Goal: Contribute content: Contribute content

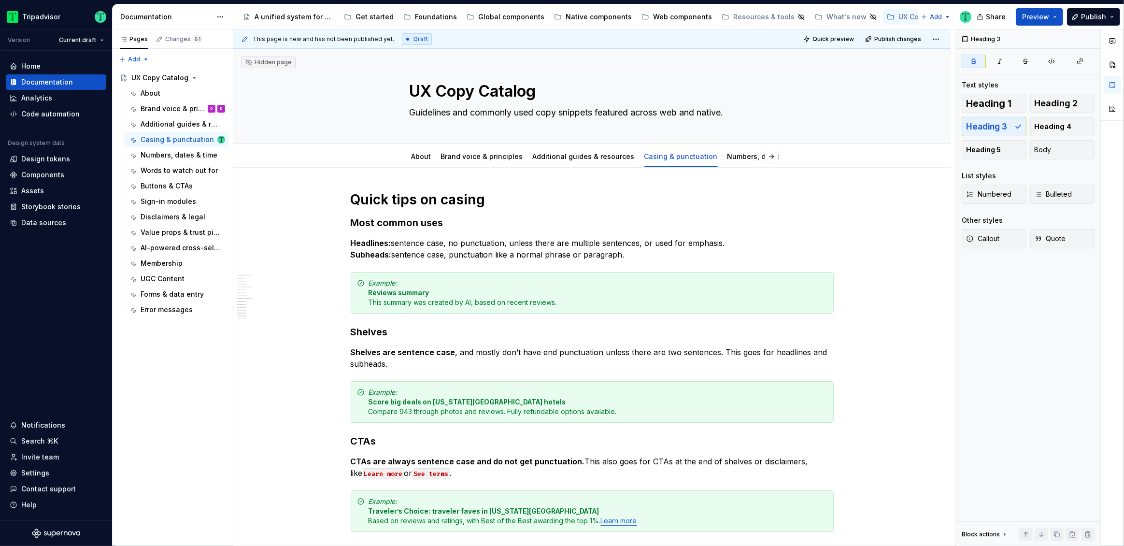
scroll to position [979, 0]
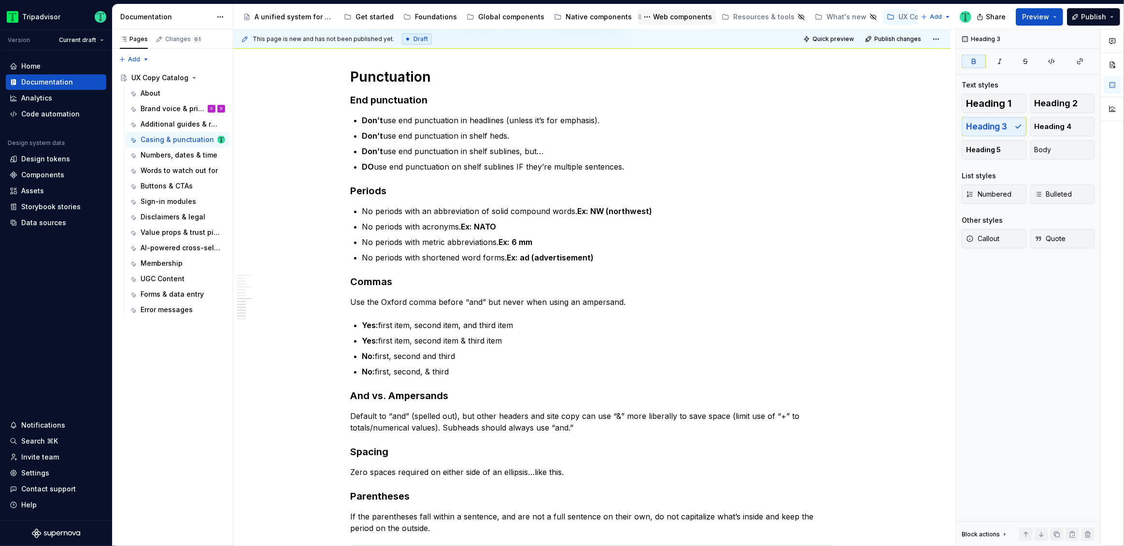
click at [663, 20] on div "Web components" at bounding box center [682, 17] width 59 height 10
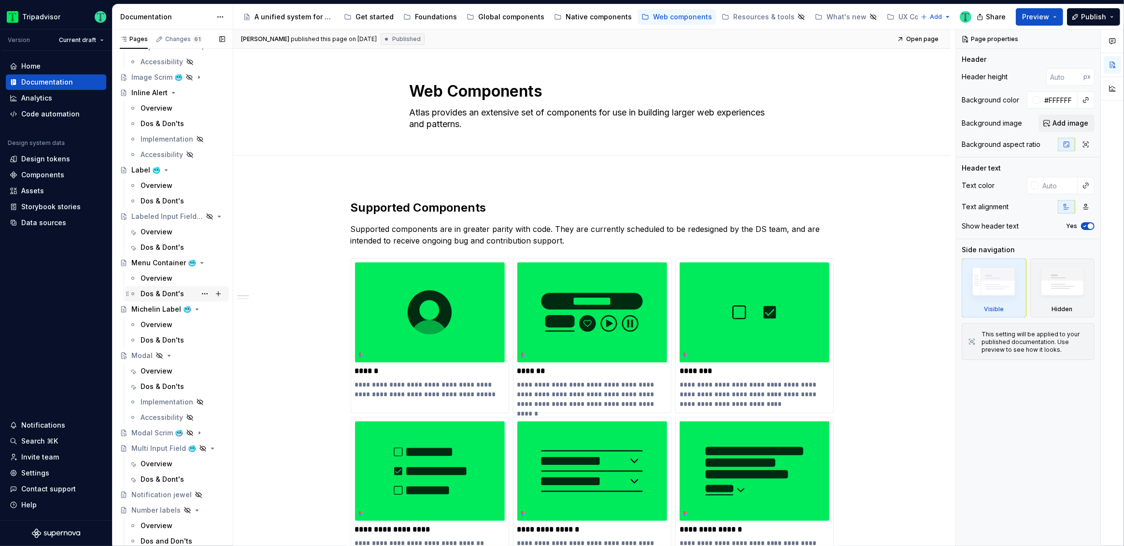
scroll to position [1281, 0]
click at [153, 279] on div "Overview" at bounding box center [157, 280] width 32 height 10
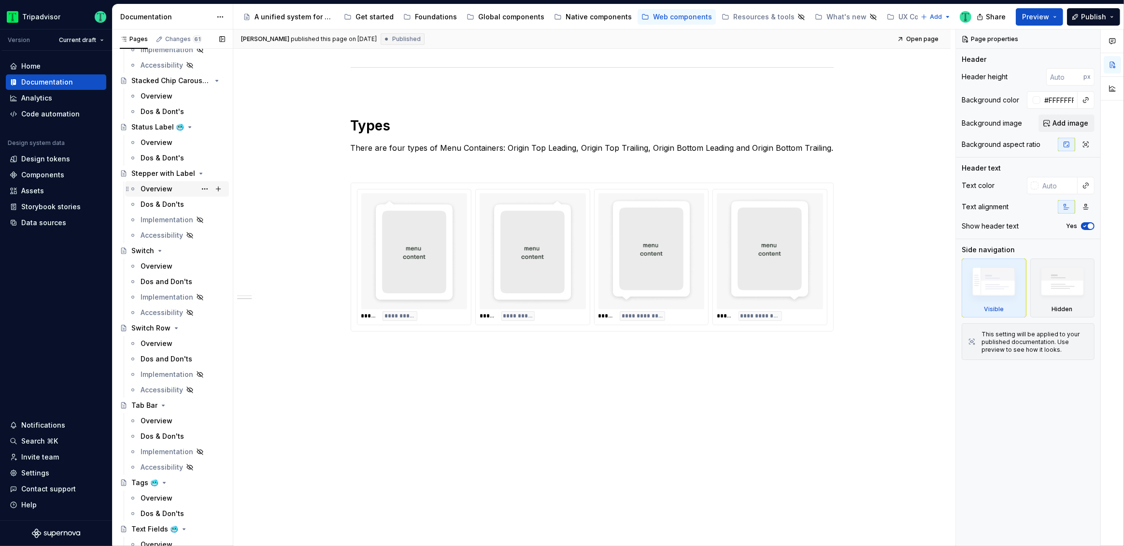
scroll to position [2530, 0]
click at [146, 273] on div "Overview" at bounding box center [183, 268] width 84 height 14
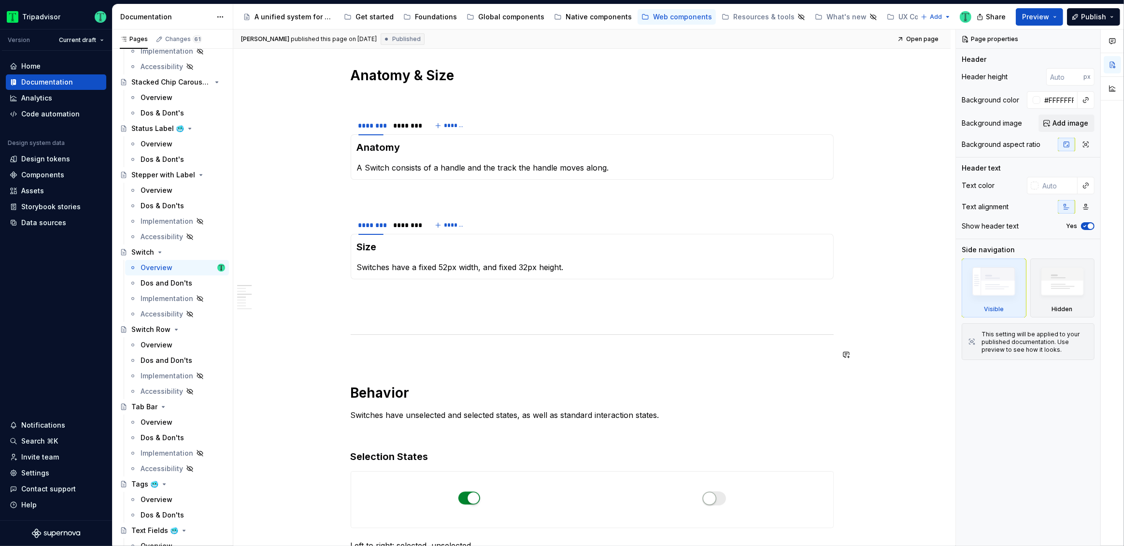
scroll to position [459, 0]
click at [405, 126] on div "********" at bounding box center [405, 125] width 25 height 10
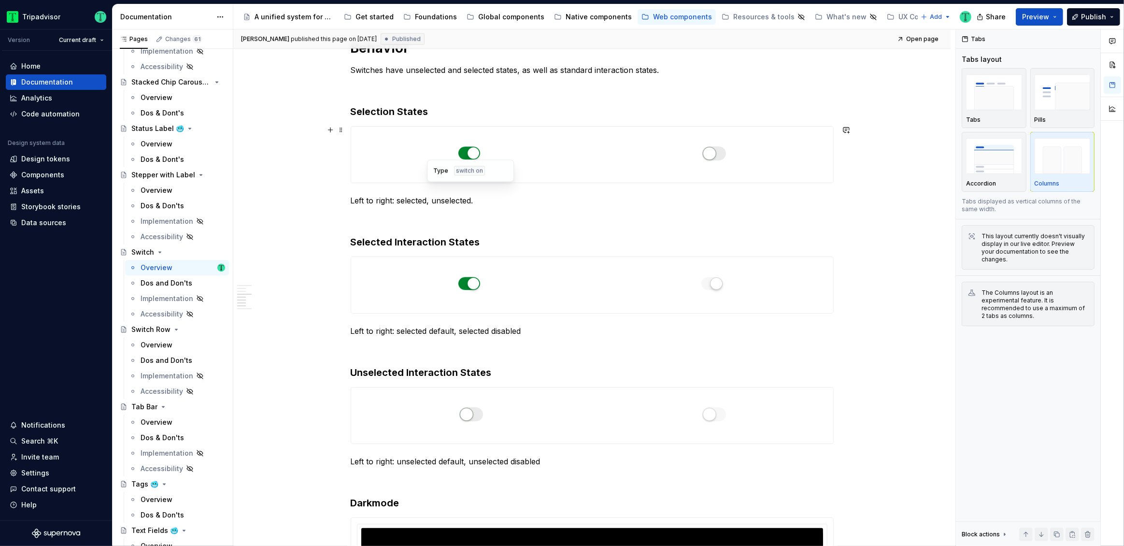
scroll to position [886, 0]
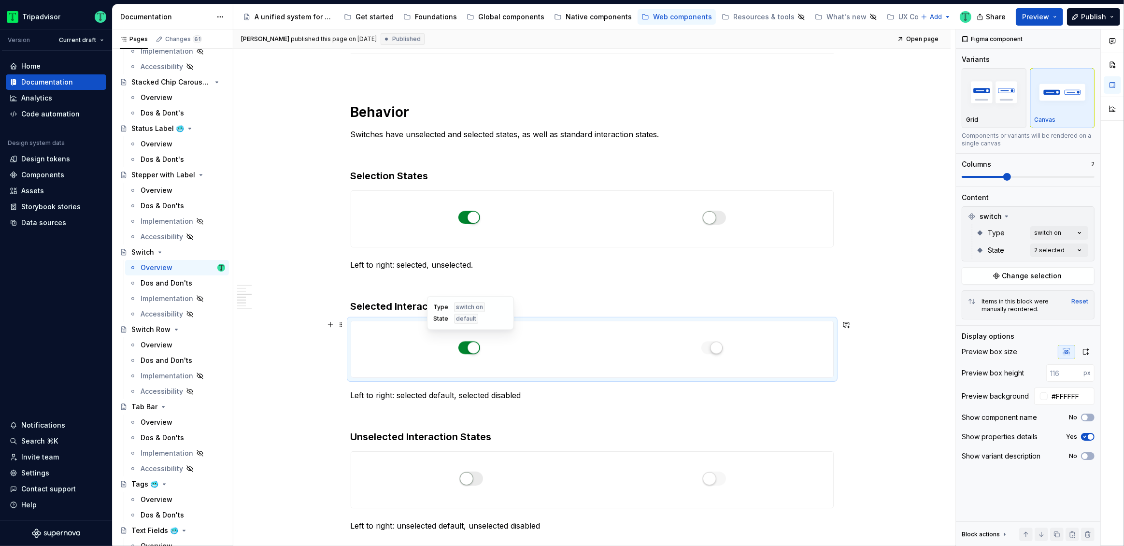
click at [407, 348] on div at bounding box center [470, 349] width 239 height 56
click at [1080, 246] on div "Comments Open comments No comments yet Select ‘Comment’ from the block context …" at bounding box center [1040, 287] width 168 height 517
click at [894, 256] on html "Tripadvisor Version Current draft Home Documentation Analytics Code automation …" at bounding box center [562, 273] width 1124 height 546
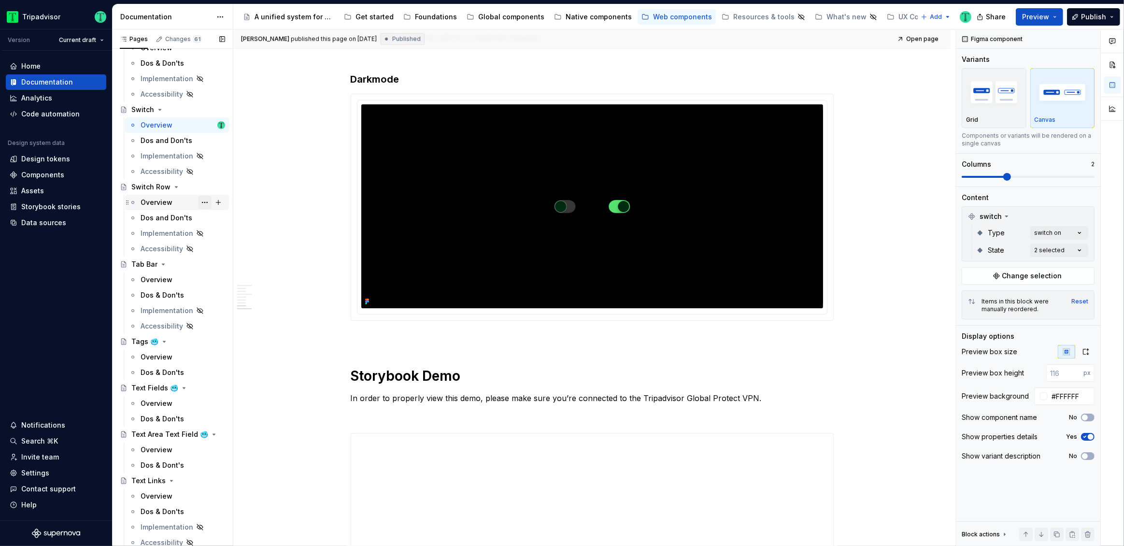
scroll to position [2673, 0]
click at [149, 197] on div "Overview" at bounding box center [157, 202] width 32 height 10
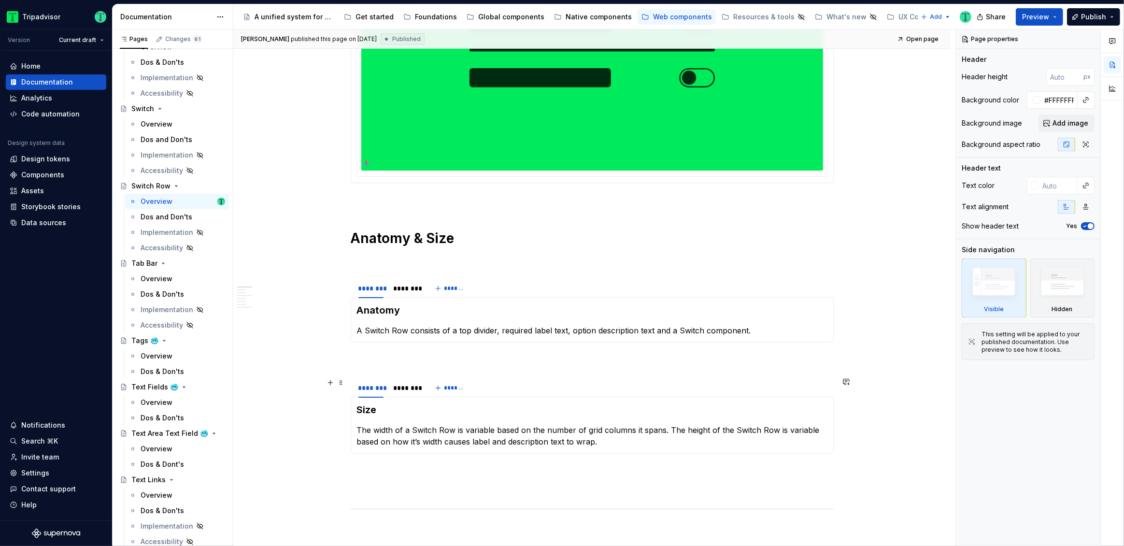
scroll to position [274, 0]
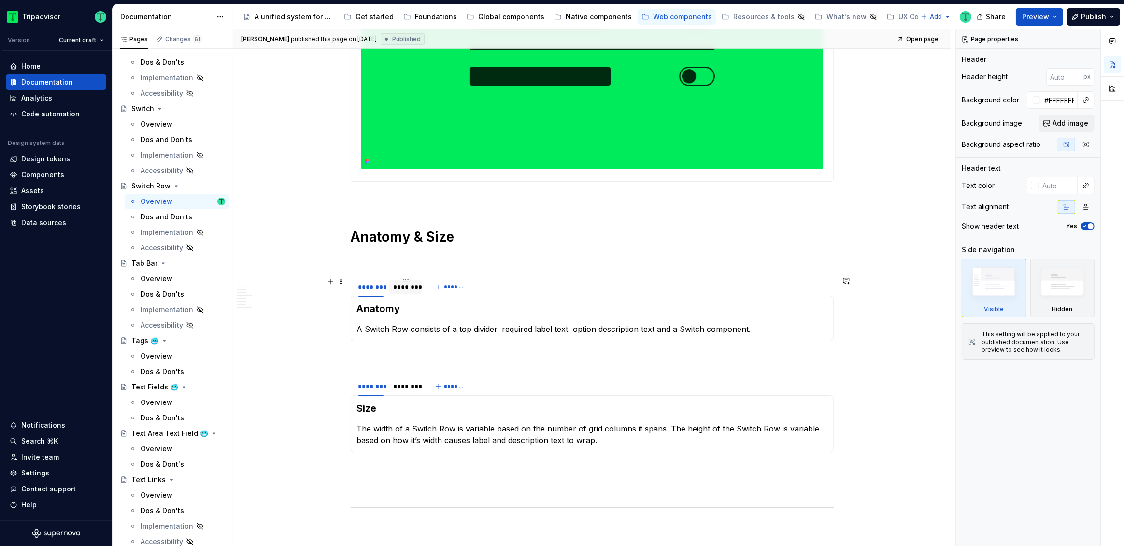
click at [404, 290] on div "********" at bounding box center [405, 287] width 25 height 10
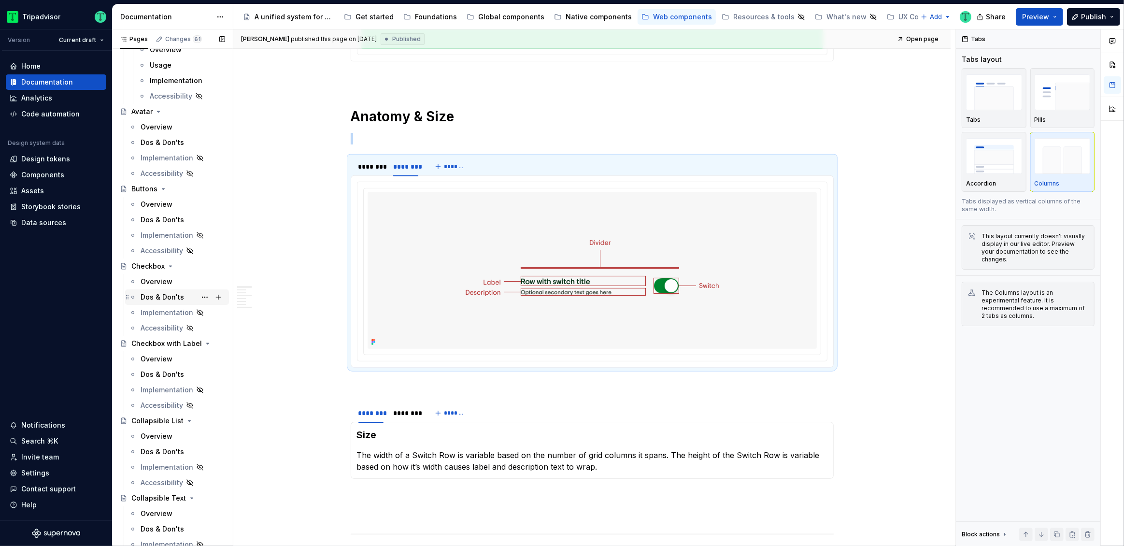
scroll to position [230, 0]
click at [153, 205] on div "Overview" at bounding box center [157, 203] width 32 height 10
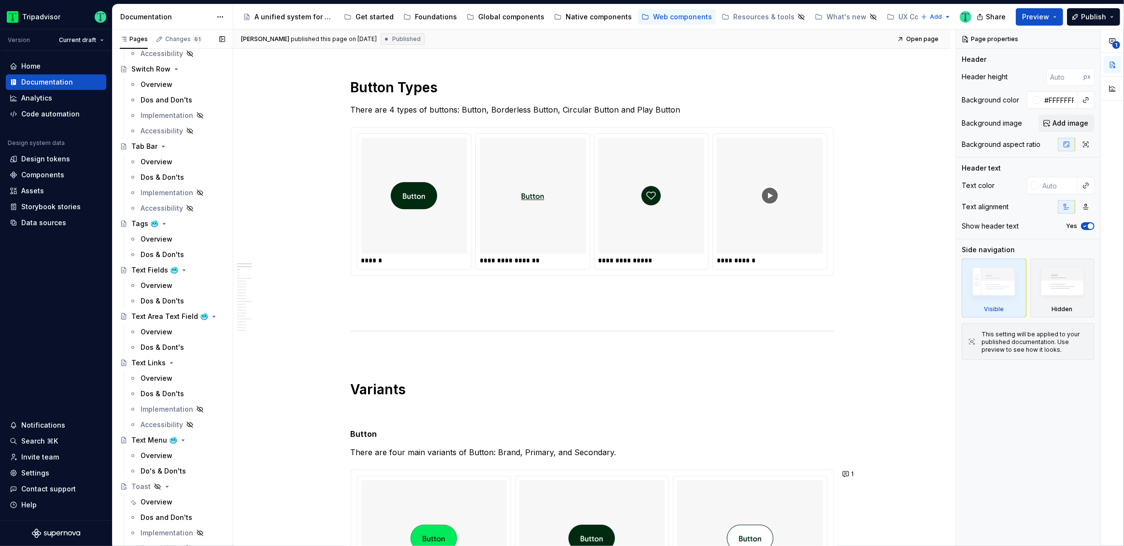
scroll to position [2925, 0]
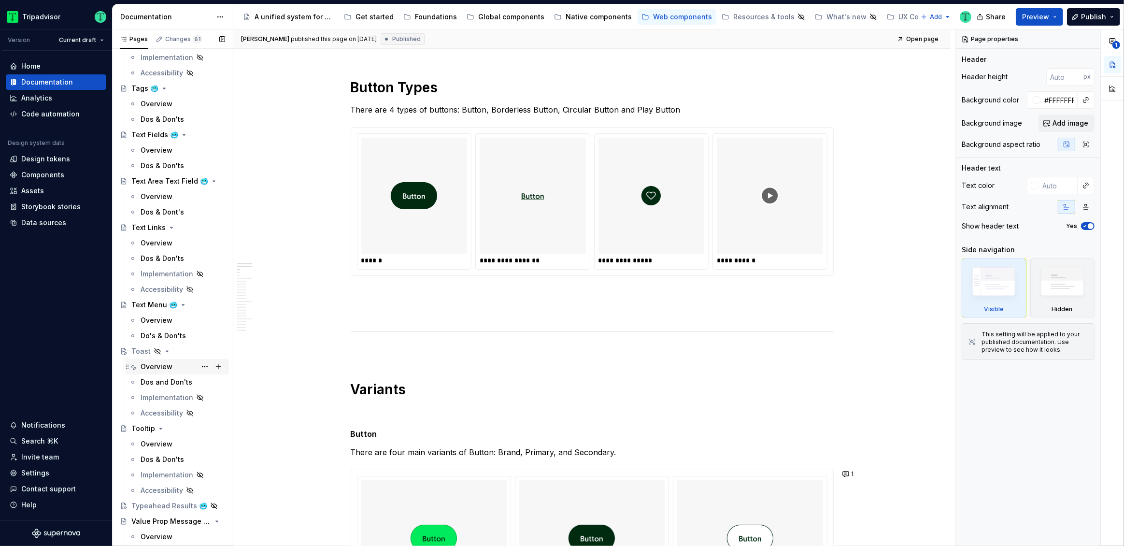
click at [141, 368] on div "Overview" at bounding box center [157, 367] width 32 height 10
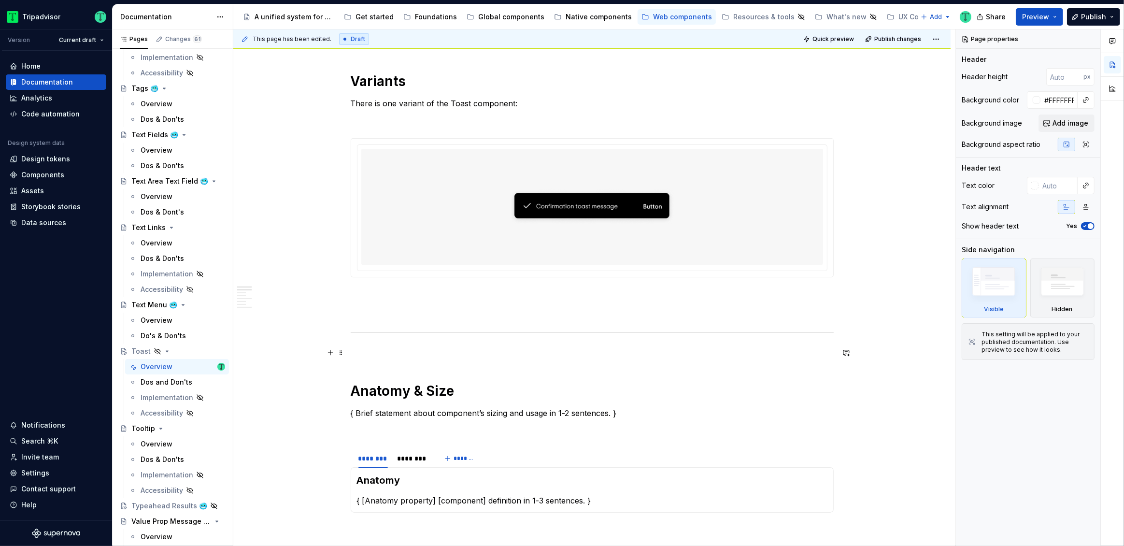
scroll to position [465, 0]
click at [401, 101] on p "There is one variant of the Toast component:" at bounding box center [592, 103] width 483 height 12
type textarea "*"
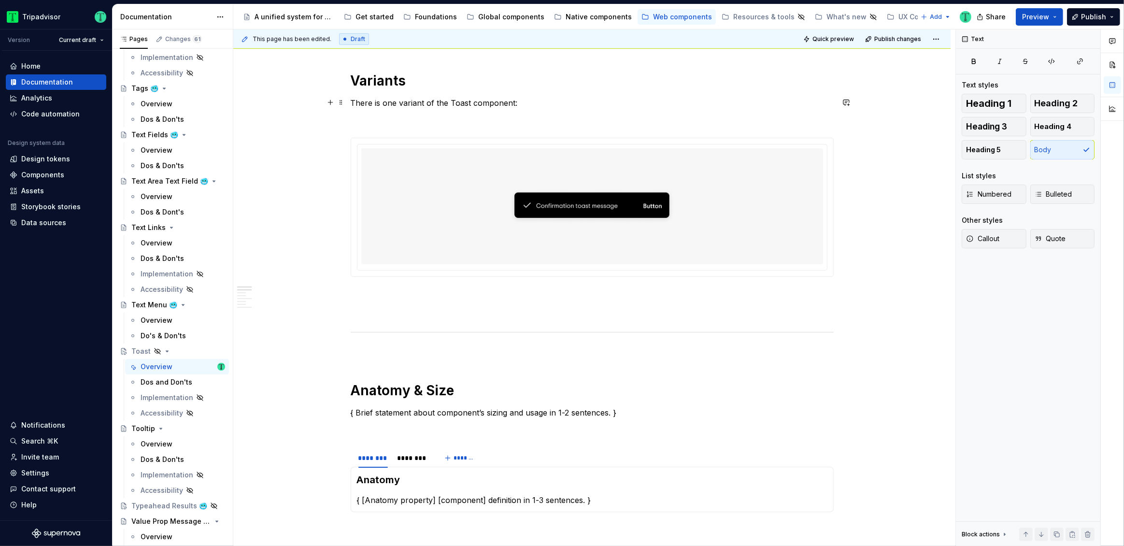
click at [386, 101] on p "There is one variant of the Toast component:" at bounding box center [592, 103] width 483 height 12
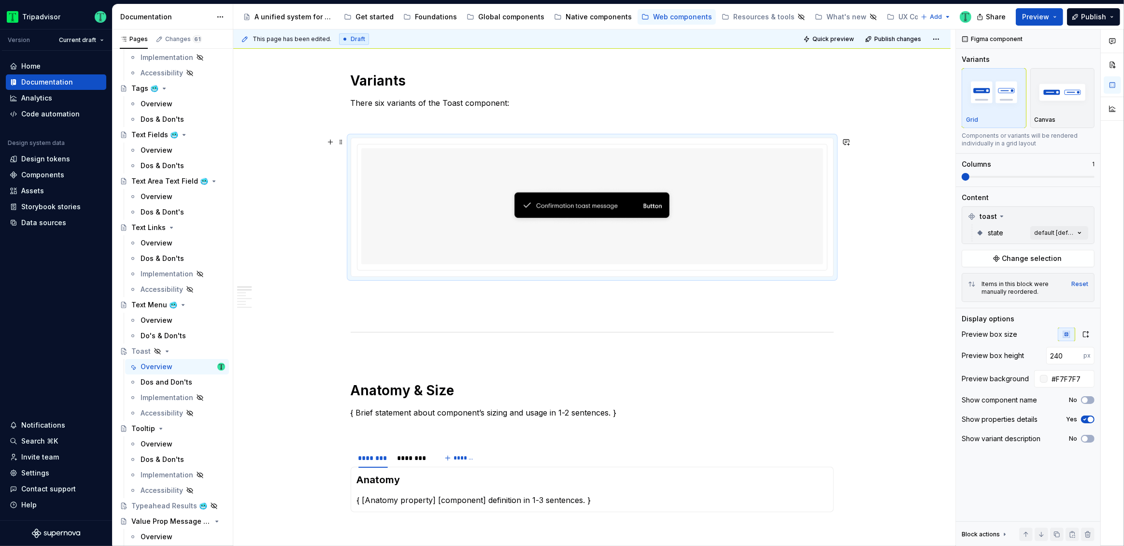
click at [579, 207] on img at bounding box center [592, 206] width 166 height 108
click at [1049, 257] on span "Change selection" at bounding box center [1032, 258] width 60 height 10
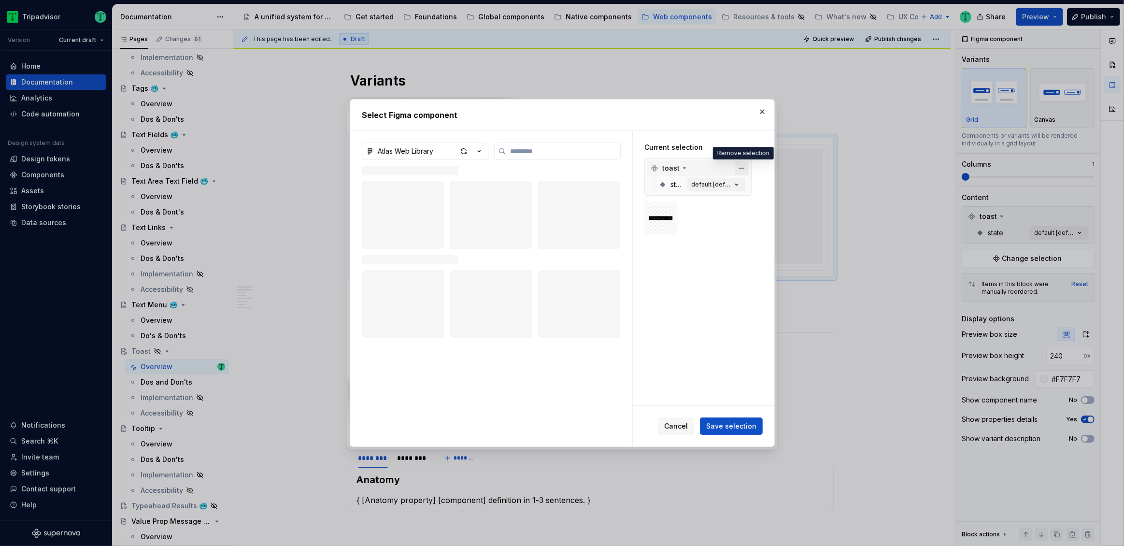
click at [745, 165] on button "button" at bounding box center [741, 168] width 14 height 14
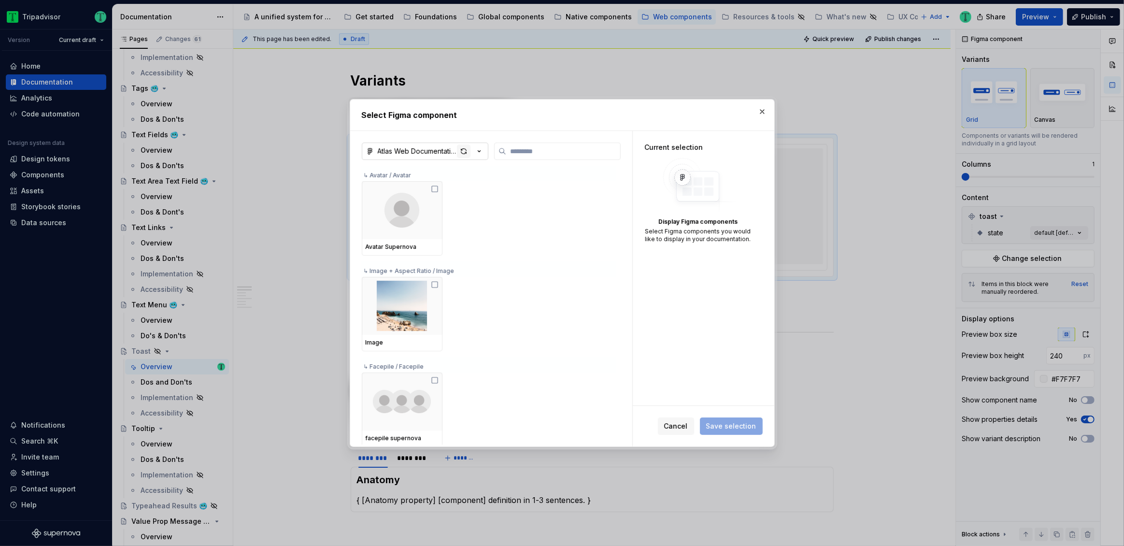
click at [466, 152] on div "button" at bounding box center [464, 151] width 14 height 14
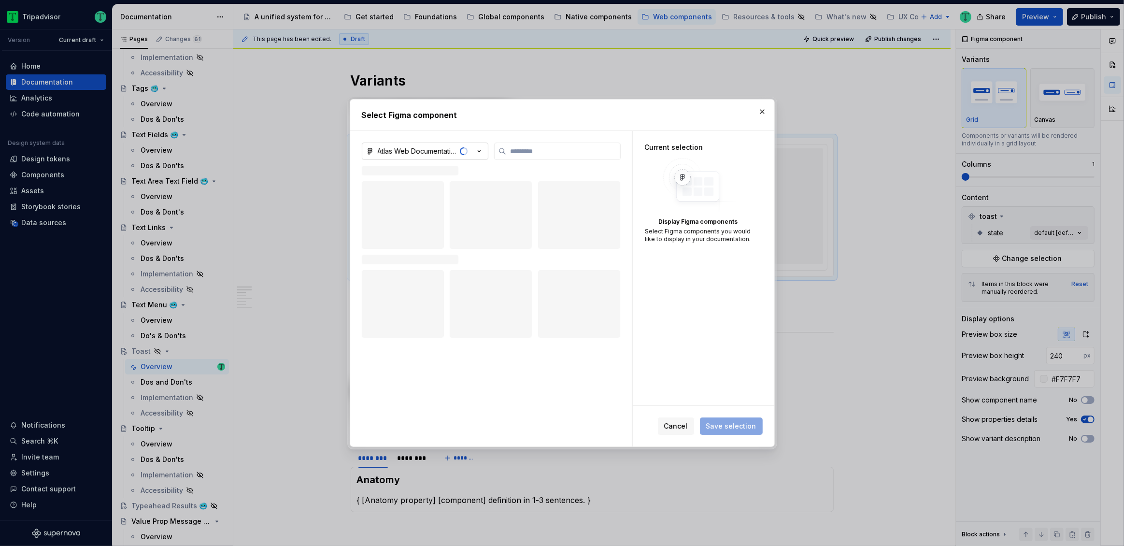
click at [513, 393] on div "Atlas Web Documentation" at bounding box center [491, 294] width 259 height 304
click at [688, 429] on span "Cancel" at bounding box center [676, 426] width 24 height 10
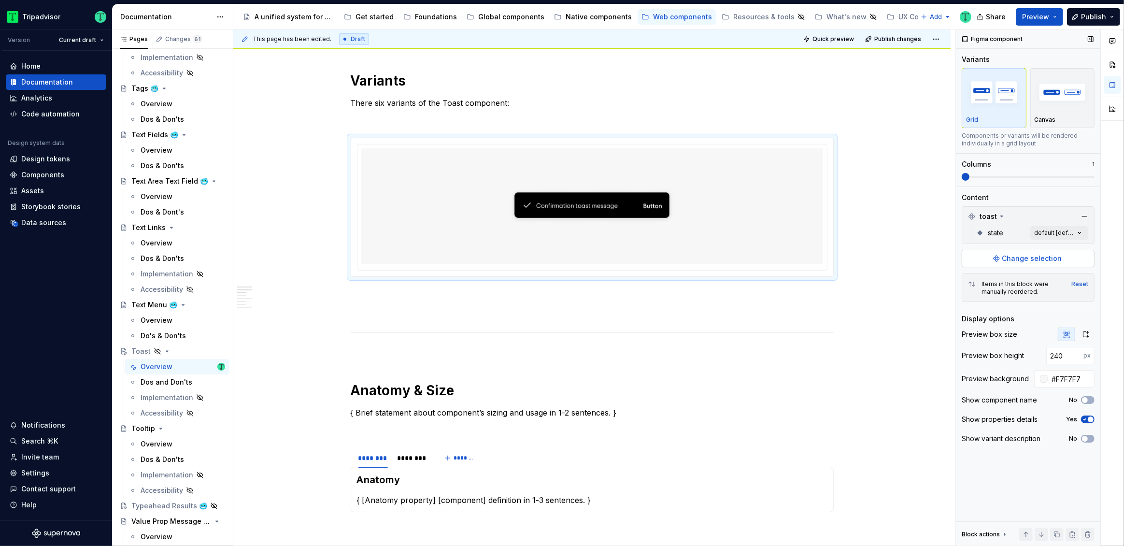
click at [1039, 258] on span "Change selection" at bounding box center [1032, 258] width 60 height 10
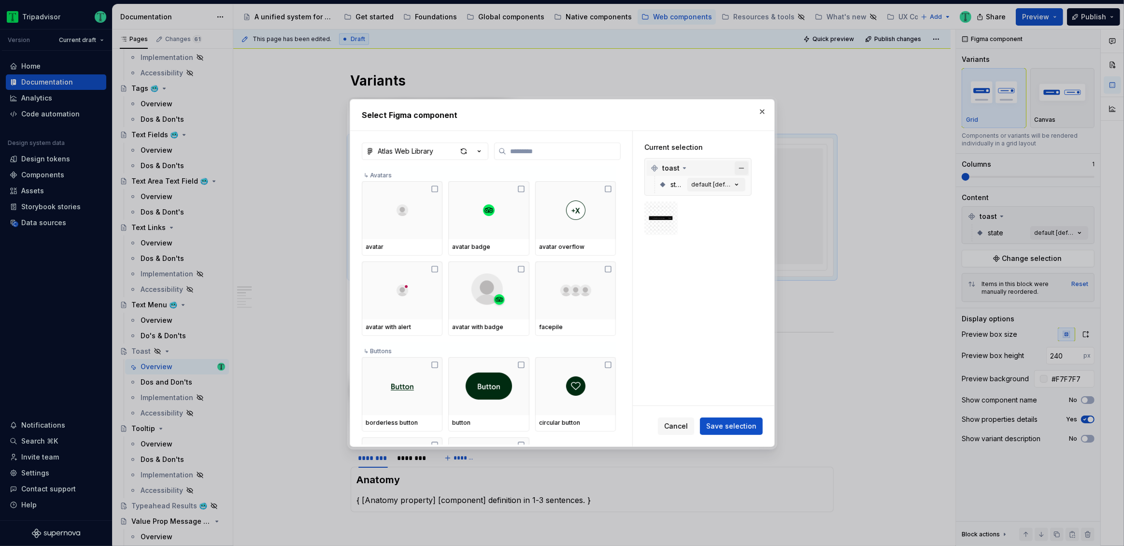
type textarea "*"
click at [743, 168] on button "button" at bounding box center [741, 168] width 14 height 14
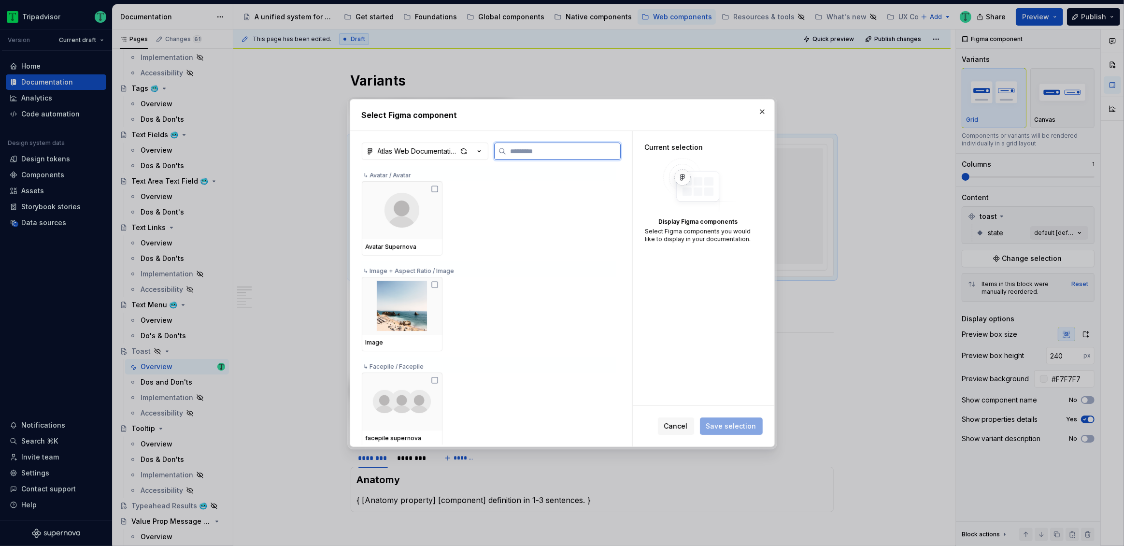
click at [542, 148] on input "search" at bounding box center [563, 151] width 114 height 10
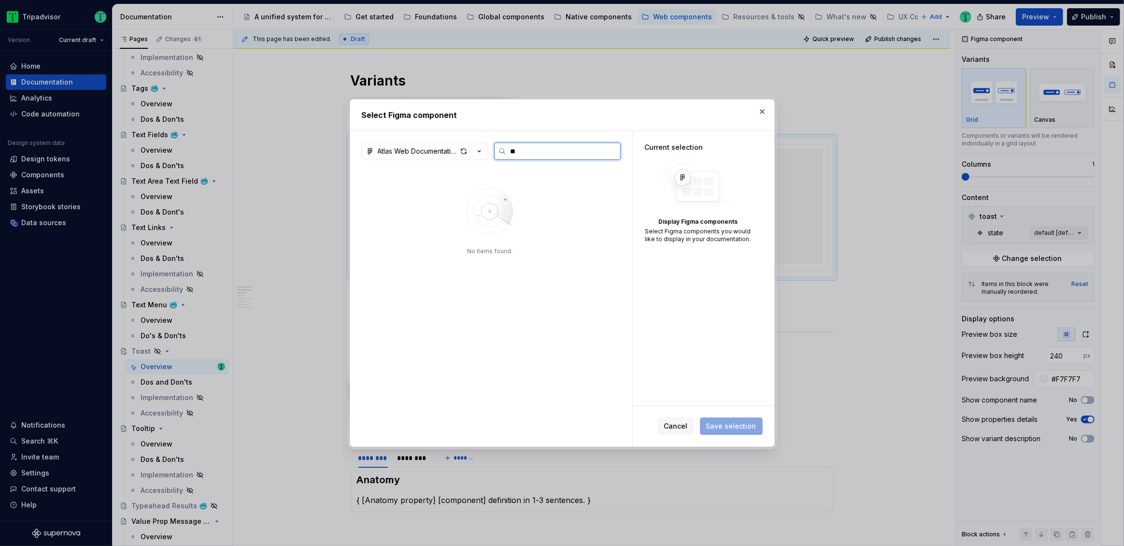
type input "***"
type textarea "*"
type input "***"
click at [613, 156] on label "***" at bounding box center [557, 150] width 127 height 17
click at [613, 156] on input "***" at bounding box center [563, 151] width 114 height 10
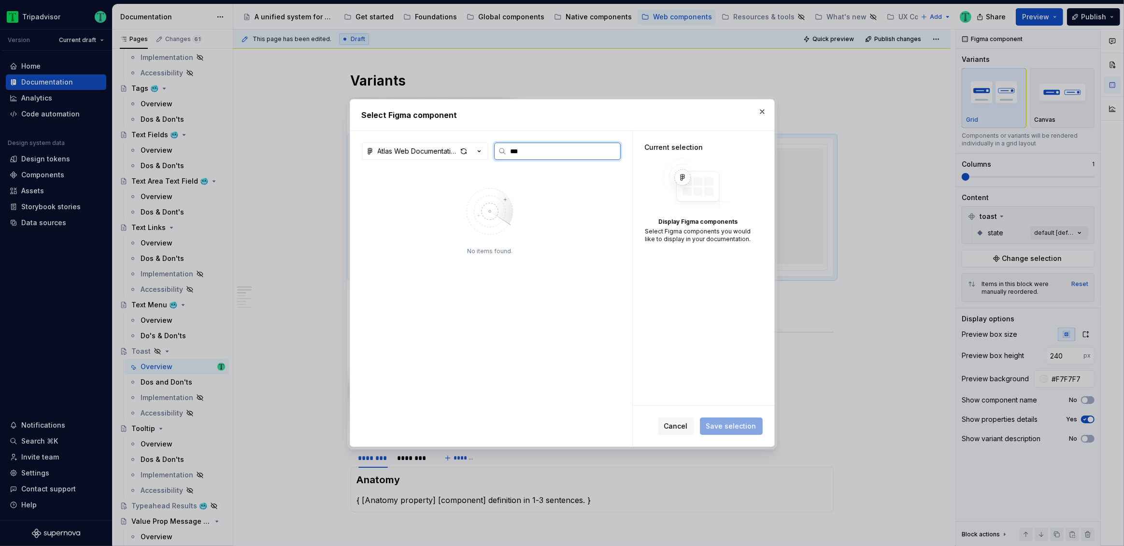
click at [608, 151] on input "***" at bounding box center [563, 151] width 114 height 10
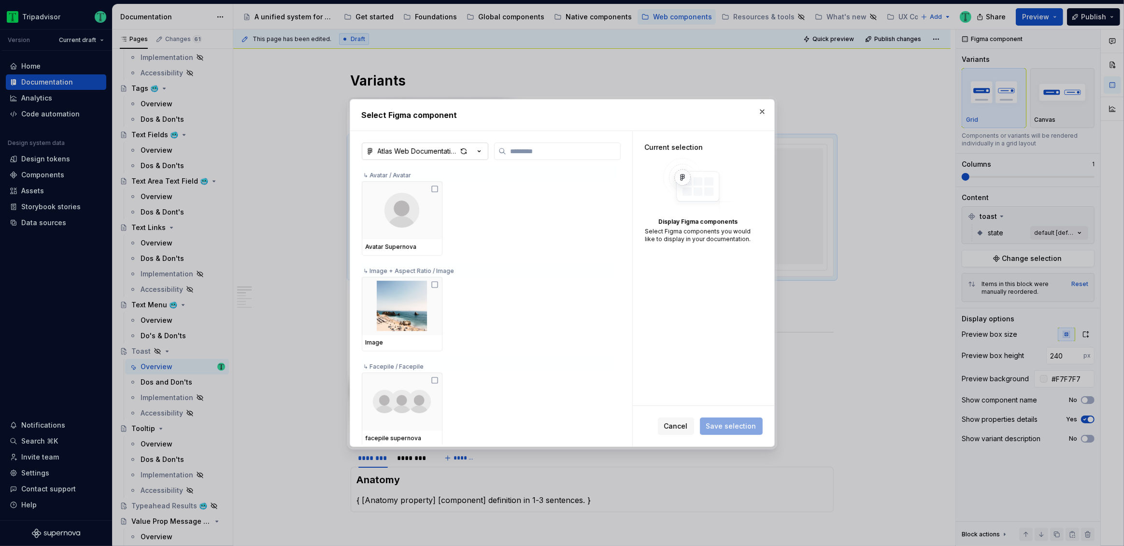
click at [411, 152] on div "Atlas Web Documentation" at bounding box center [417, 151] width 79 height 10
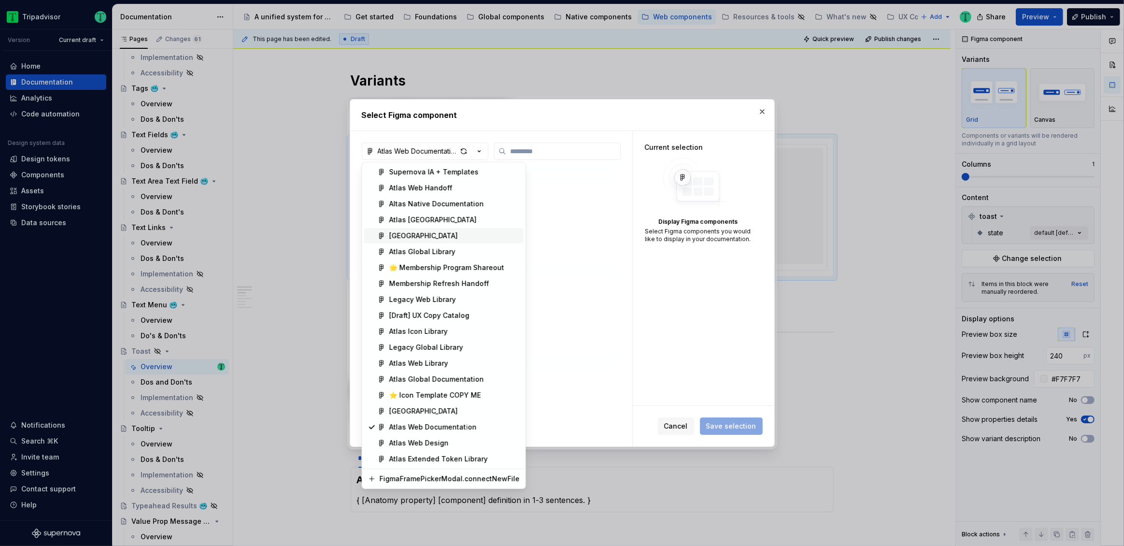
click at [424, 231] on div "[GEOGRAPHIC_DATA]" at bounding box center [423, 236] width 69 height 10
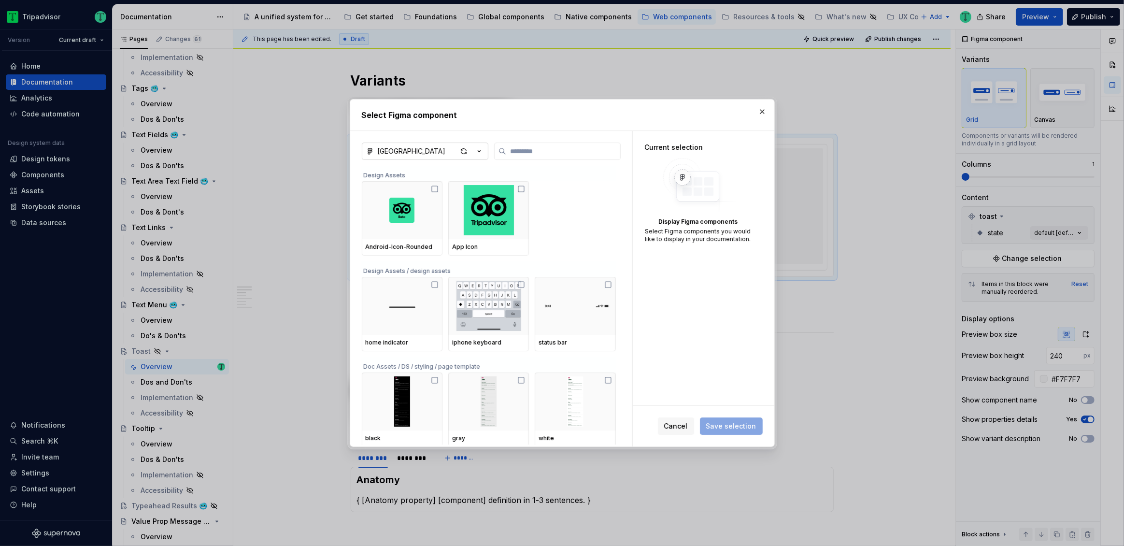
click at [424, 149] on div "[GEOGRAPHIC_DATA]" at bounding box center [412, 151] width 68 height 10
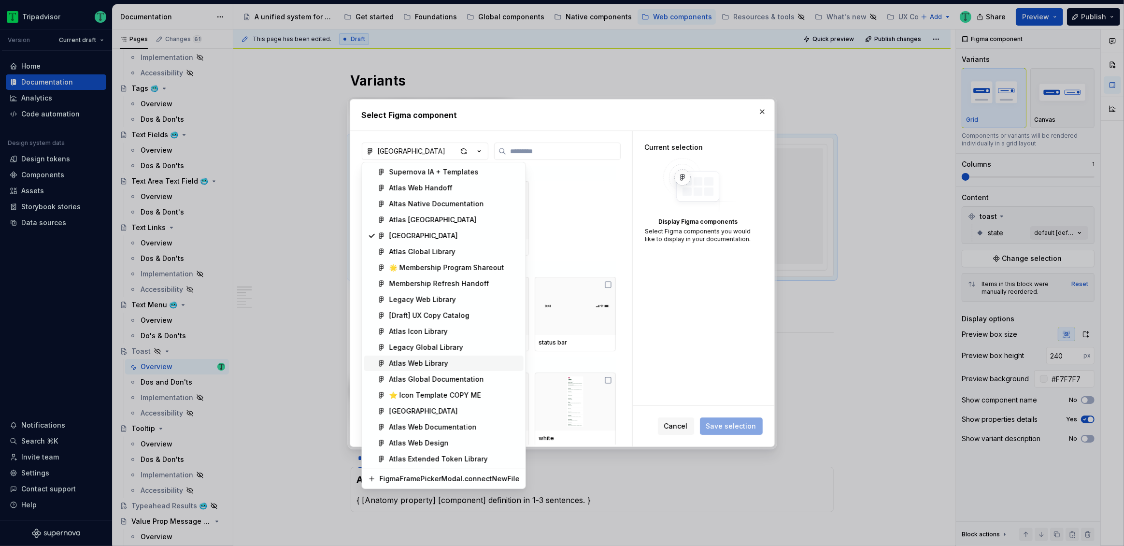
click at [434, 357] on span "Atlas Web Library" at bounding box center [443, 362] width 159 height 15
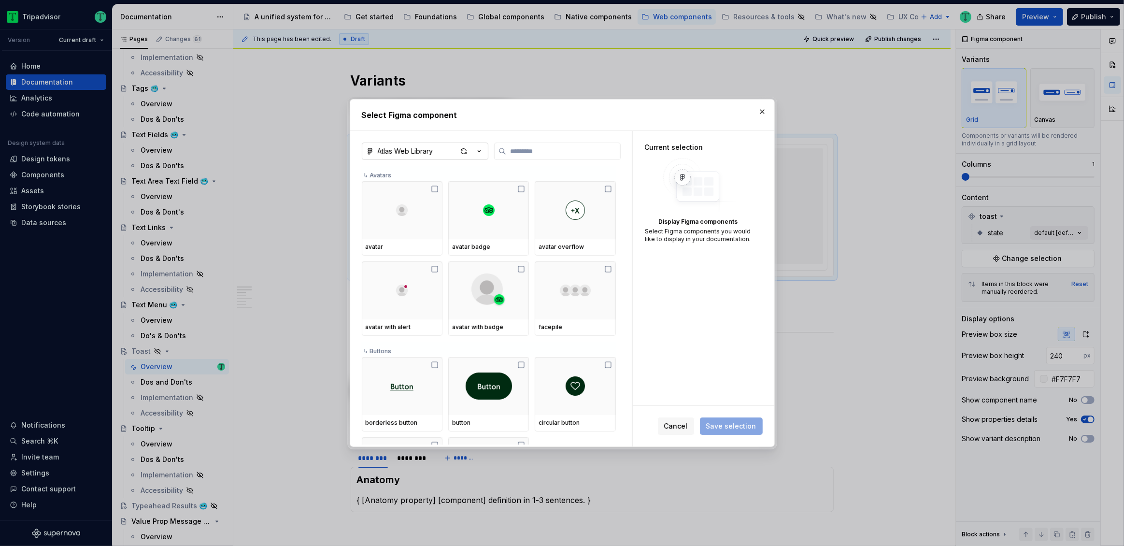
click at [422, 143] on button "Atlas Web Library" at bounding box center [425, 150] width 127 height 17
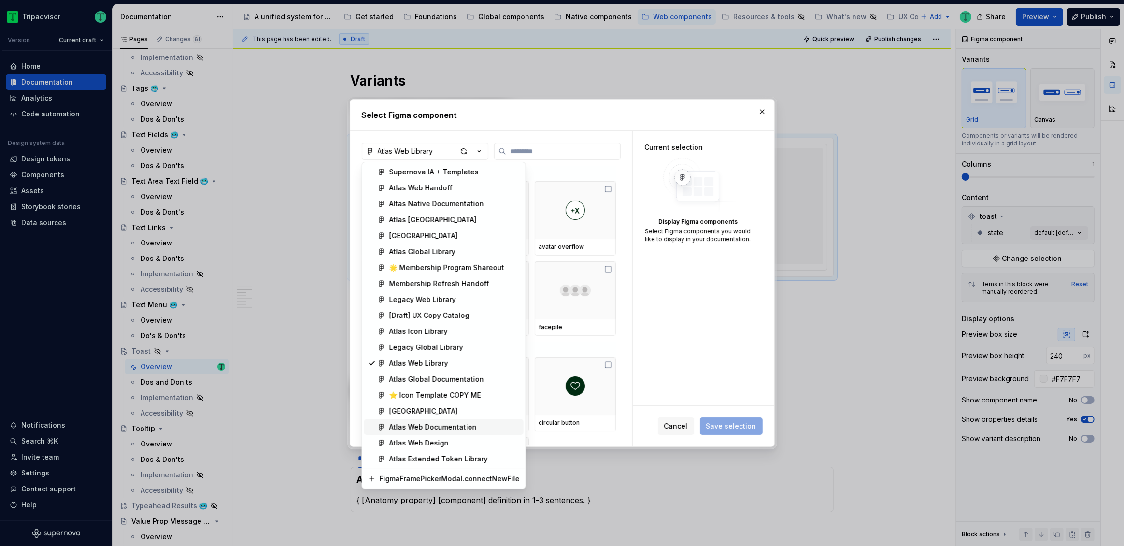
click at [446, 428] on div "Atlas Web Documentation" at bounding box center [432, 427] width 87 height 10
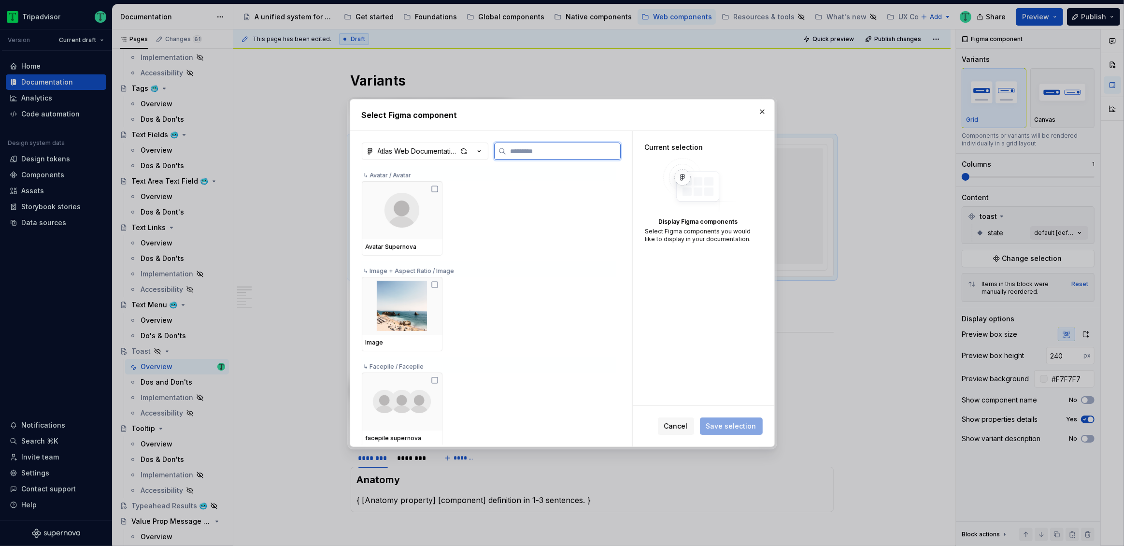
click at [526, 154] on input "search" at bounding box center [563, 151] width 114 height 10
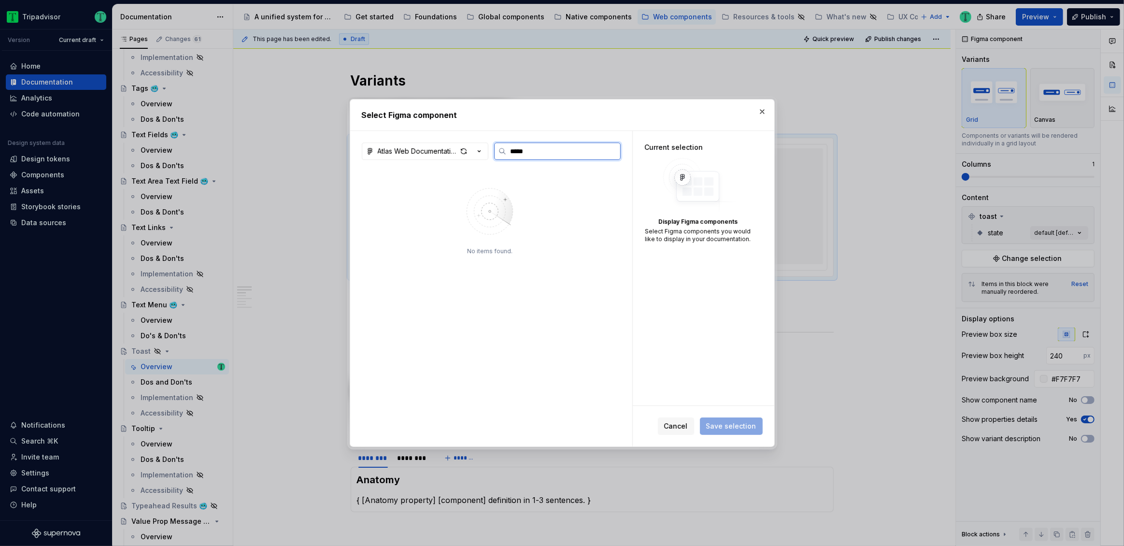
type input "*****"
click at [463, 149] on div "button" at bounding box center [464, 151] width 14 height 14
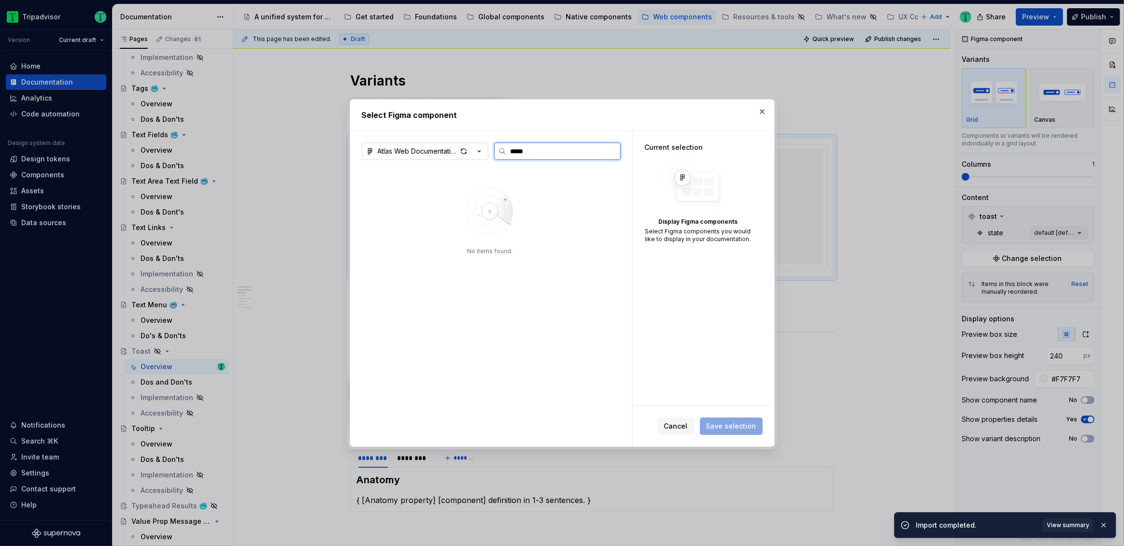
click at [543, 147] on input "*****" at bounding box center [563, 151] width 114 height 10
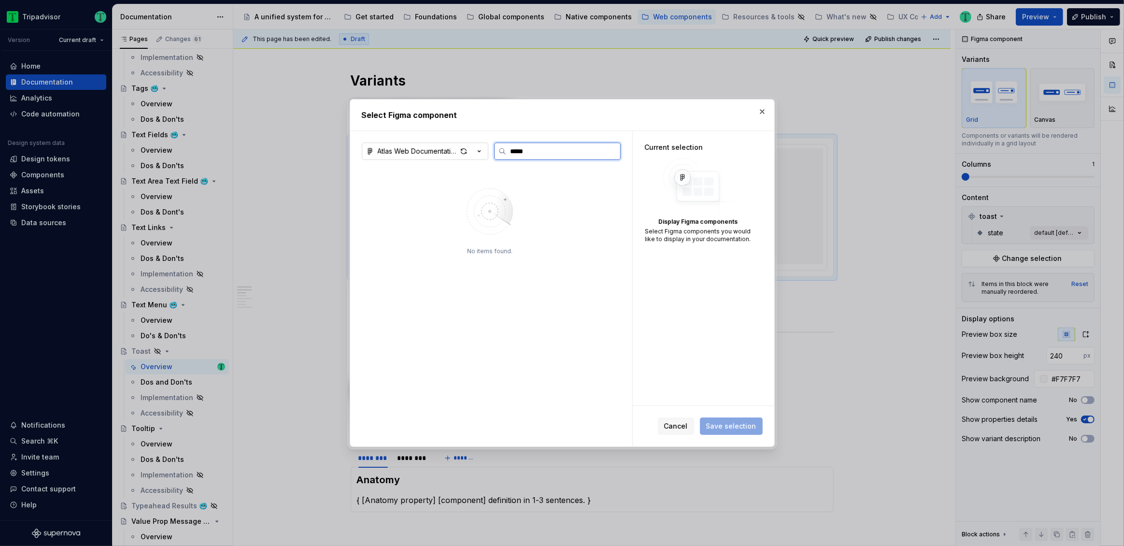
type textarea "*"
click at [616, 152] on input "*****" at bounding box center [563, 151] width 114 height 10
click at [611, 152] on input "*****" at bounding box center [563, 151] width 114 height 10
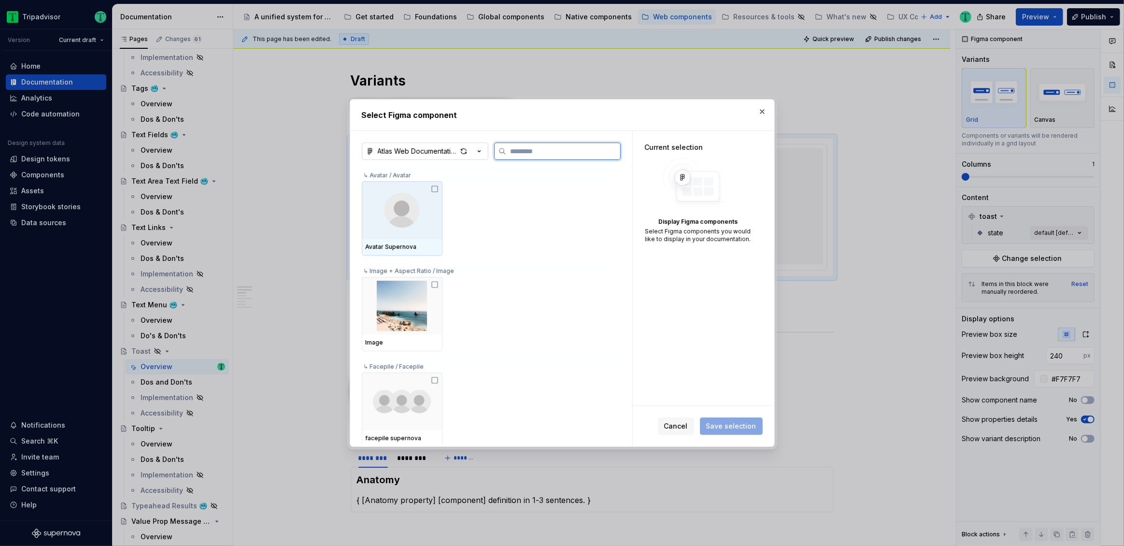
click at [530, 151] on input "search" at bounding box center [563, 151] width 114 height 10
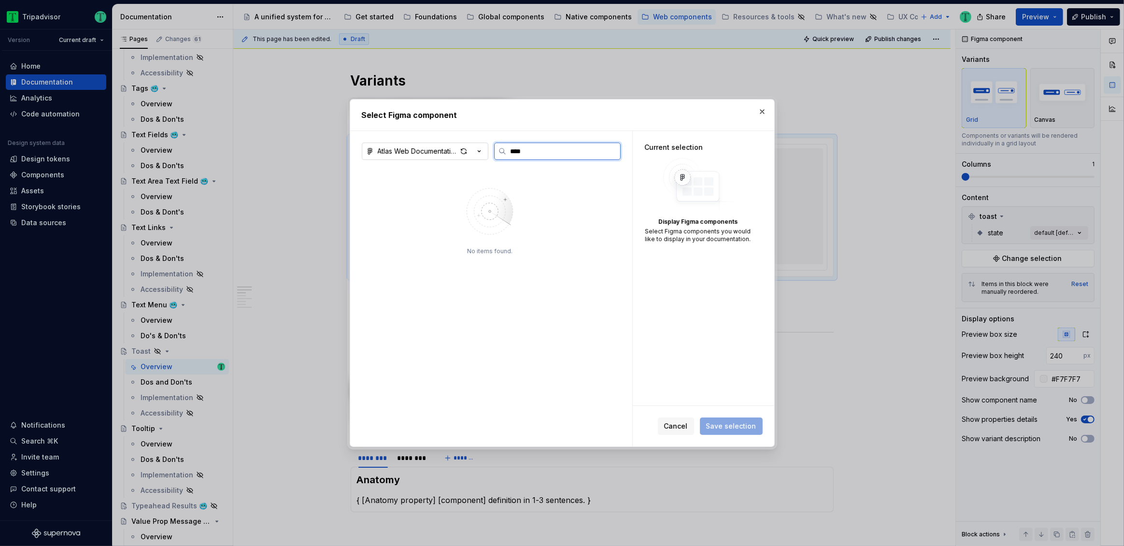
type input "*****"
click at [688, 424] on span "Cancel" at bounding box center [676, 426] width 24 height 10
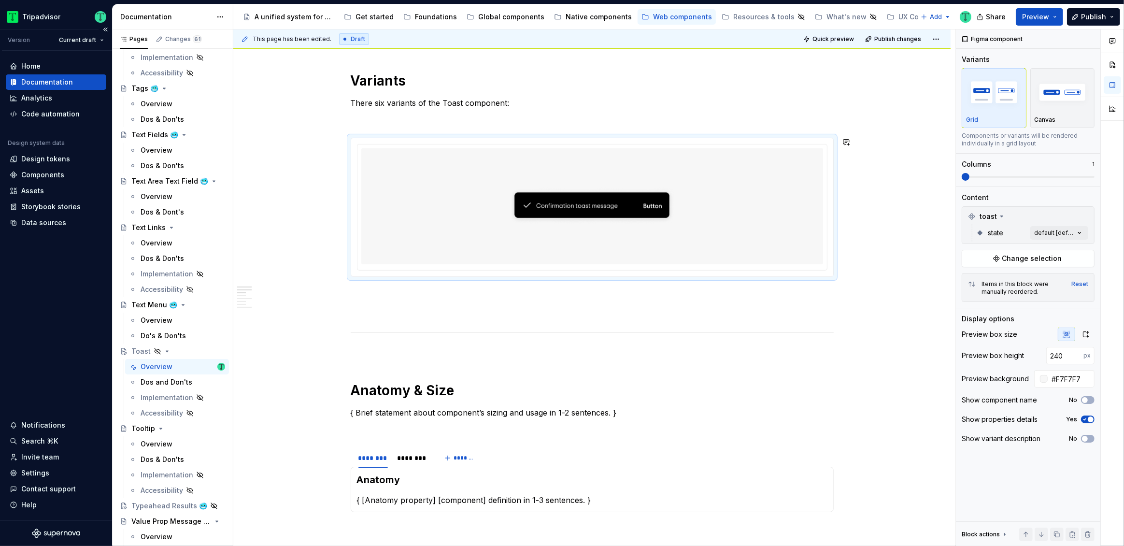
type textarea "*"
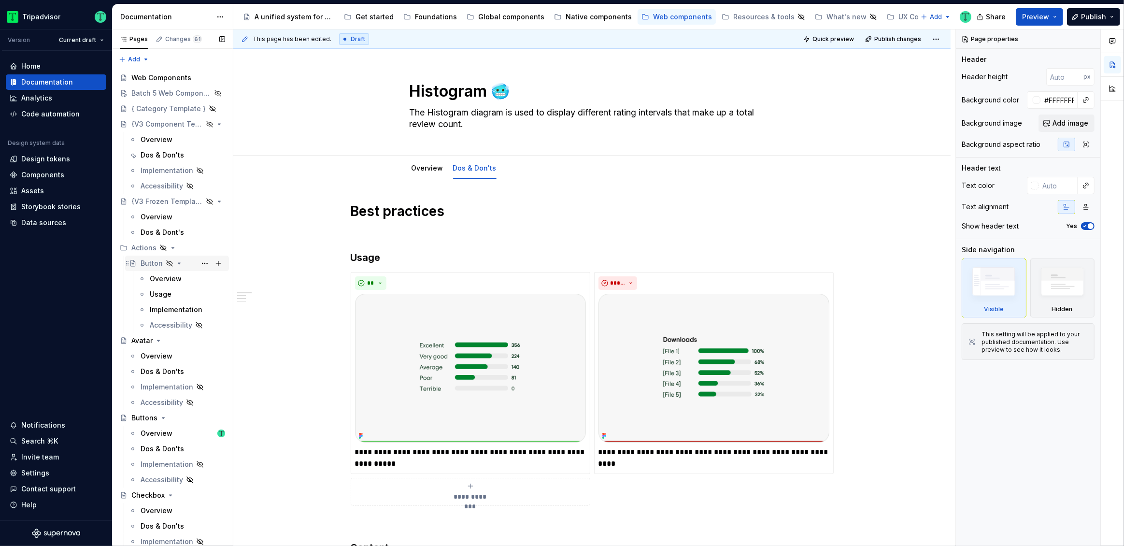
click at [153, 262] on div "Button" at bounding box center [152, 263] width 22 height 10
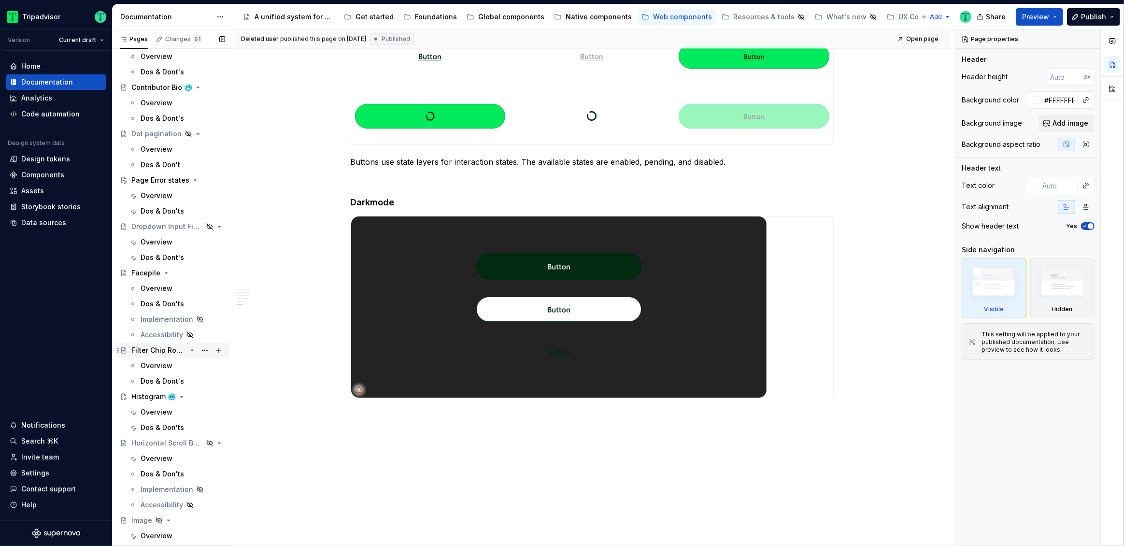
scroll to position [762, 0]
click at [167, 370] on div "Overview" at bounding box center [157, 366] width 32 height 10
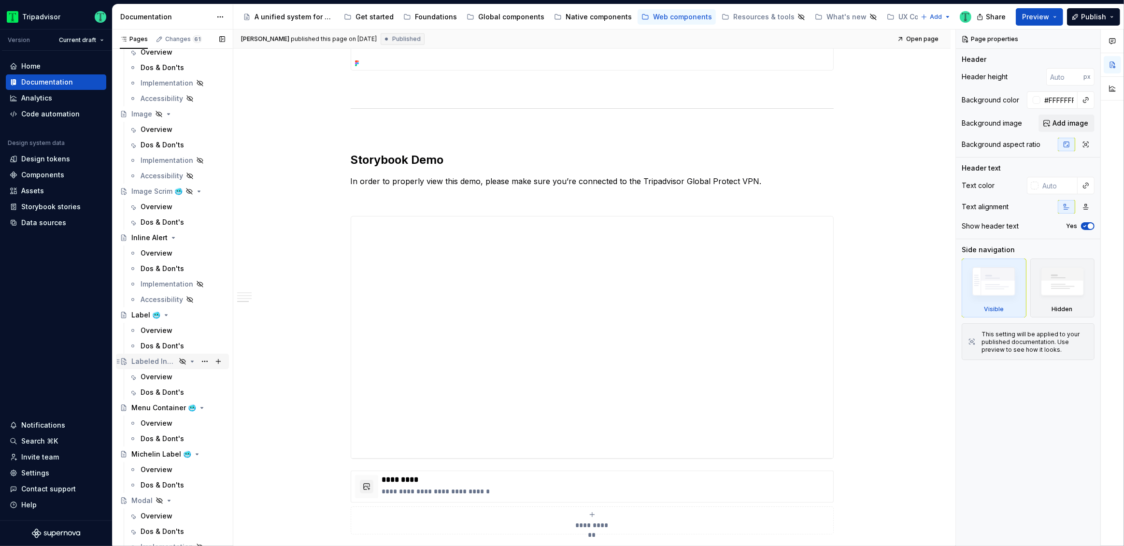
scroll to position [1170, 0]
click at [159, 253] on div "Overview" at bounding box center [157, 252] width 32 height 10
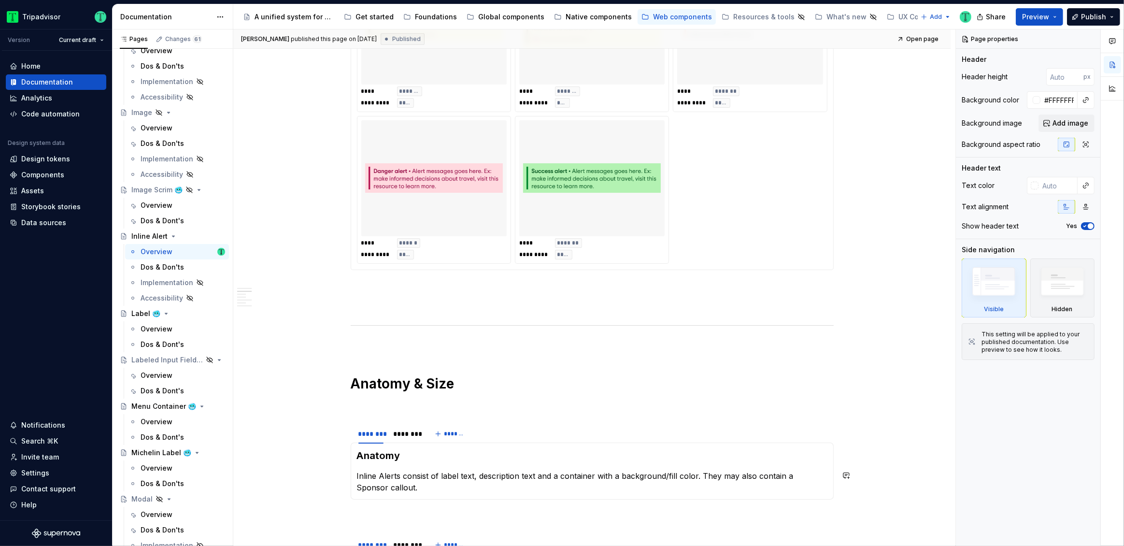
scroll to position [780, 0]
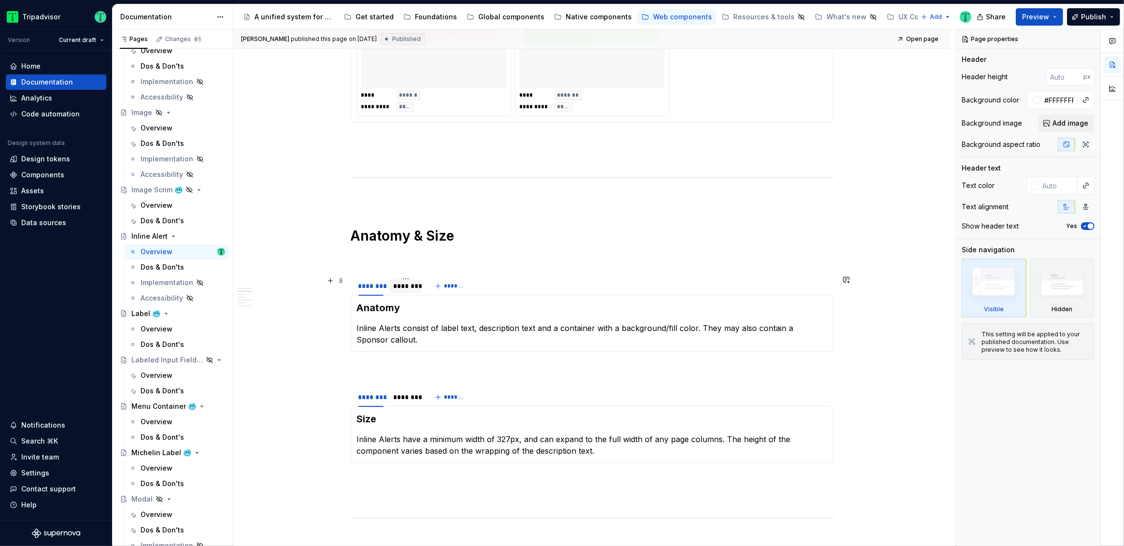
click at [401, 291] on div "********" at bounding box center [405, 286] width 33 height 14
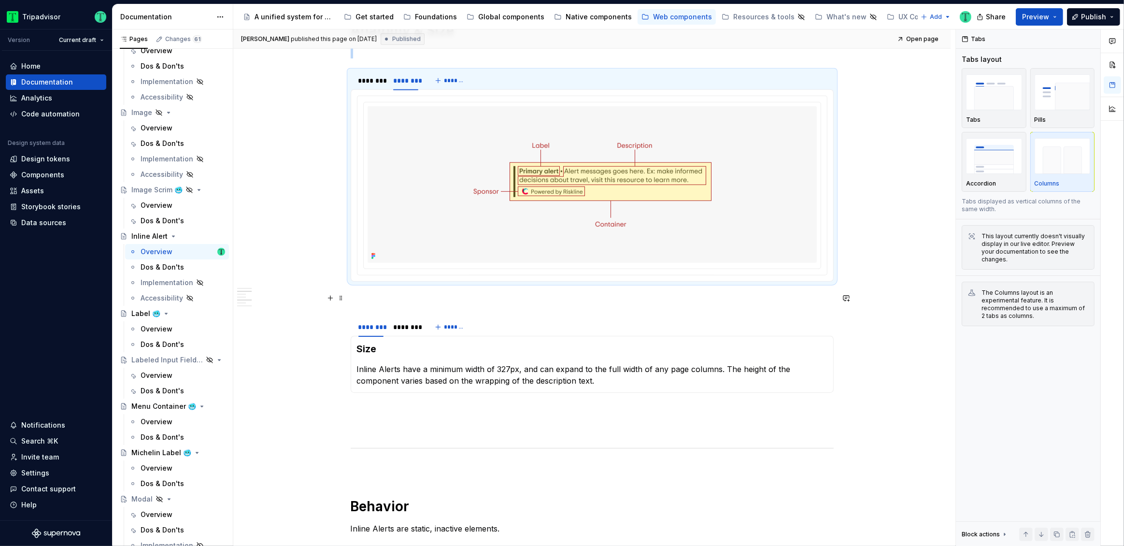
scroll to position [987, 0]
click at [408, 326] on div "********" at bounding box center [405, 326] width 25 height 10
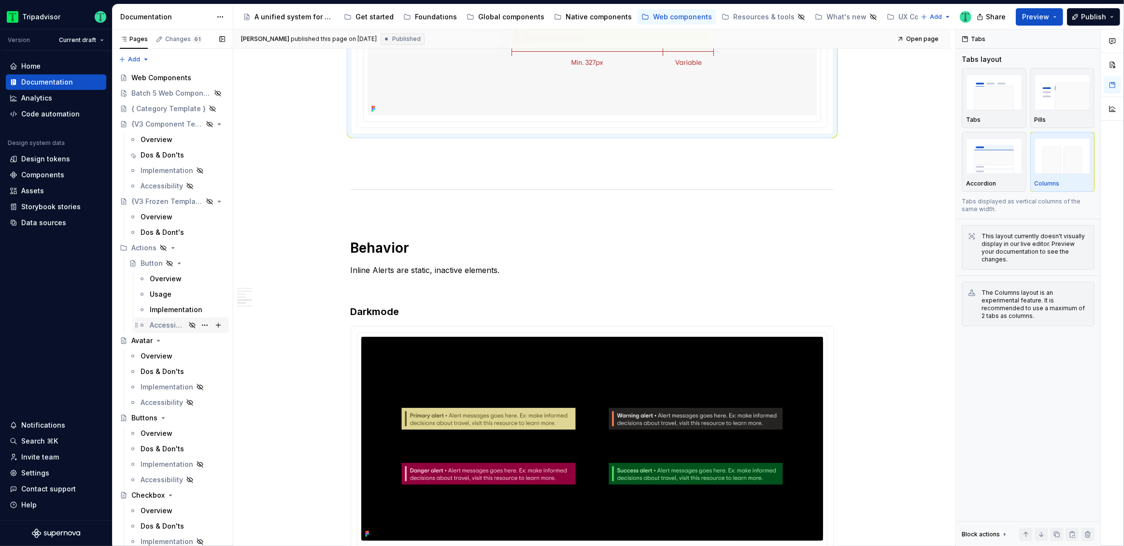
scroll to position [3, 0]
click at [180, 351] on div "Overview" at bounding box center [183, 353] width 84 height 14
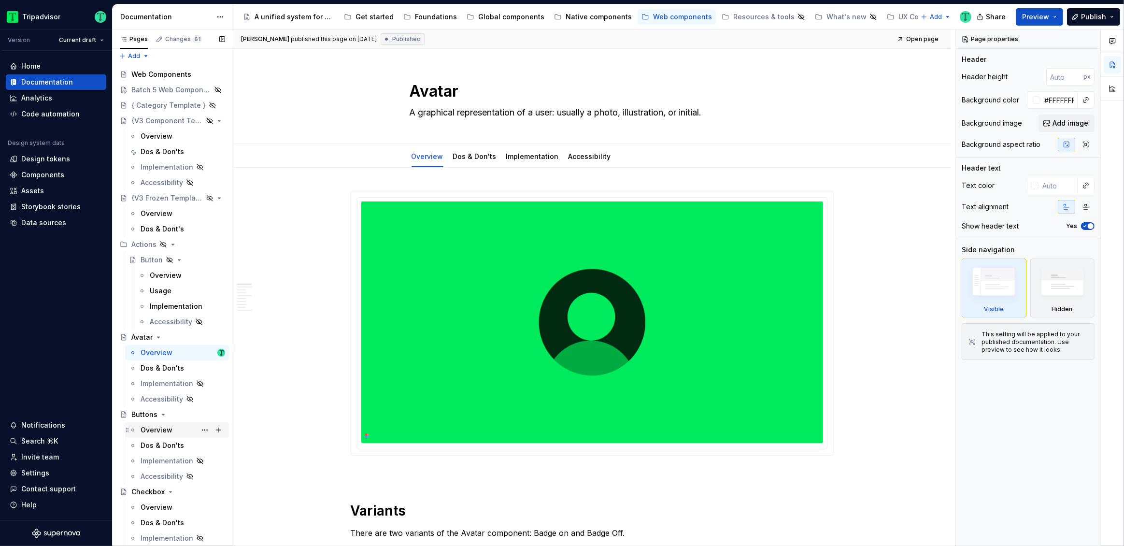
click at [160, 432] on div "Overview" at bounding box center [157, 430] width 32 height 10
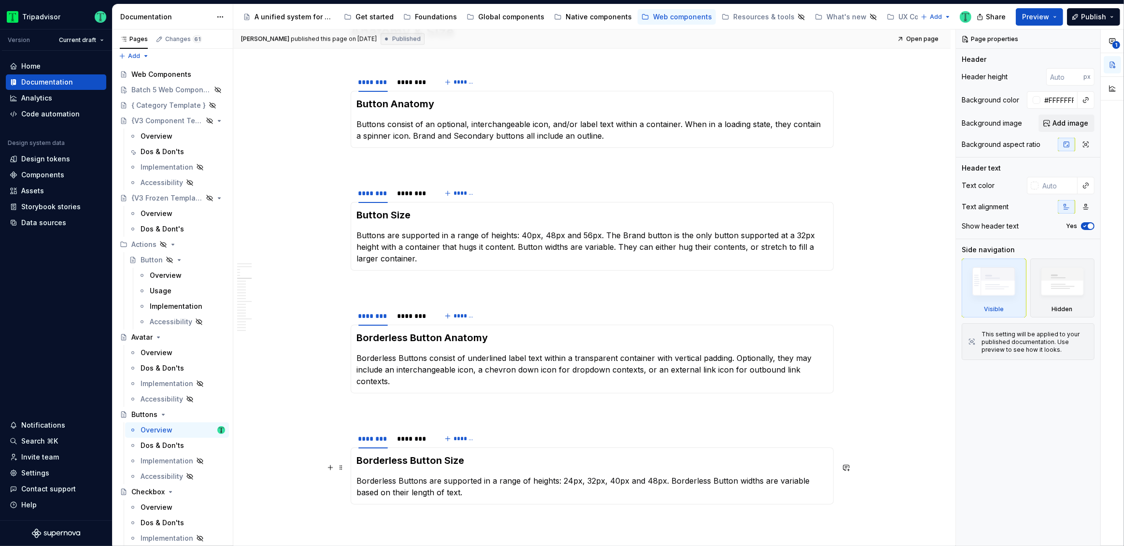
scroll to position [1571, 0]
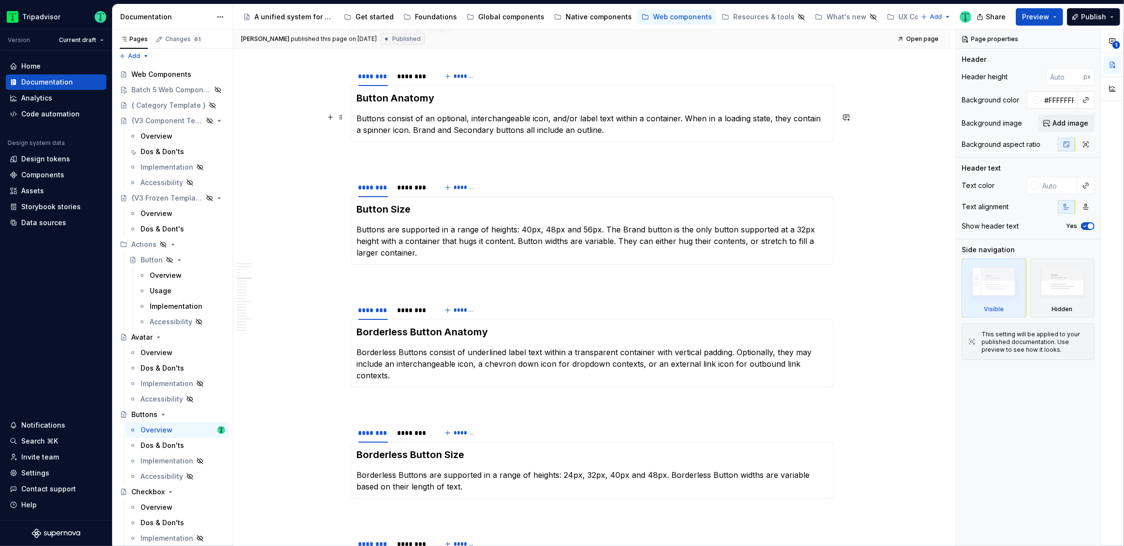
click at [421, 98] on h3 "Button Anatomy" at bounding box center [592, 98] width 470 height 14
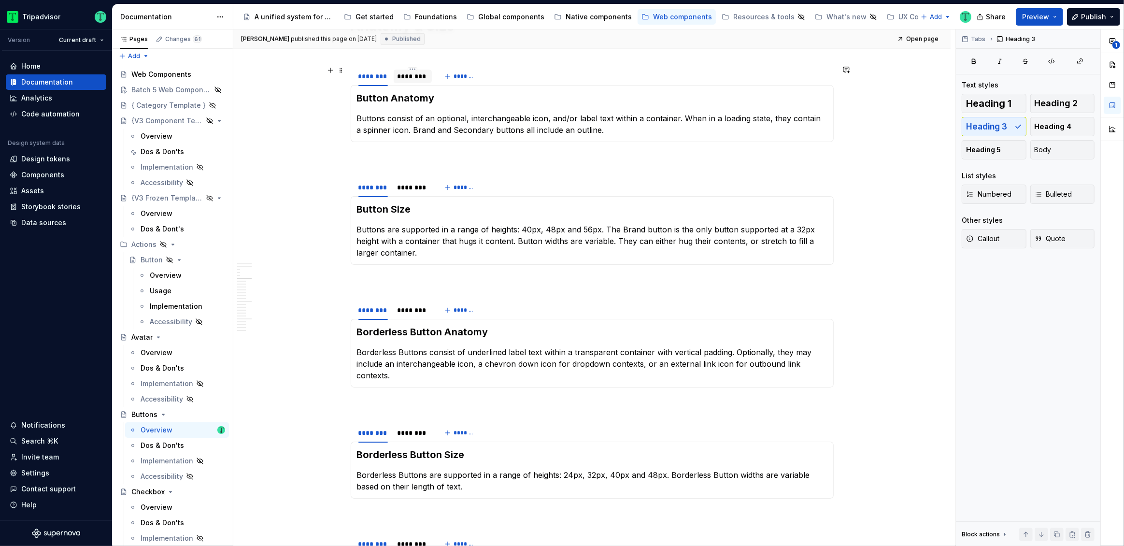
click at [414, 78] on div "********" at bounding box center [412, 76] width 31 height 10
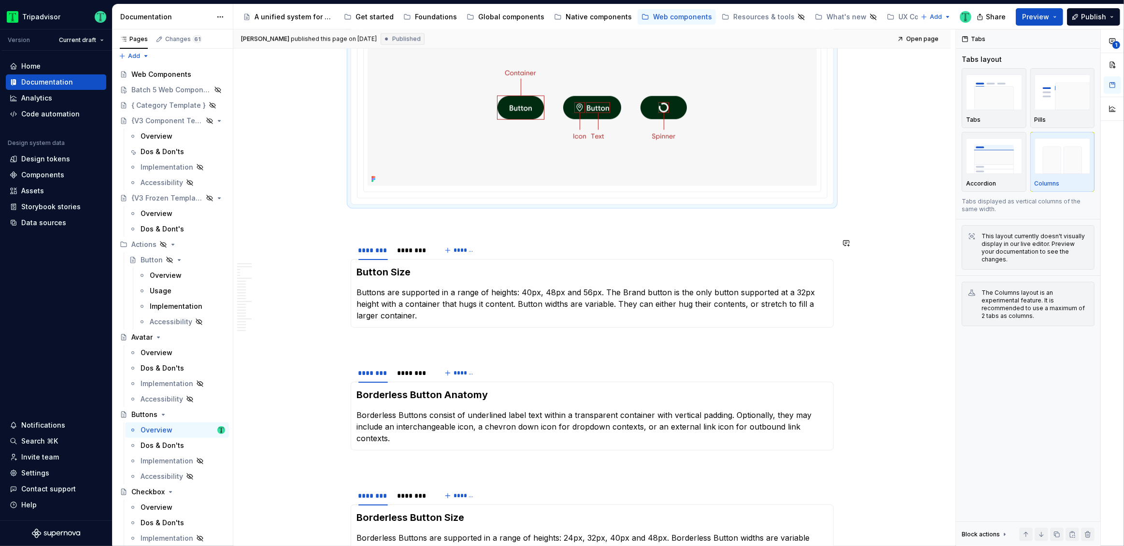
scroll to position [1637, 0]
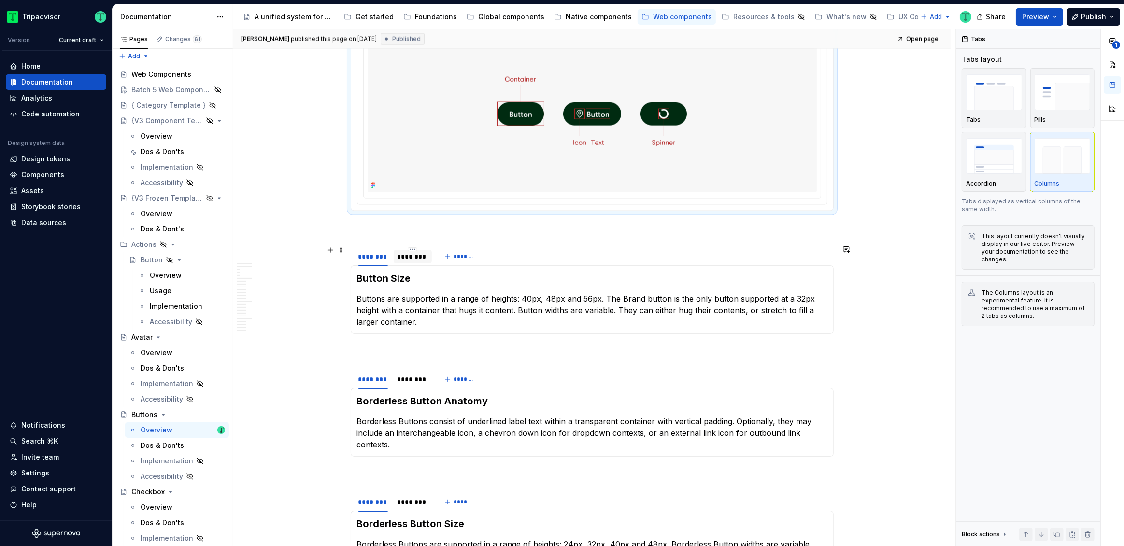
click at [416, 257] on div "********" at bounding box center [412, 257] width 31 height 10
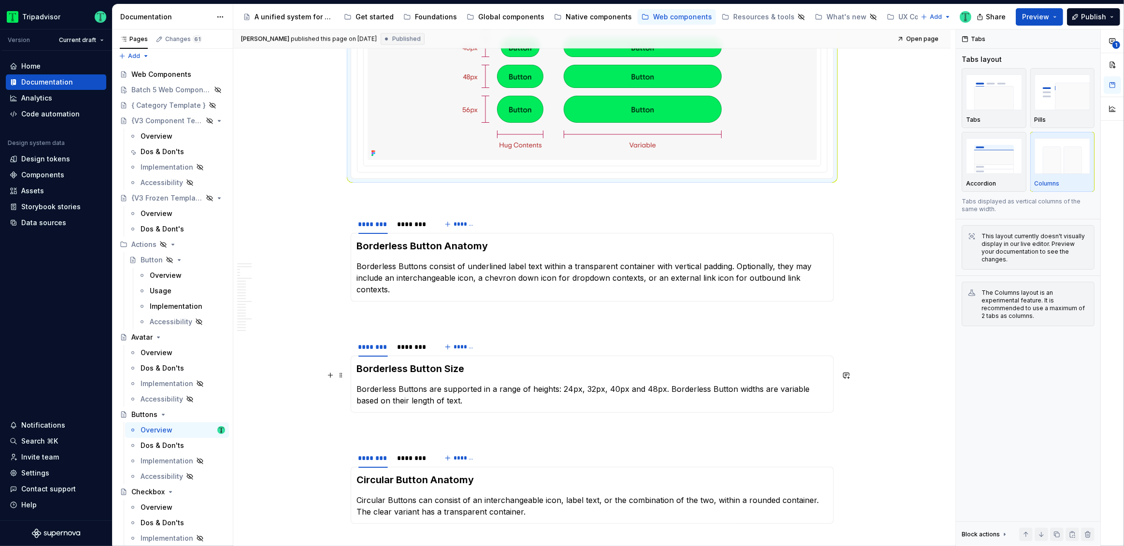
scroll to position [1922, 0]
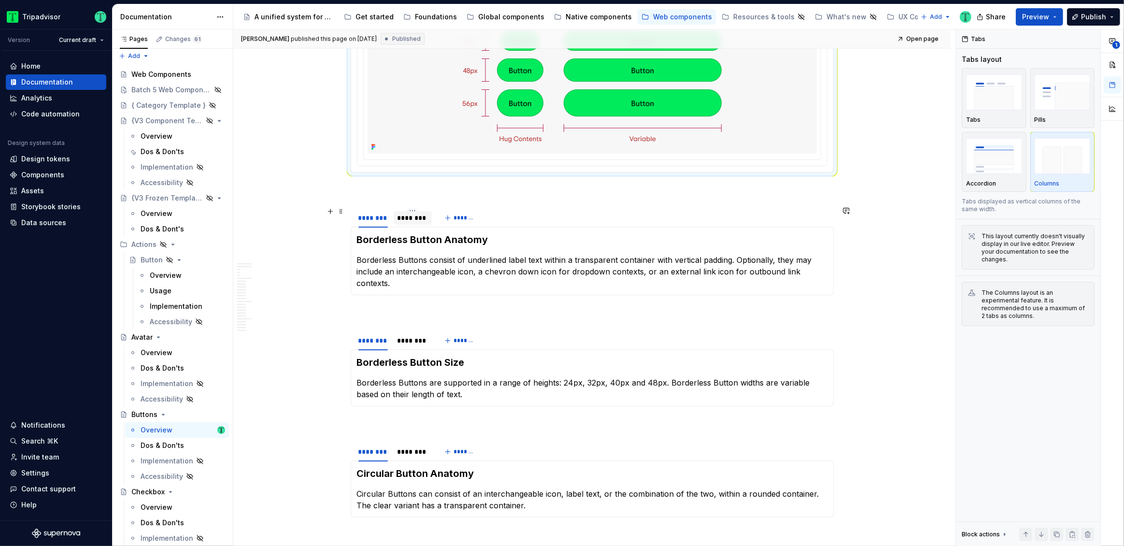
click at [422, 222] on div "********" at bounding box center [413, 218] width 39 height 14
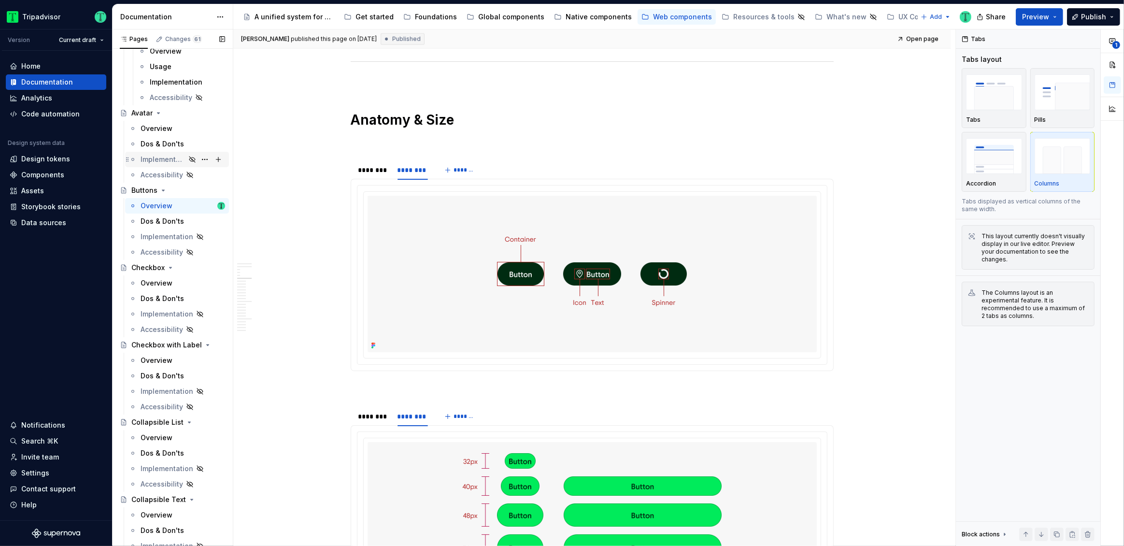
scroll to position [245, 0]
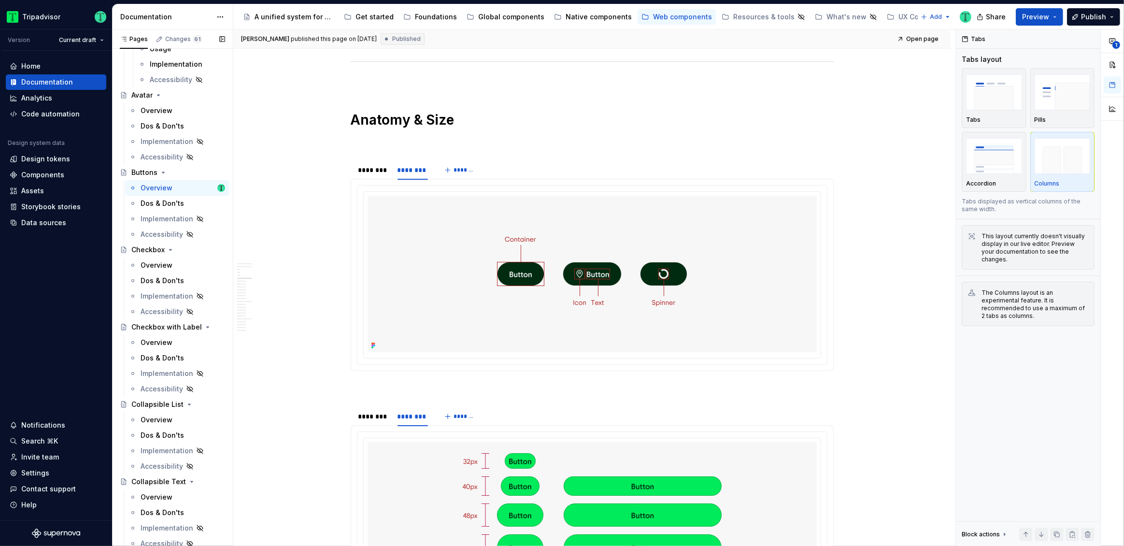
click at [154, 338] on div "Overview" at bounding box center [157, 343] width 32 height 10
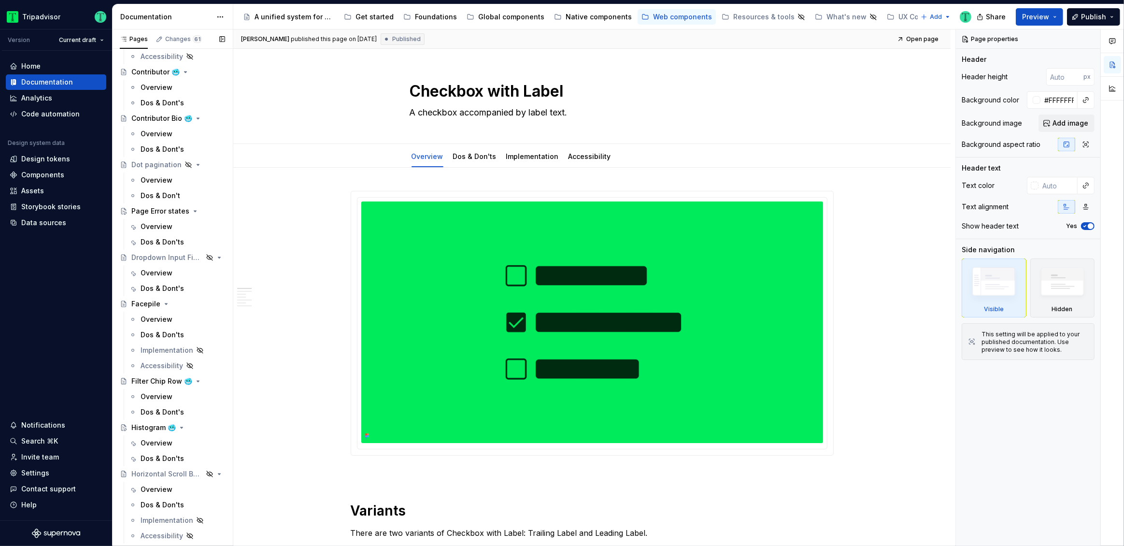
scroll to position [733, 0]
click at [160, 315] on div "Overview" at bounding box center [157, 318] width 32 height 10
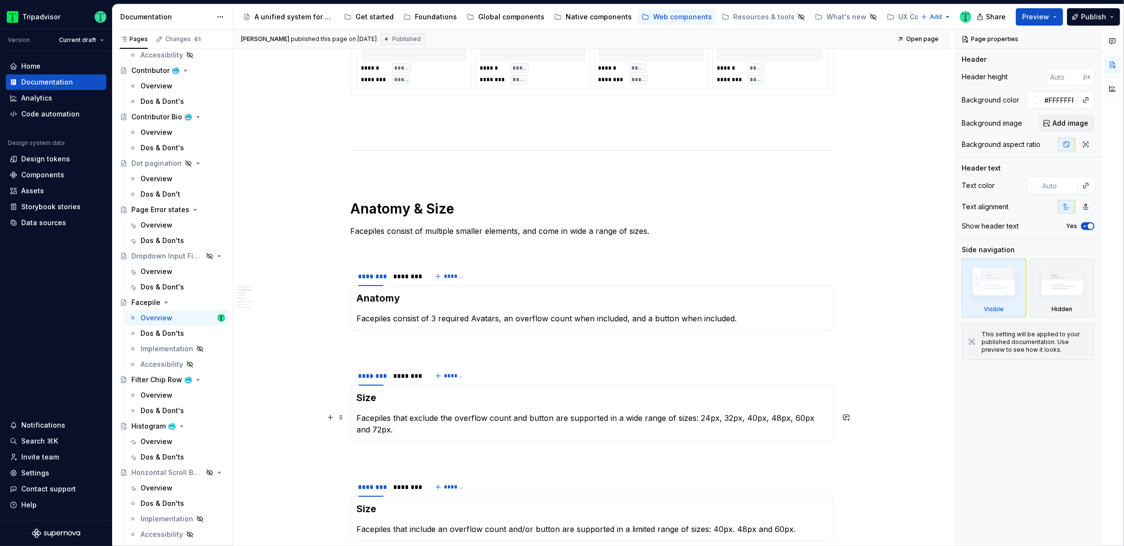
scroll to position [638, 0]
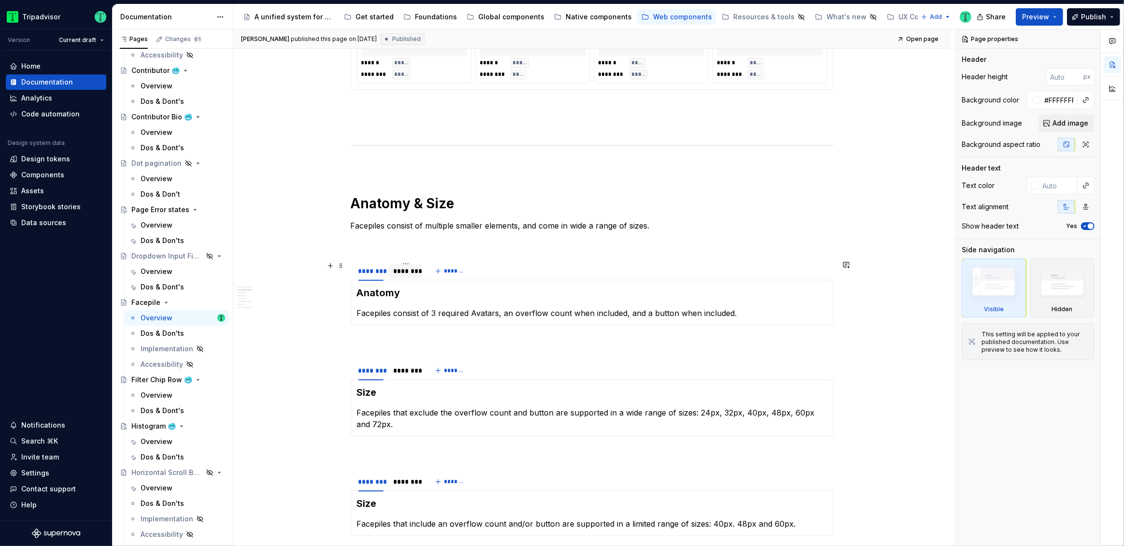
click at [410, 276] on div "********" at bounding box center [405, 271] width 33 height 14
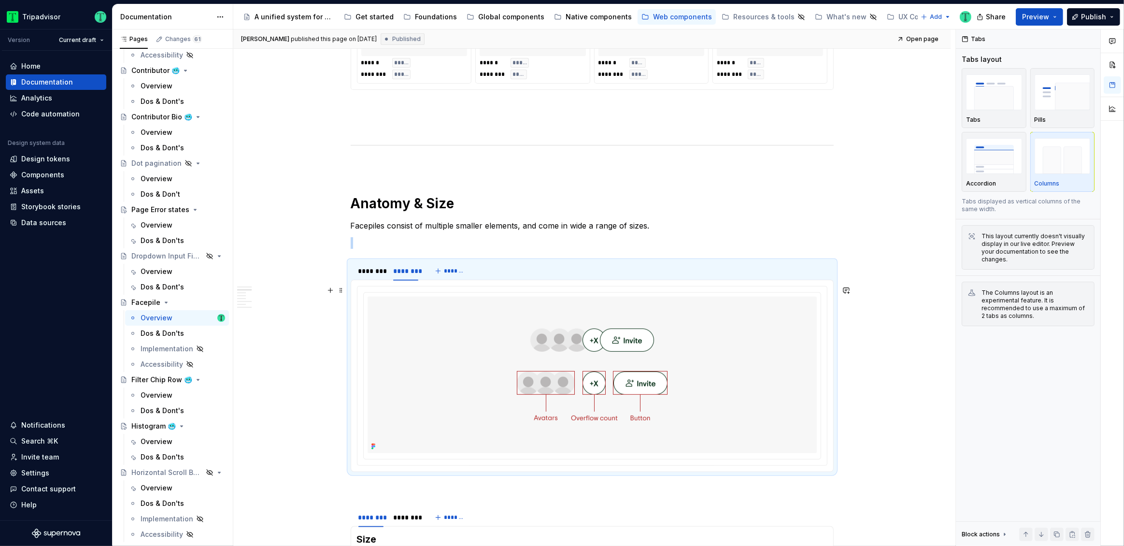
scroll to position [835, 0]
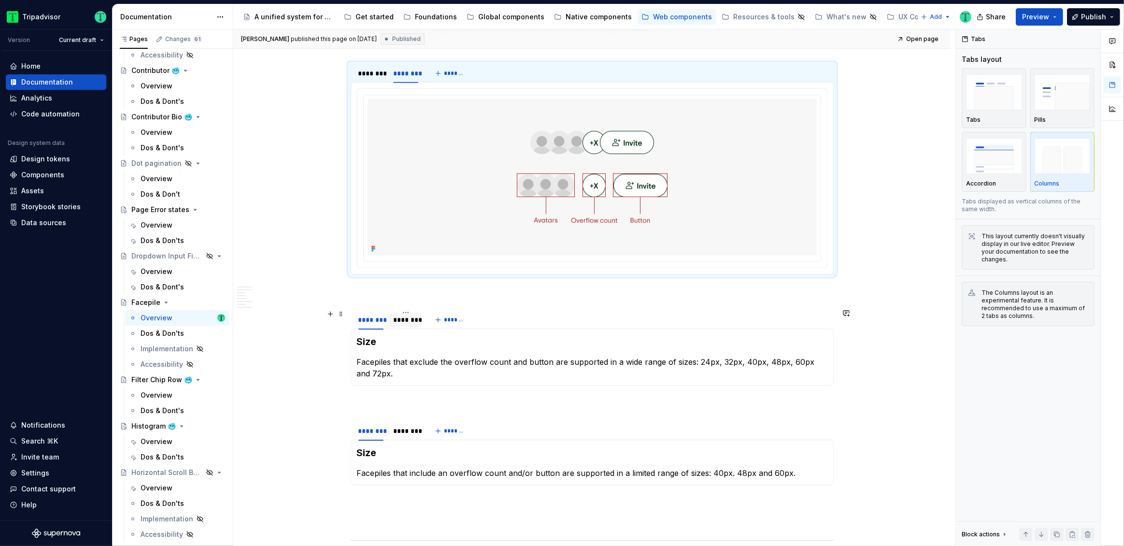
click at [408, 322] on div "********" at bounding box center [405, 320] width 25 height 10
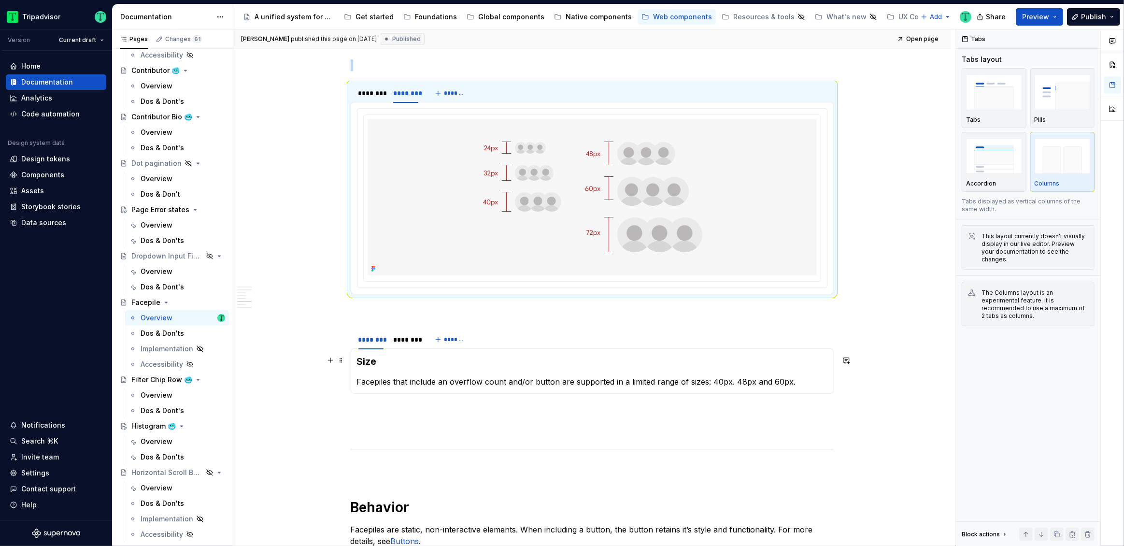
scroll to position [1091, 0]
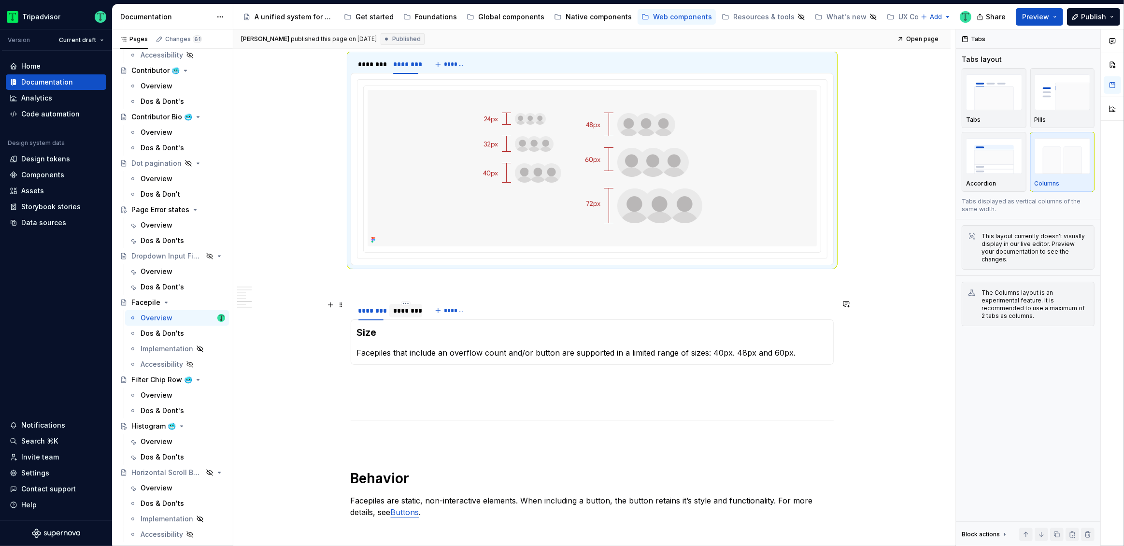
click at [405, 314] on div "********" at bounding box center [405, 311] width 33 height 14
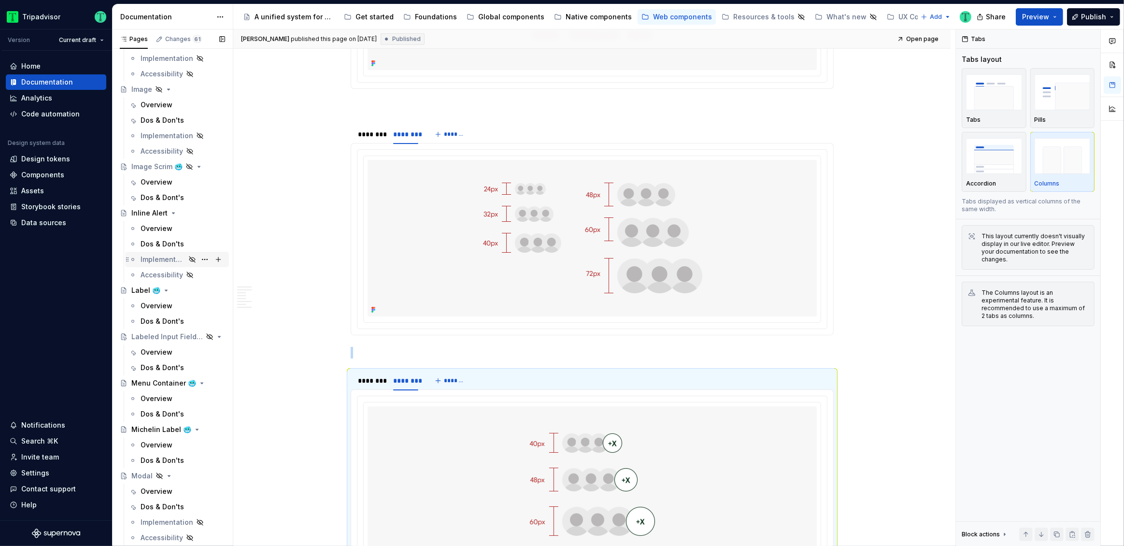
scroll to position [1199, 0]
click at [154, 219] on div "Overview" at bounding box center [157, 223] width 32 height 10
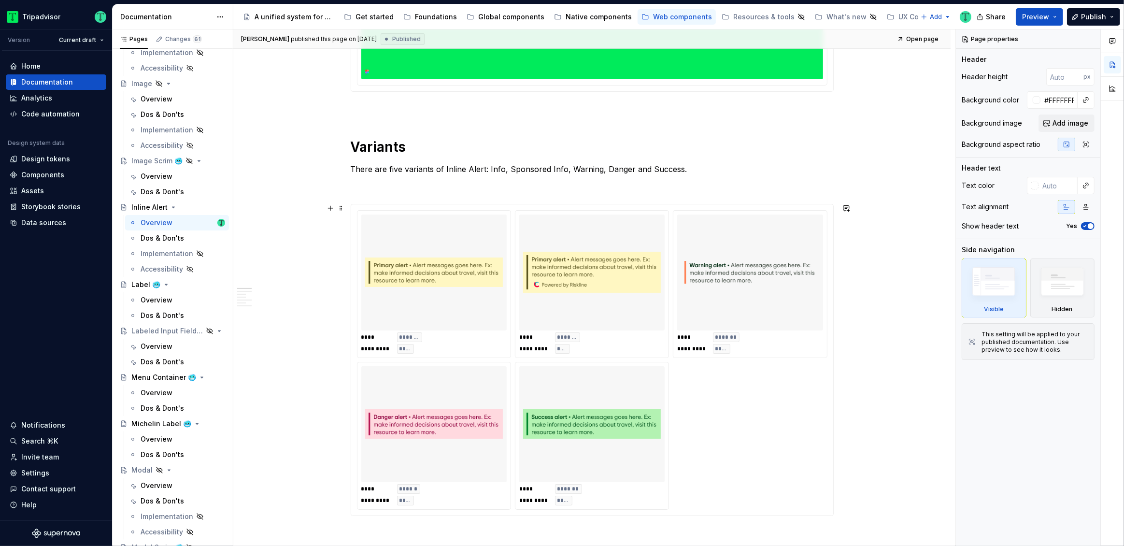
scroll to position [386, 0]
click at [435, 305] on img at bounding box center [434, 273] width 138 height 108
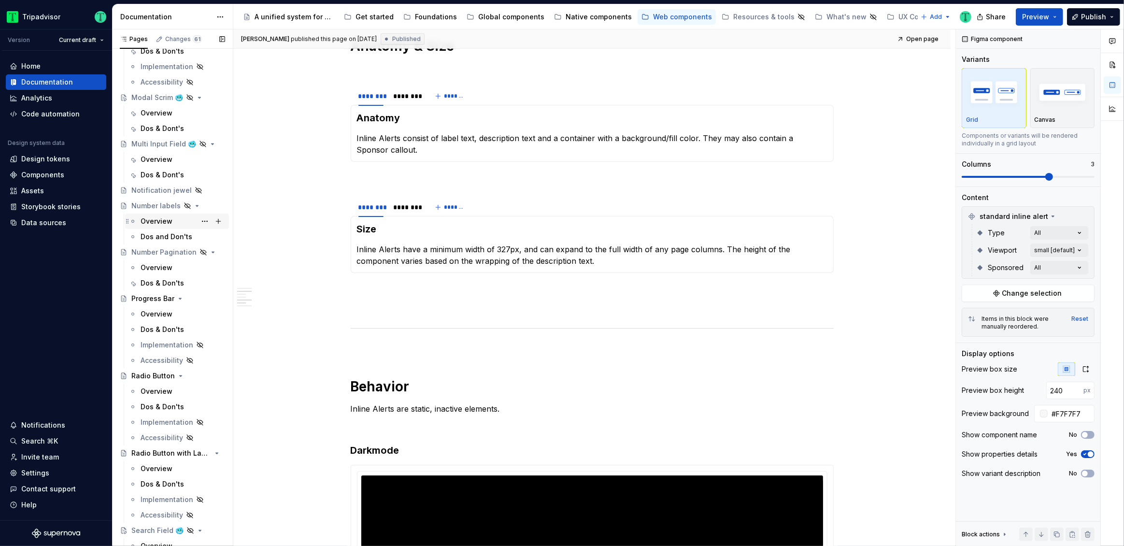
scroll to position [1669, 0]
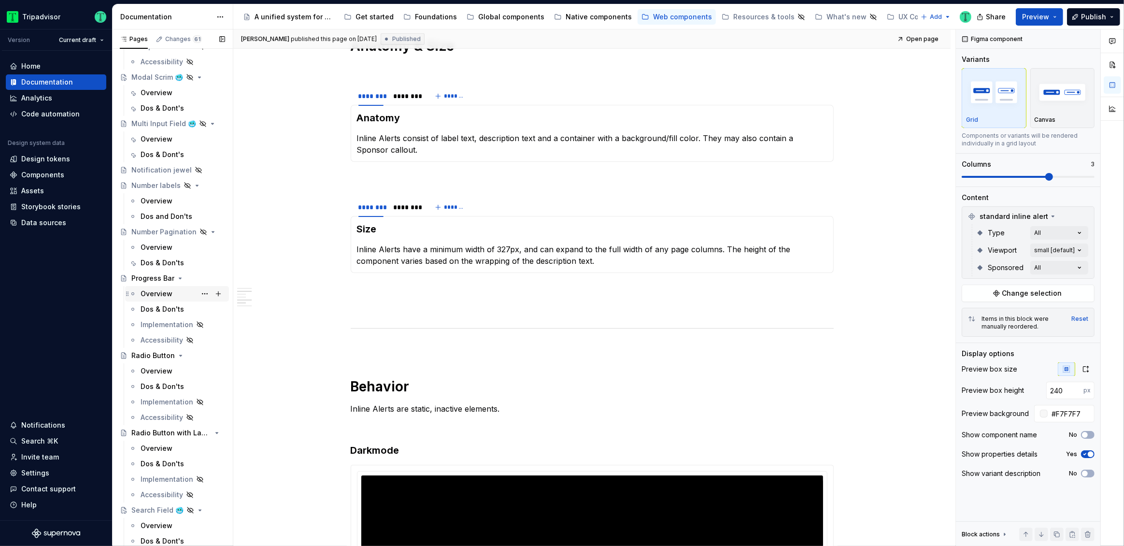
click at [166, 291] on div "Overview" at bounding box center [157, 294] width 32 height 10
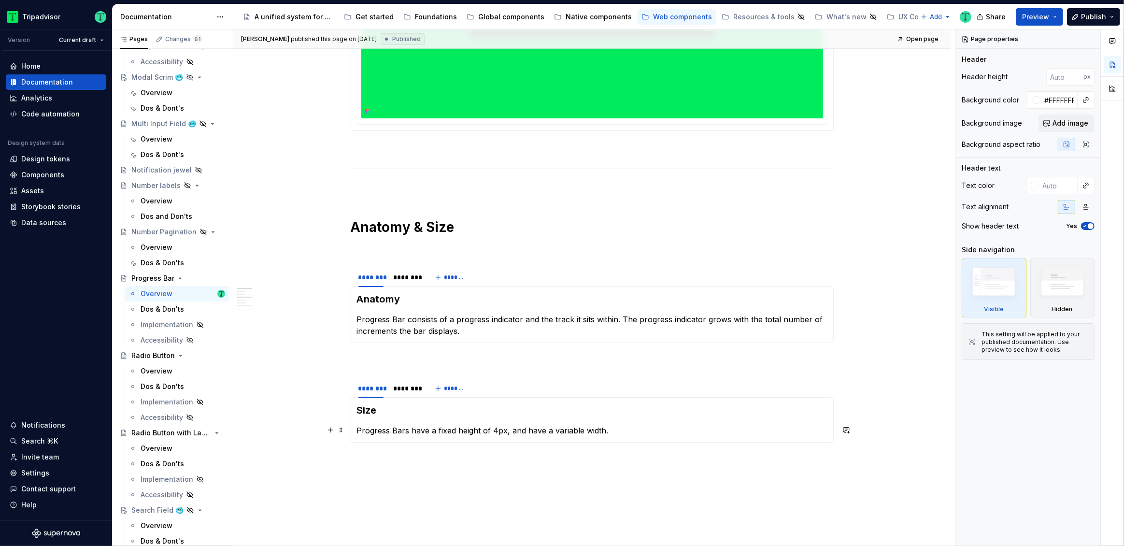
scroll to position [371, 0]
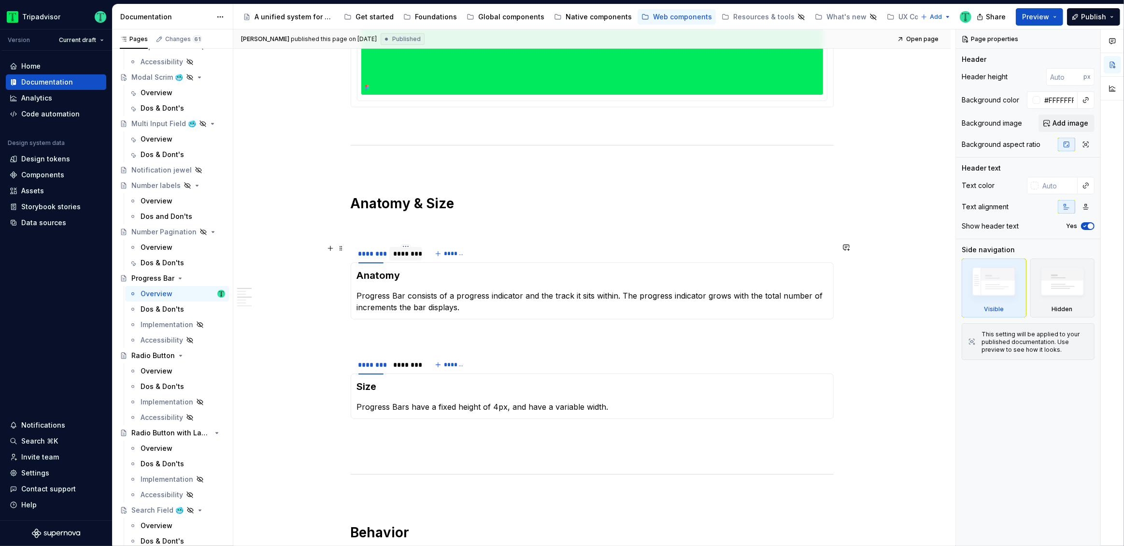
click at [410, 257] on div "********" at bounding box center [405, 254] width 25 height 10
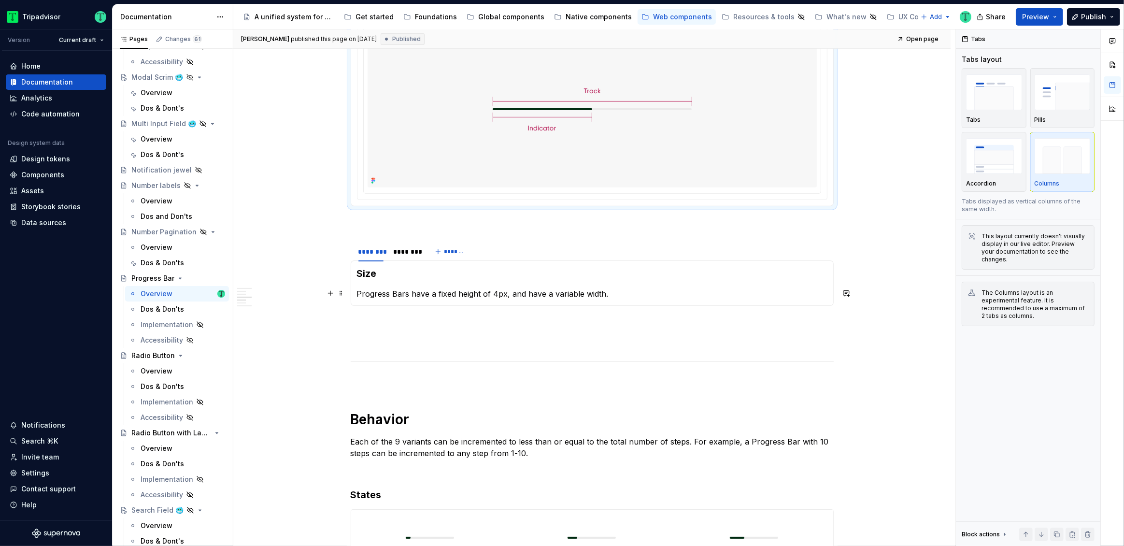
scroll to position [692, 0]
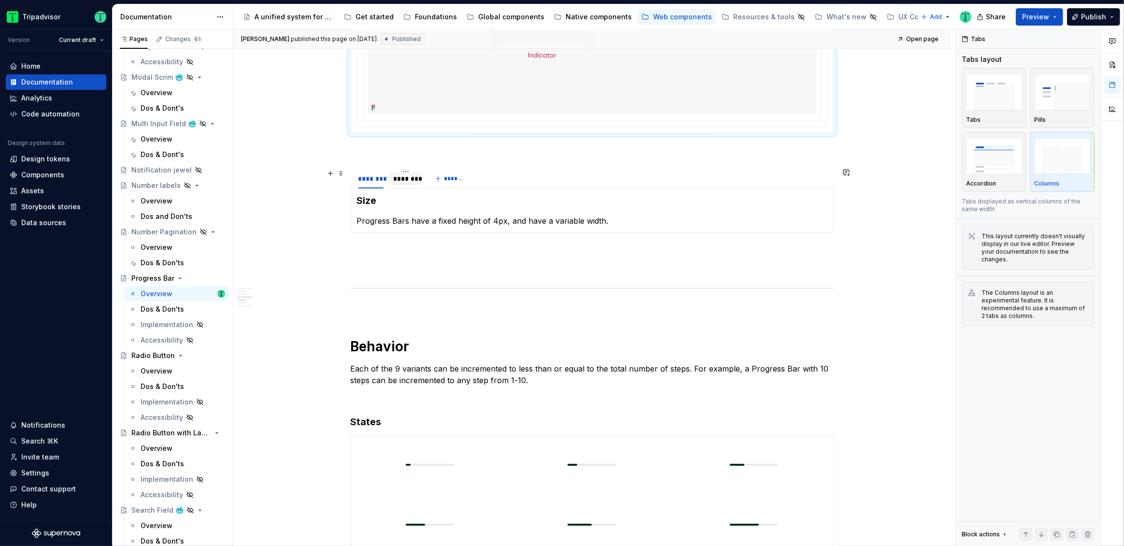
click at [407, 183] on div "********" at bounding box center [405, 179] width 33 height 14
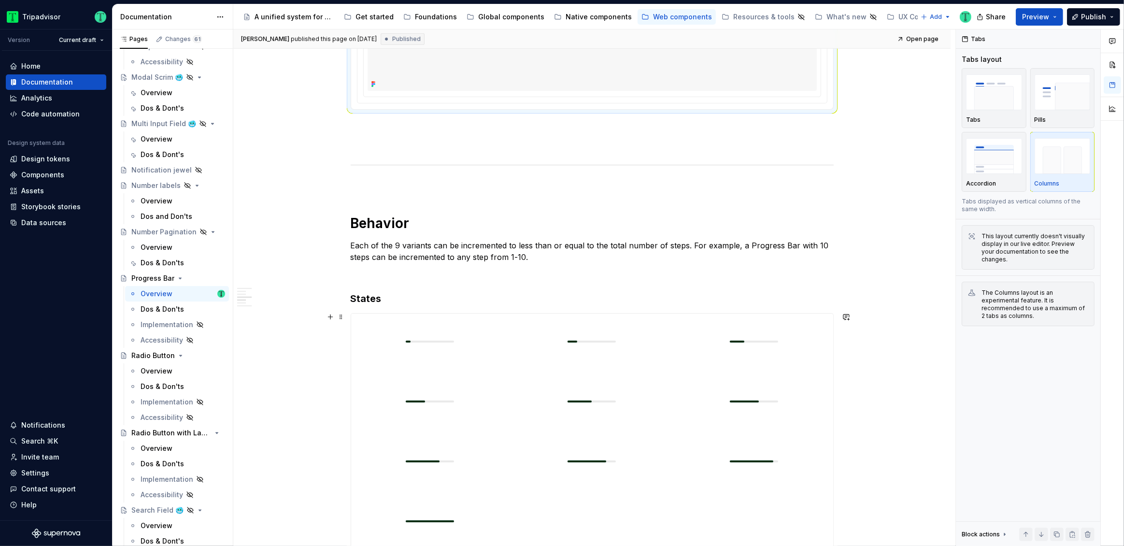
scroll to position [975, 0]
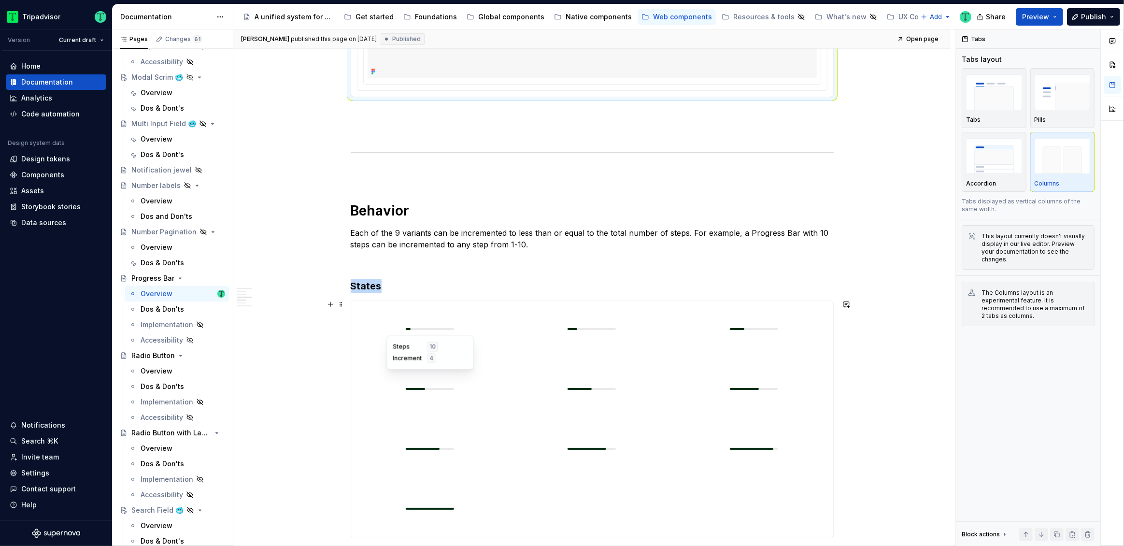
click at [411, 404] on img at bounding box center [430, 389] width 48 height 48
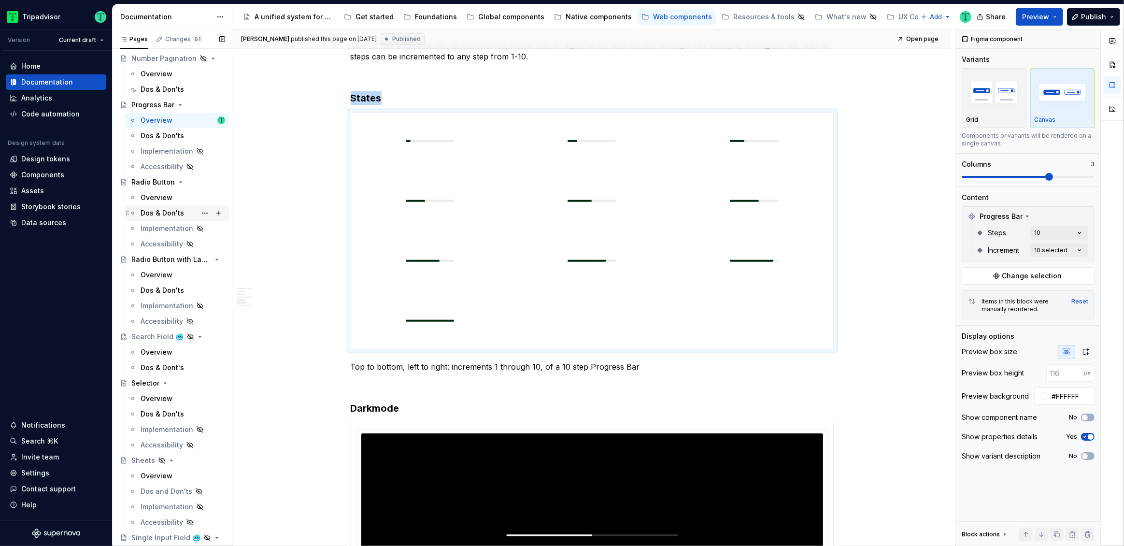
scroll to position [1863, 0]
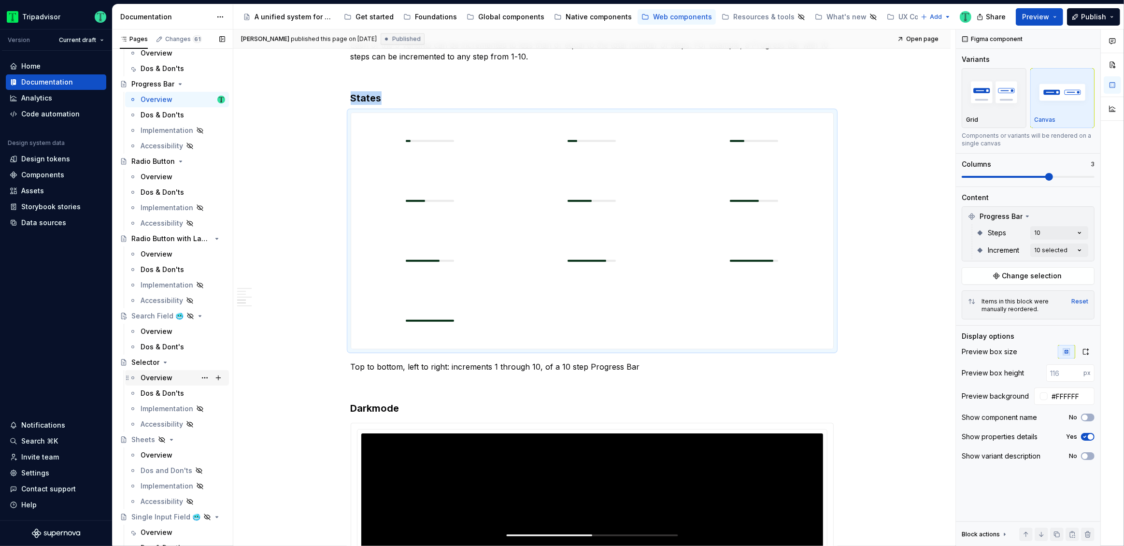
click at [156, 375] on div "Overview" at bounding box center [157, 378] width 32 height 10
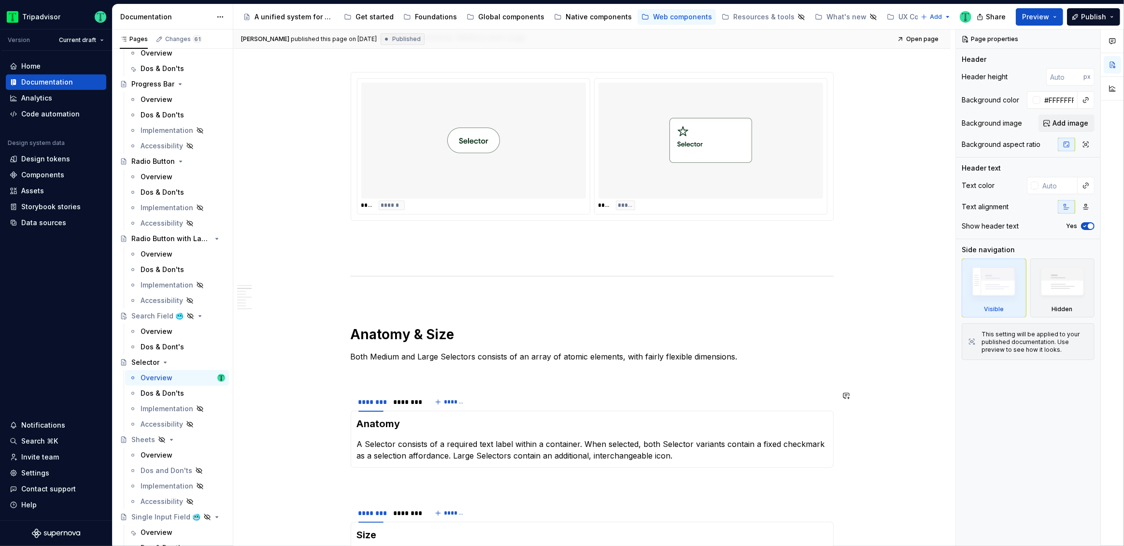
scroll to position [591, 0]
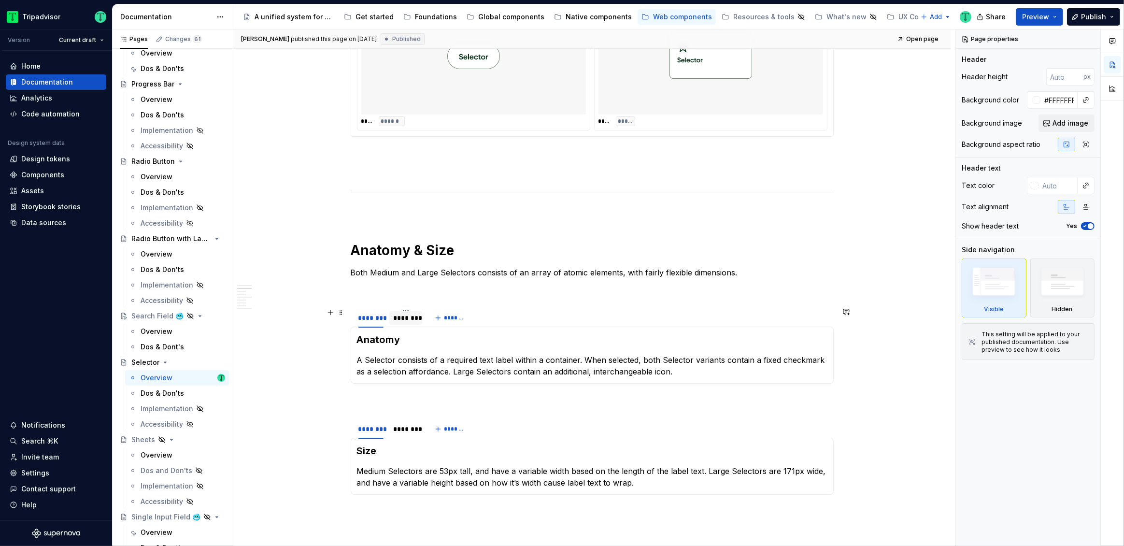
click at [407, 314] on div "********" at bounding box center [405, 318] width 25 height 10
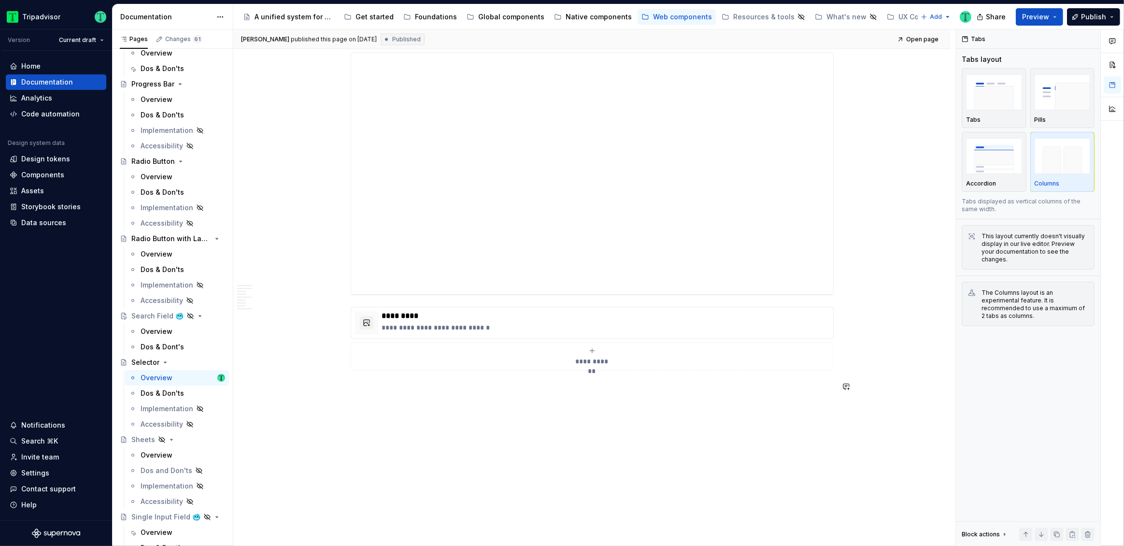
scroll to position [2120, 0]
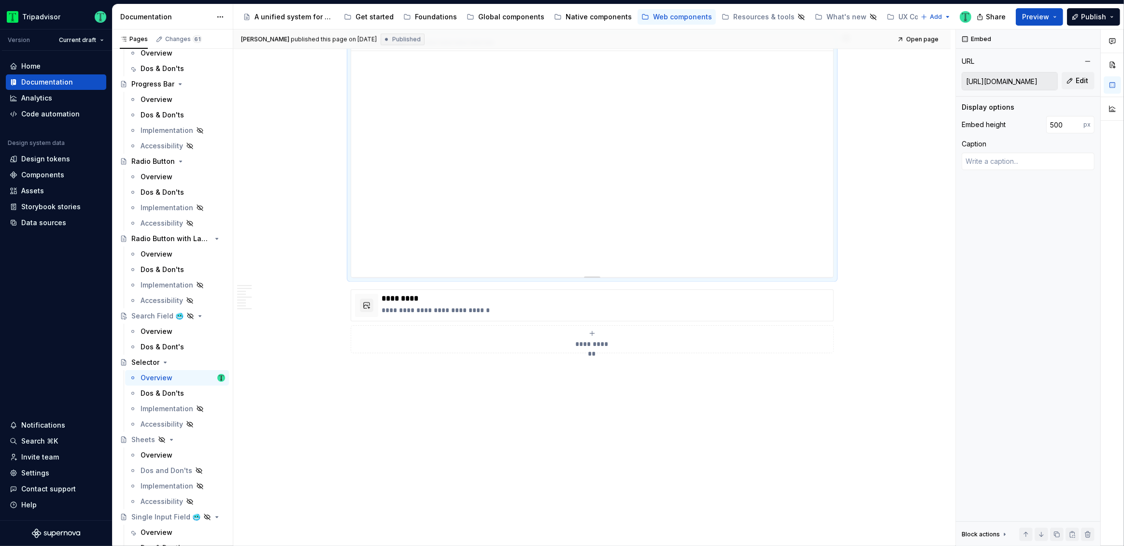
click at [386, 169] on div "**********" at bounding box center [592, 155] width 482 height 241
click at [388, 174] on div "**********" at bounding box center [592, 155] width 482 height 241
click at [388, 126] on div "**********" at bounding box center [592, 155] width 482 height 241
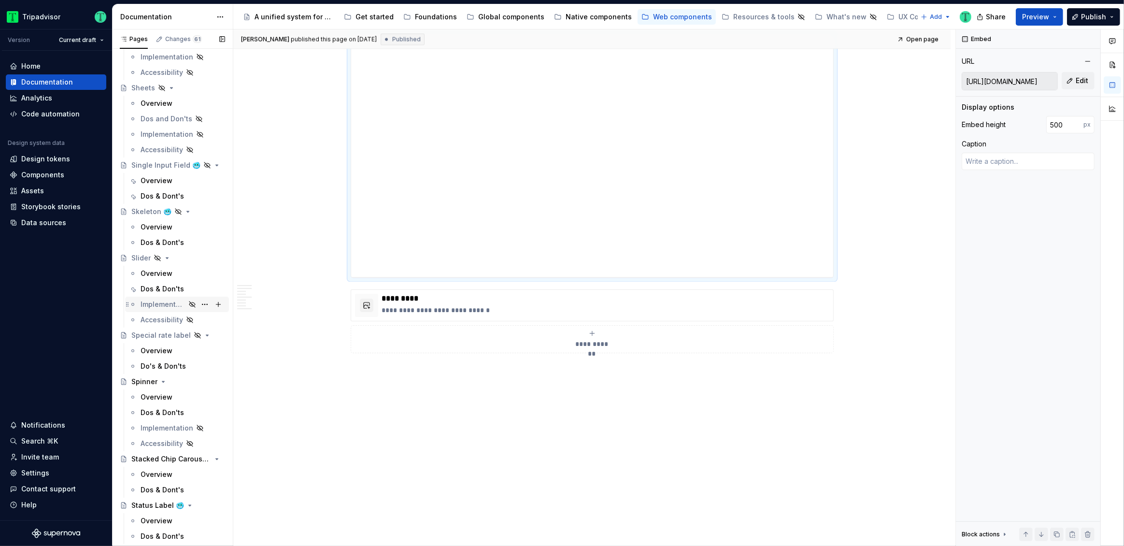
scroll to position [2230, 0]
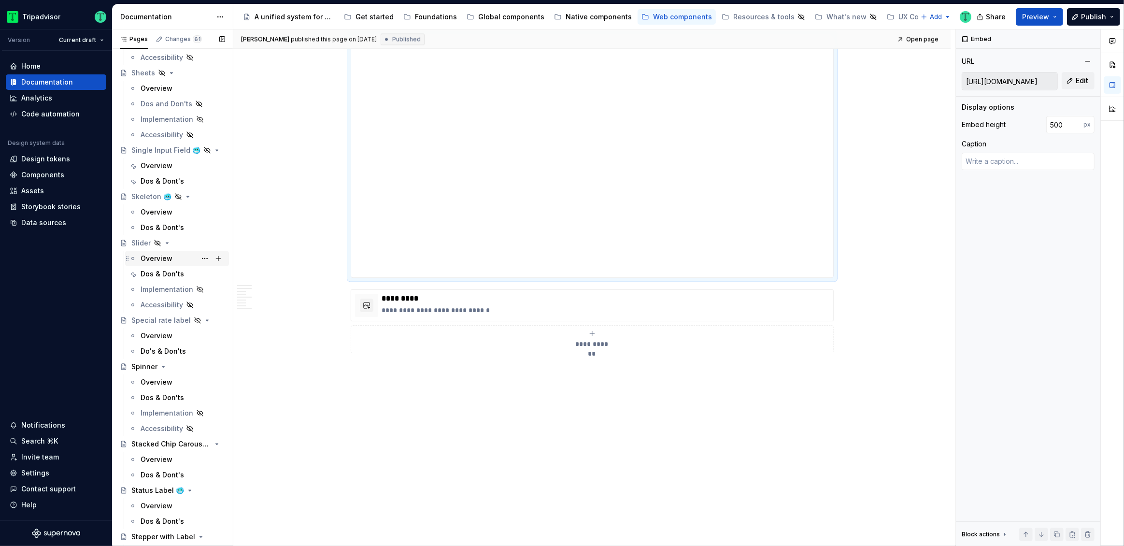
click at [159, 257] on div "Overview" at bounding box center [157, 258] width 32 height 10
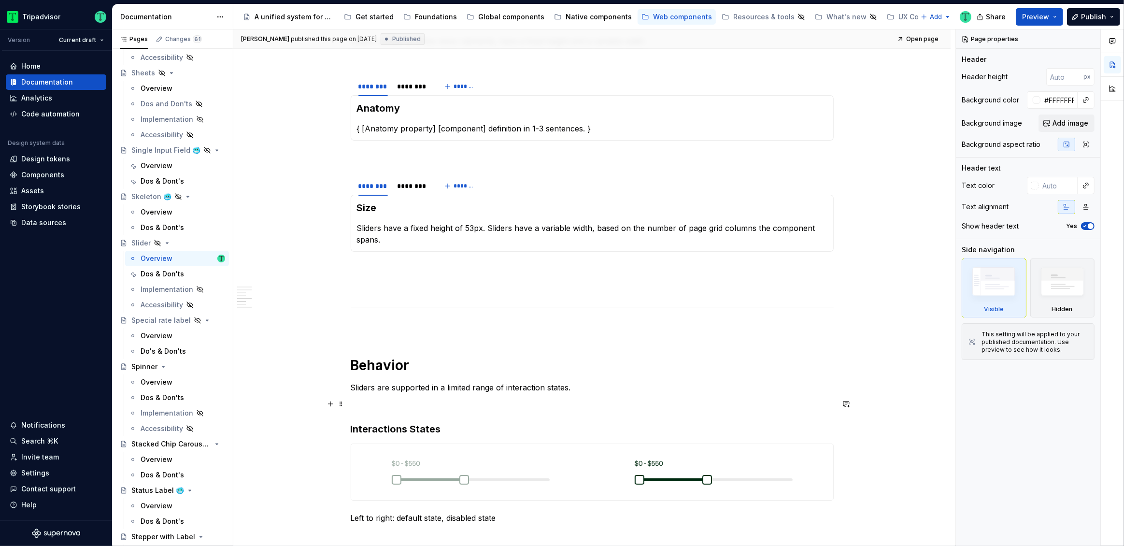
scroll to position [831, 0]
click at [420, 87] on div "********" at bounding box center [412, 89] width 31 height 10
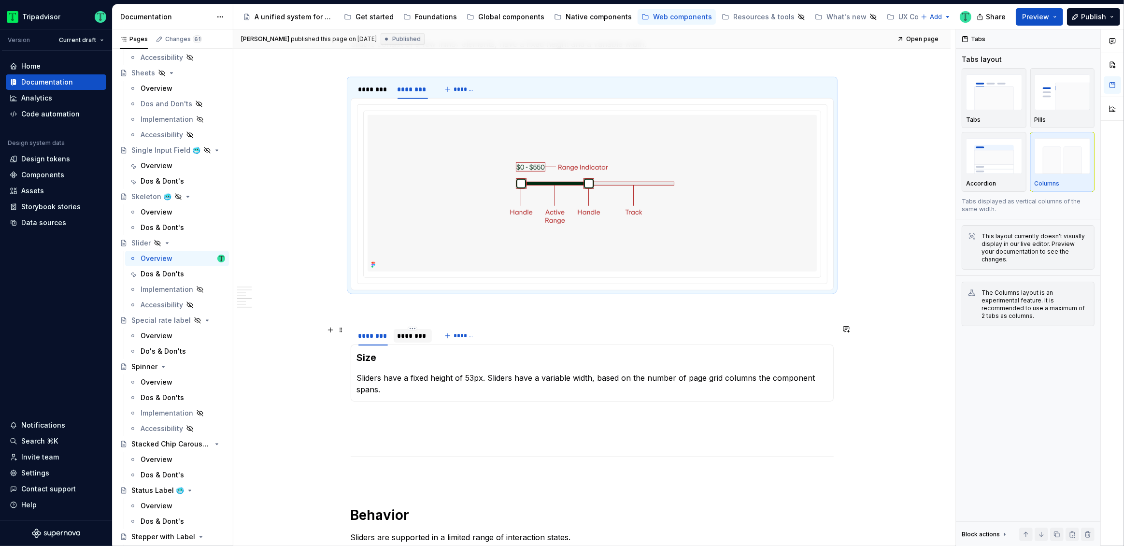
click at [406, 338] on div "********" at bounding box center [412, 336] width 31 height 10
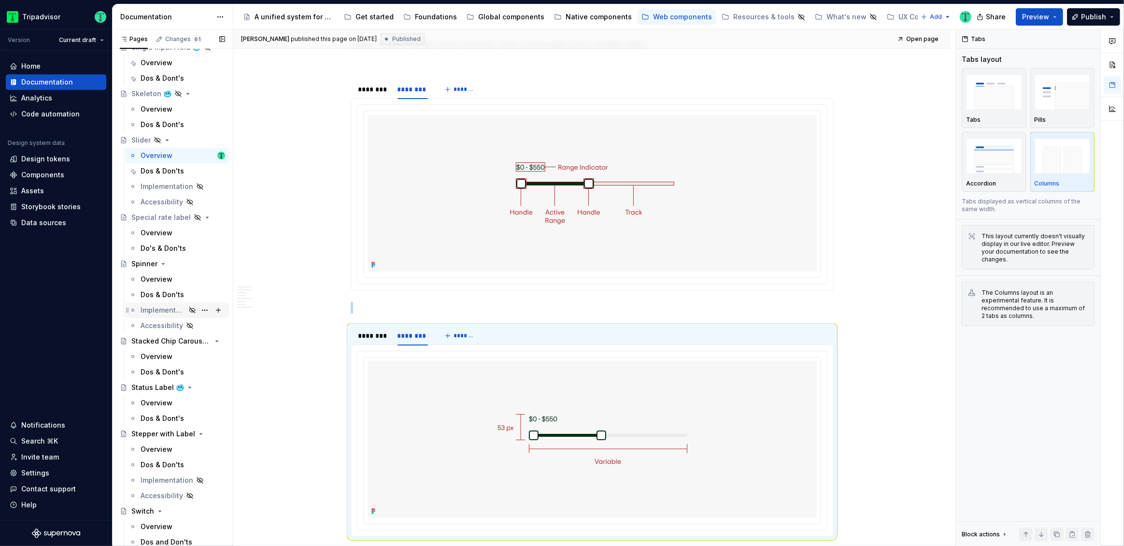
scroll to position [2382, 0]
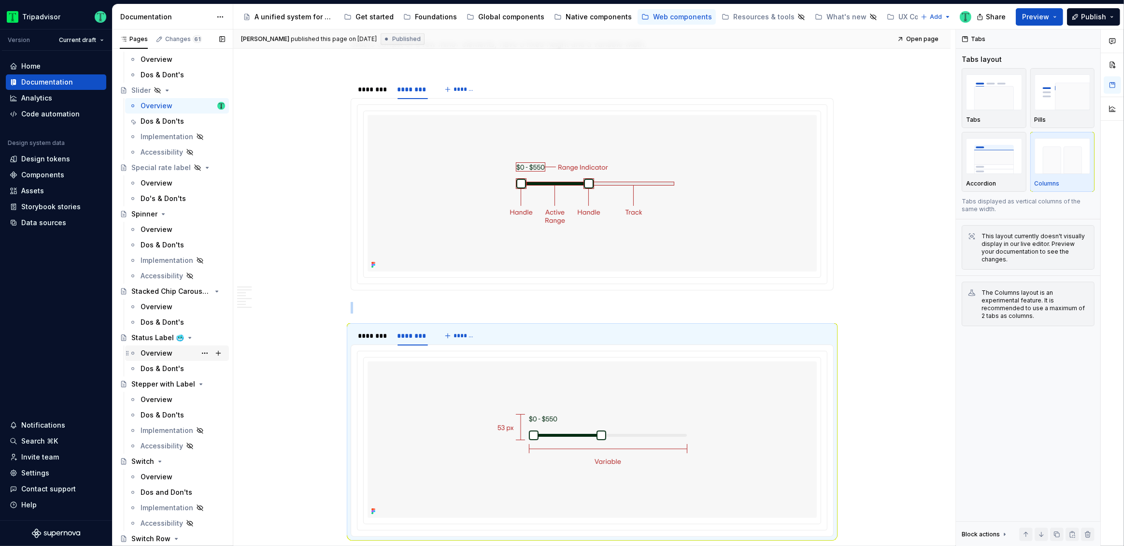
click at [159, 354] on div "Overview" at bounding box center [157, 353] width 32 height 10
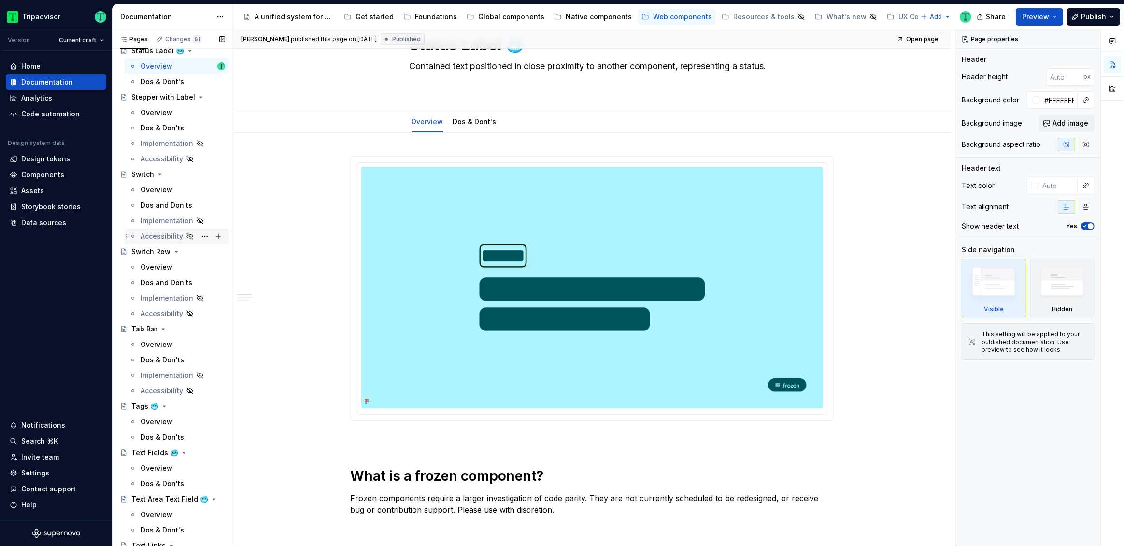
scroll to position [2675, 0]
click at [165, 329] on div "Tab Bar" at bounding box center [172, 322] width 113 height 15
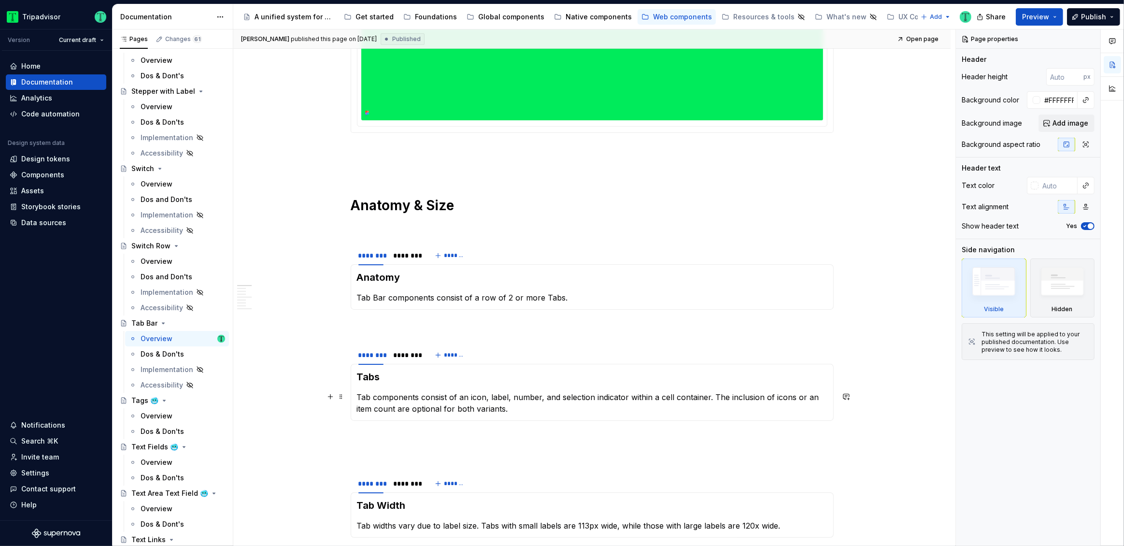
scroll to position [488, 0]
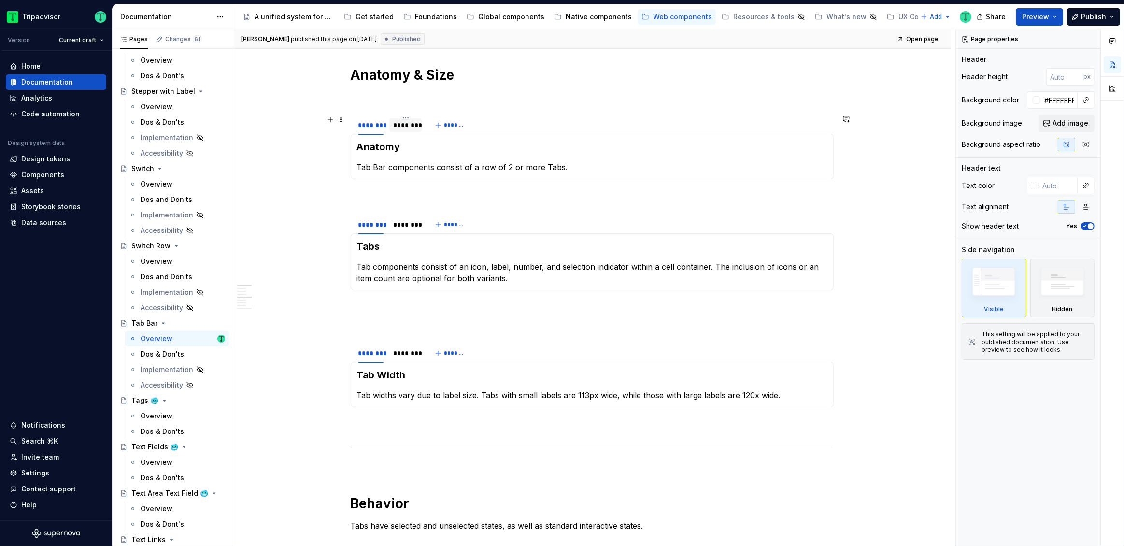
click at [415, 123] on div "********" at bounding box center [405, 125] width 25 height 10
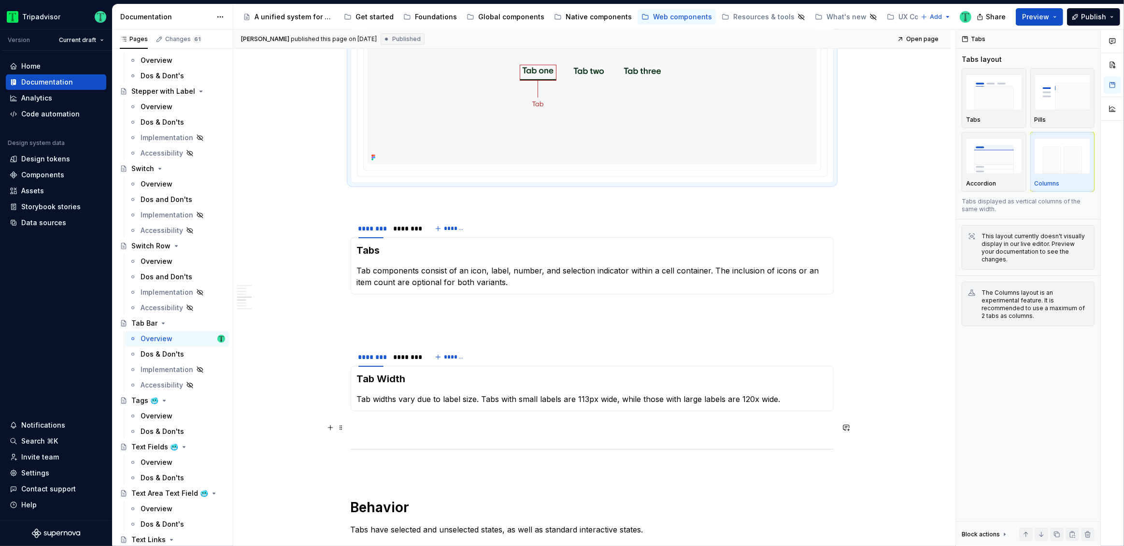
scroll to position [689, 0]
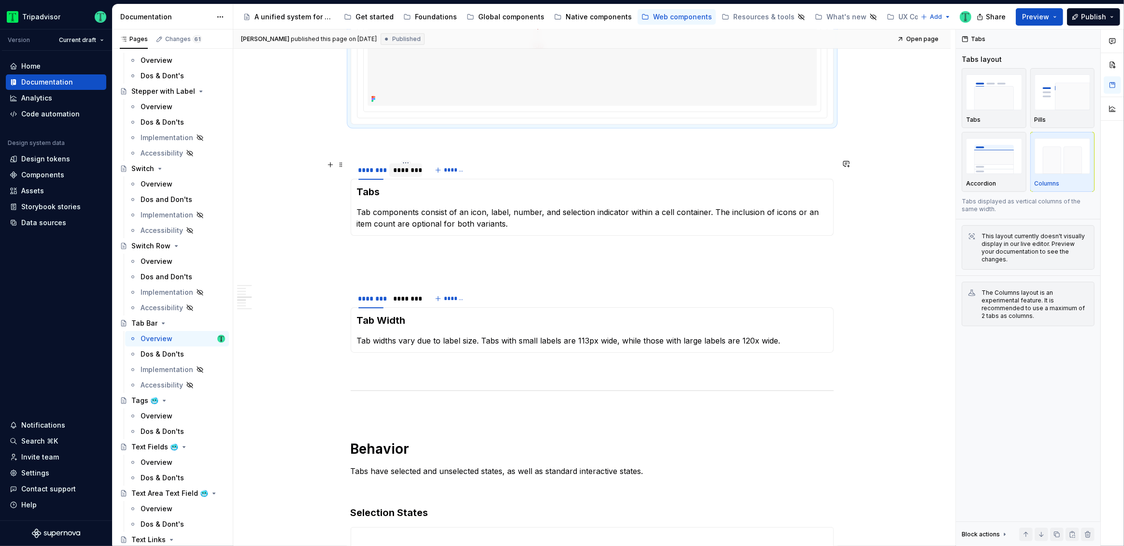
click at [404, 171] on div "********" at bounding box center [405, 170] width 25 height 10
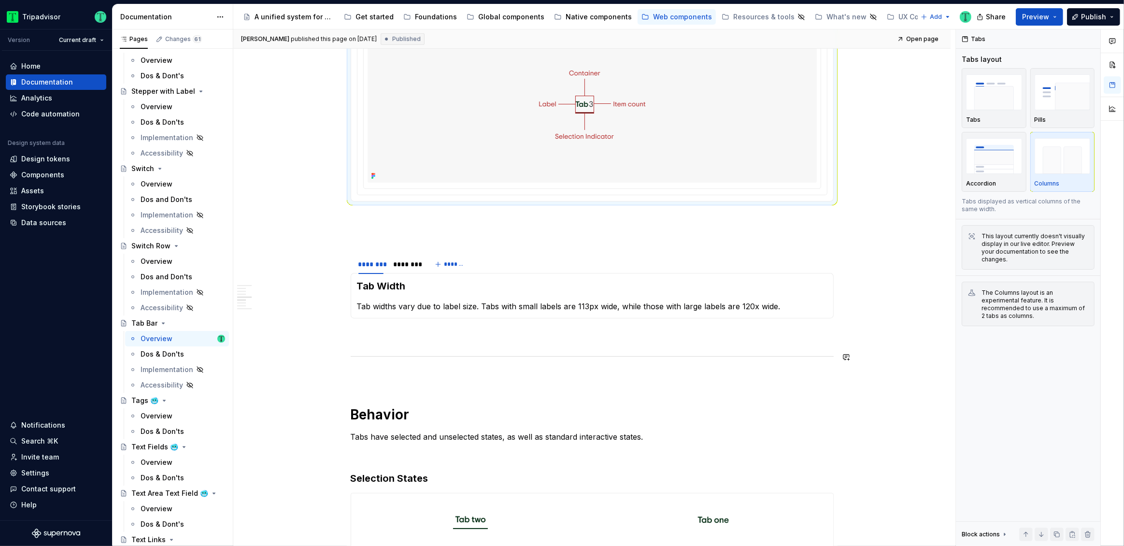
scroll to position [859, 0]
click at [409, 266] on div "********" at bounding box center [405, 263] width 25 height 10
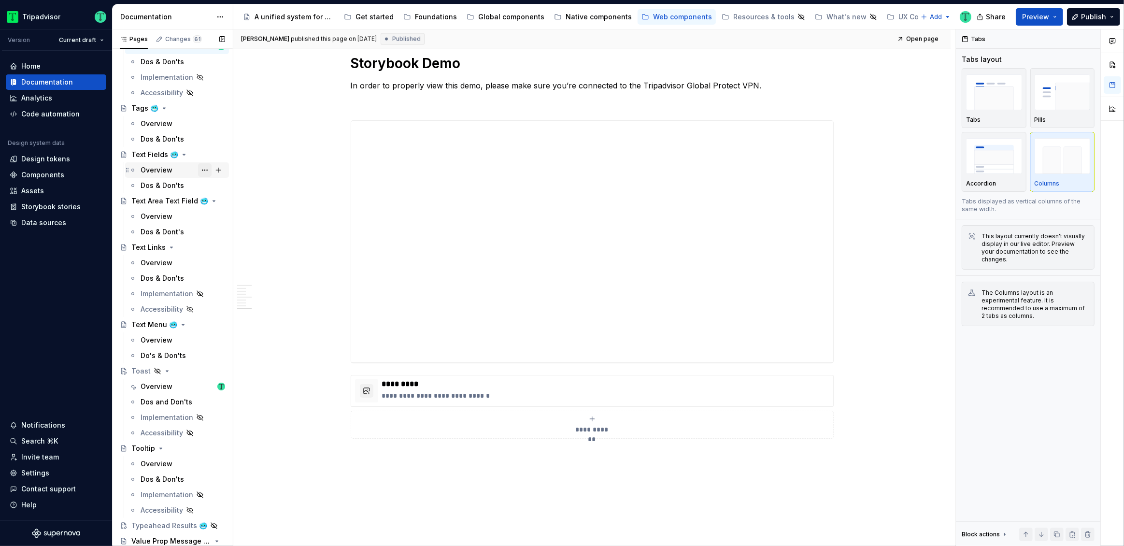
scroll to position [2998, 0]
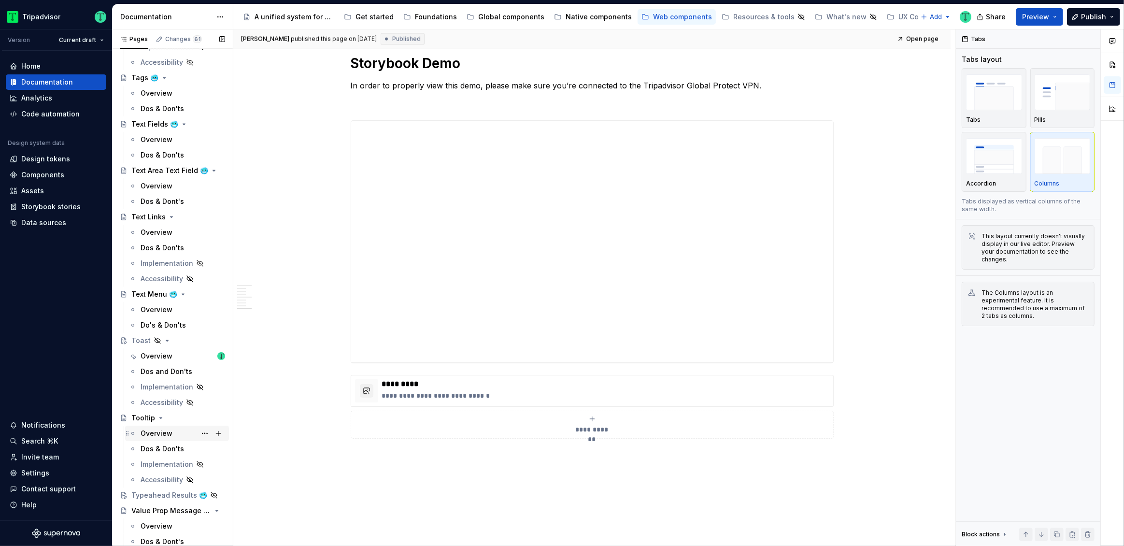
click at [161, 432] on div "Overview" at bounding box center [157, 433] width 32 height 10
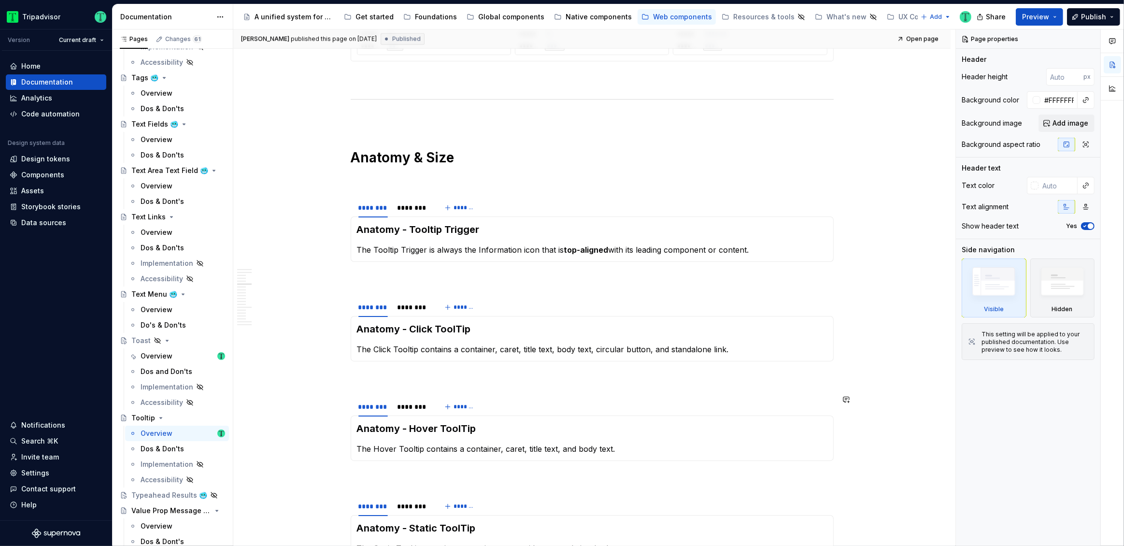
scroll to position [1579, 0]
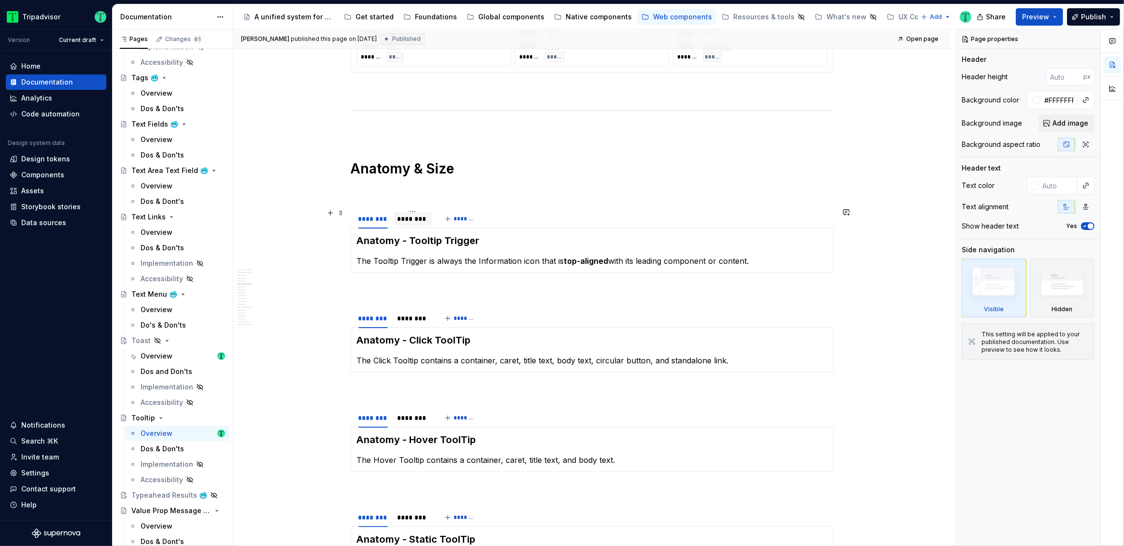
click at [409, 221] on div "********" at bounding box center [412, 219] width 31 height 10
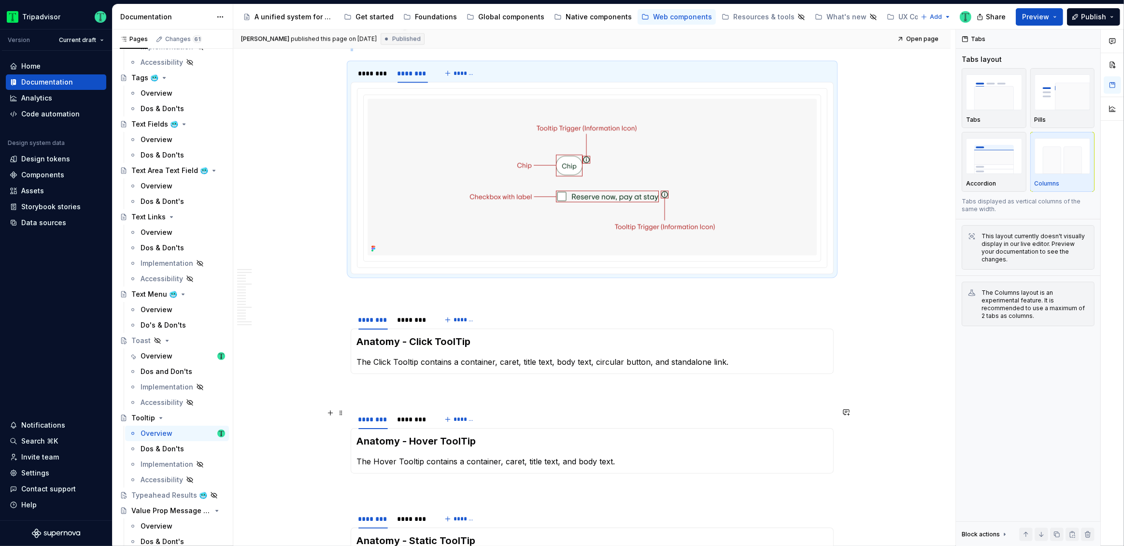
scroll to position [1775, 0]
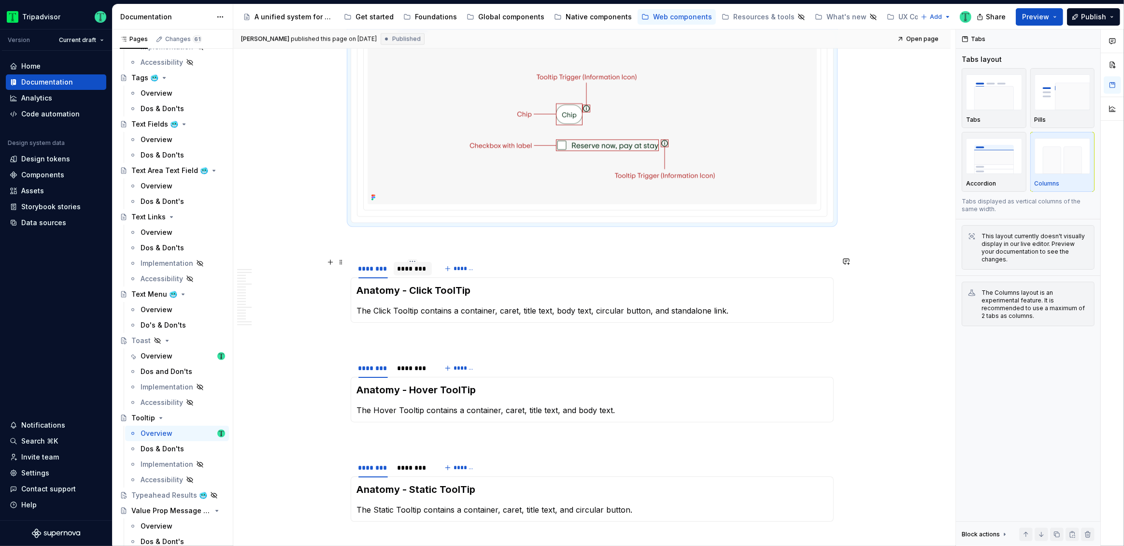
click at [418, 273] on div "********" at bounding box center [413, 269] width 39 height 14
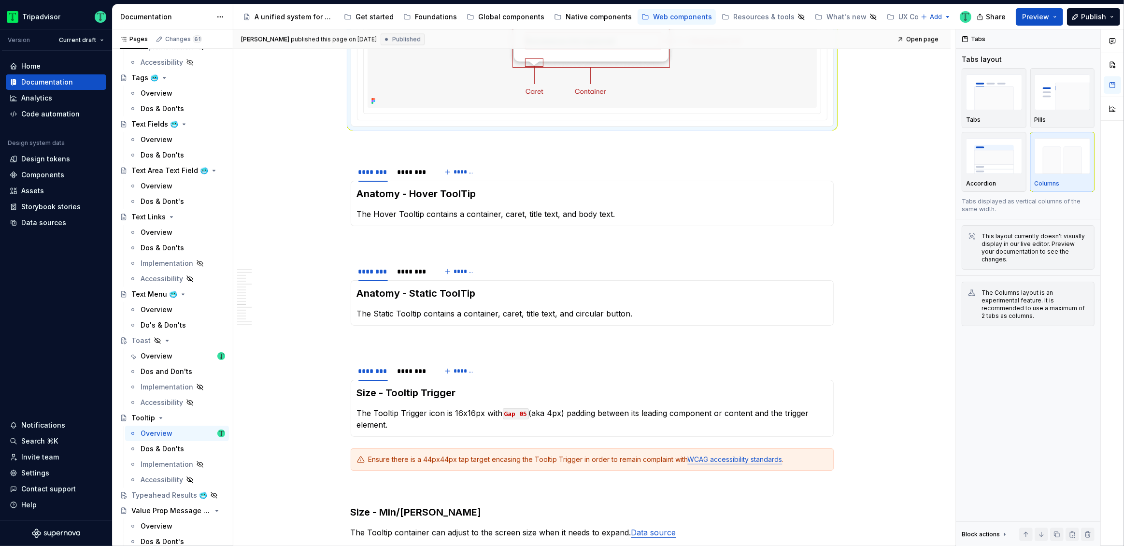
scroll to position [0, 0]
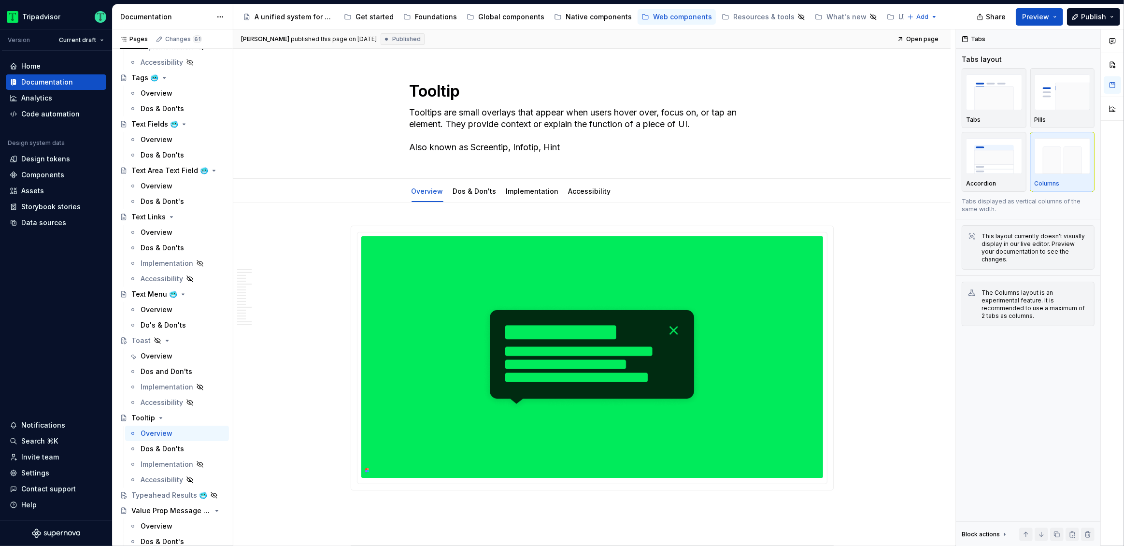
type textarea "*"
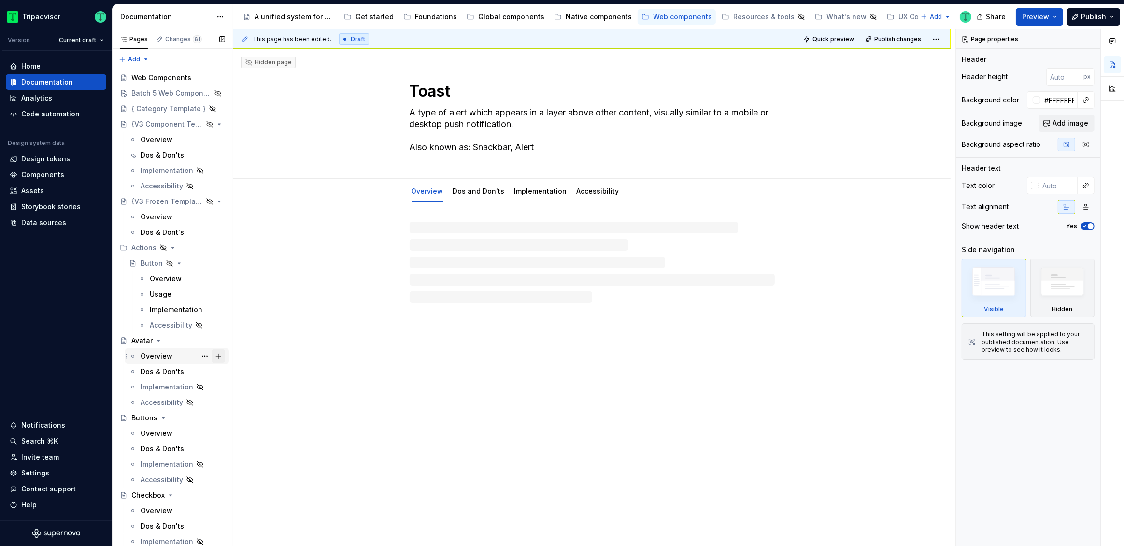
type textarea "*"
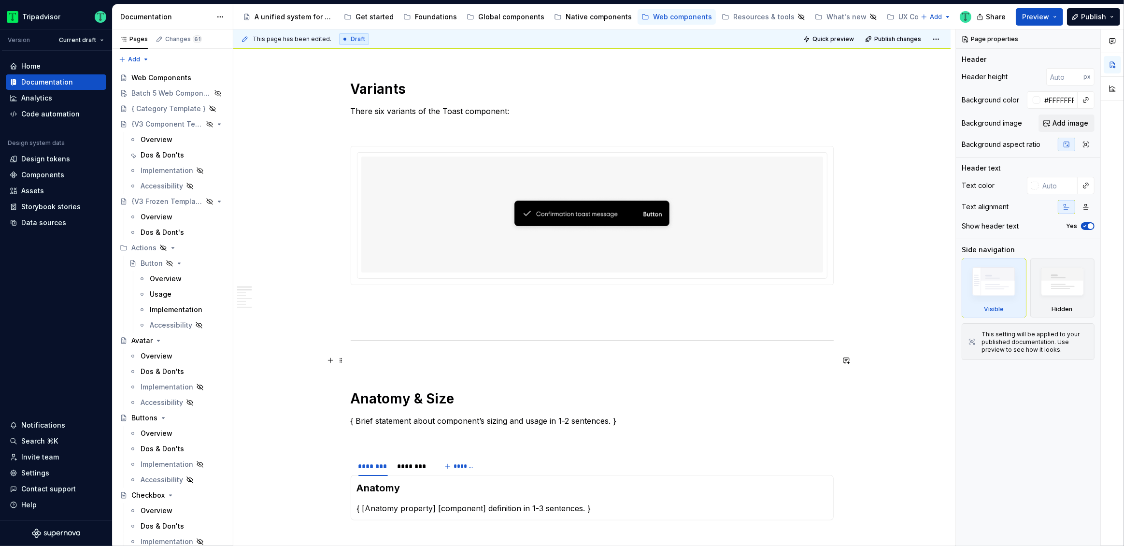
scroll to position [454, 0]
drag, startPoint x: 583, startPoint y: 231, endPoint x: 594, endPoint y: 225, distance: 12.3
click at [583, 230] on img at bounding box center [592, 216] width 166 height 108
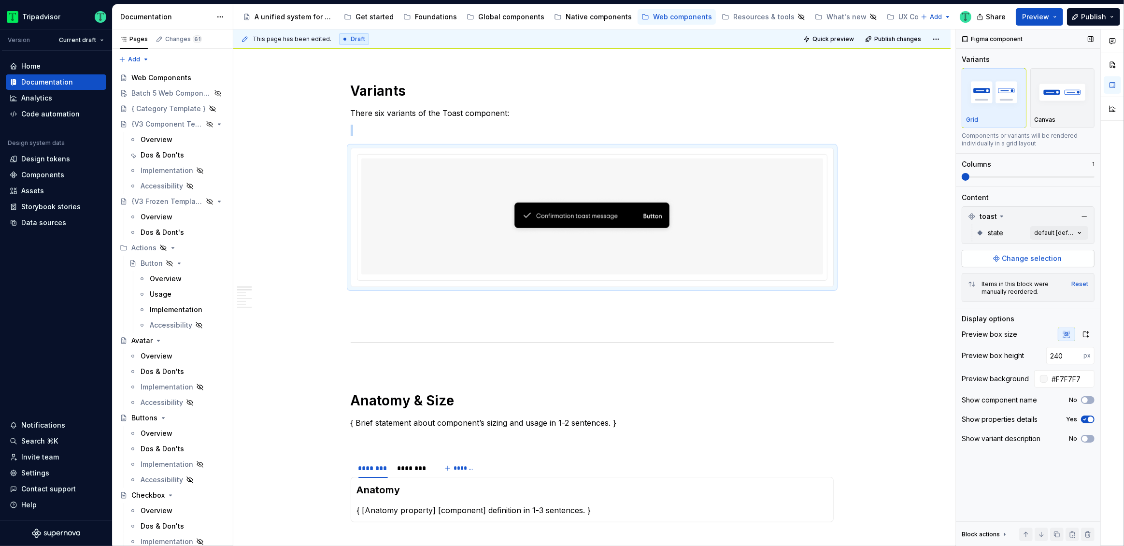
click at [1016, 261] on span "Change selection" at bounding box center [1032, 258] width 60 height 10
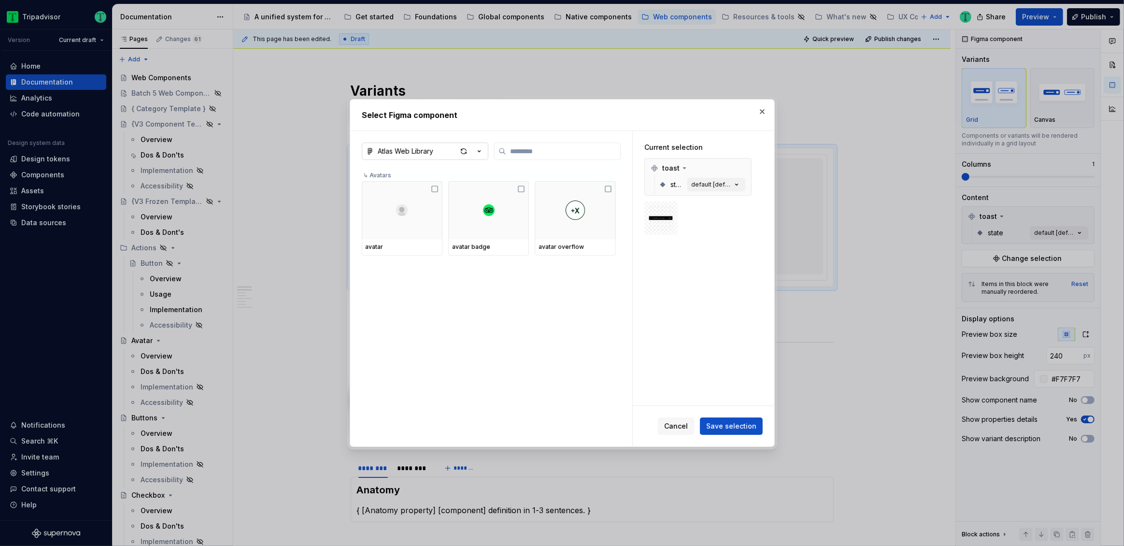
click at [424, 145] on button "Atlas Web Library" at bounding box center [425, 150] width 127 height 17
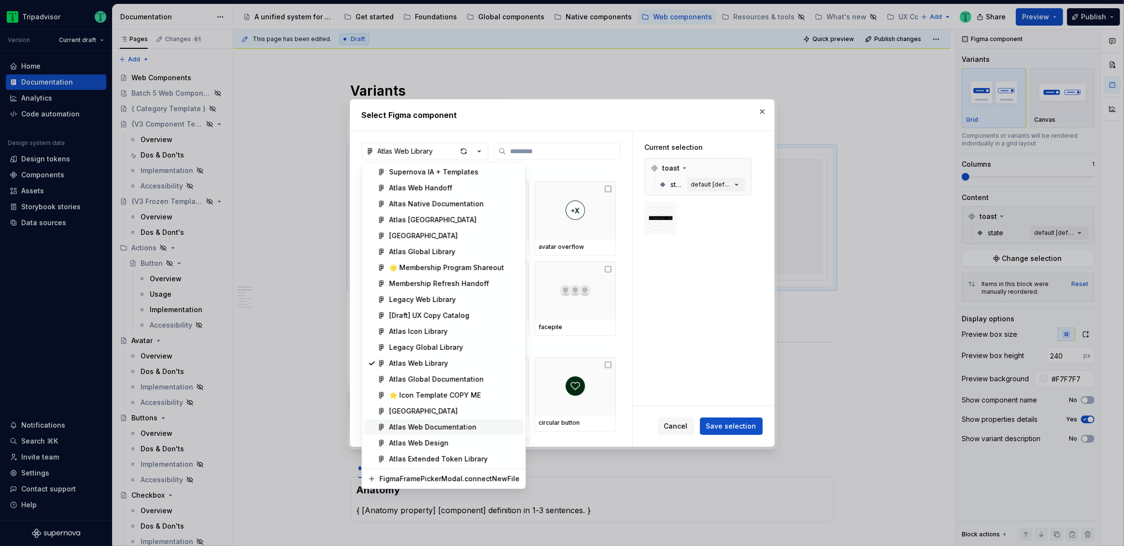
click at [453, 422] on div "Atlas Web Documentation" at bounding box center [432, 427] width 87 height 10
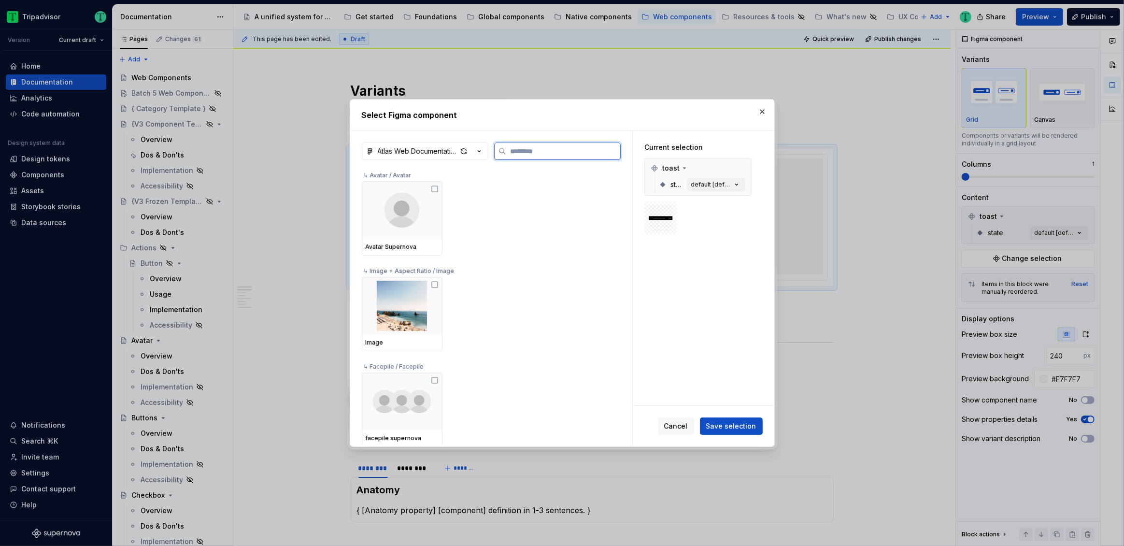
click at [528, 150] on input "search" at bounding box center [563, 151] width 114 height 10
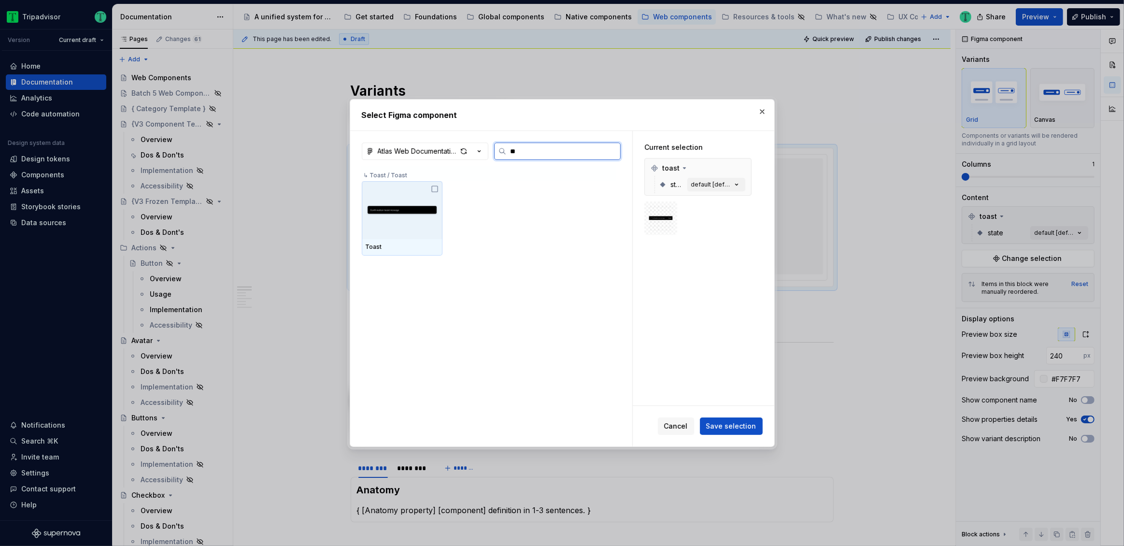
type input "***"
click at [425, 223] on div at bounding box center [402, 210] width 81 height 58
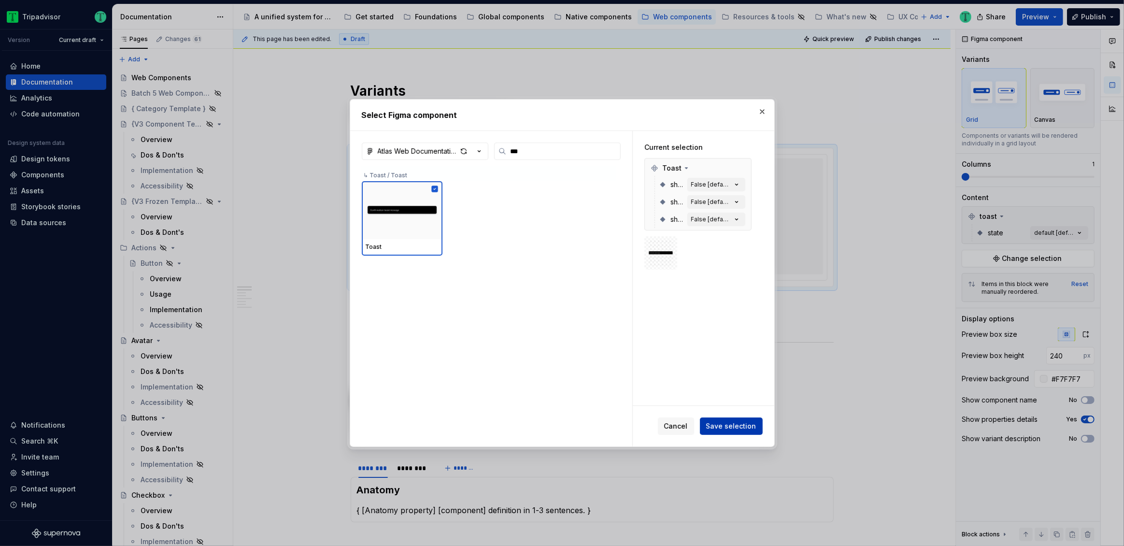
click at [721, 429] on span "Save selection" at bounding box center [731, 426] width 50 height 10
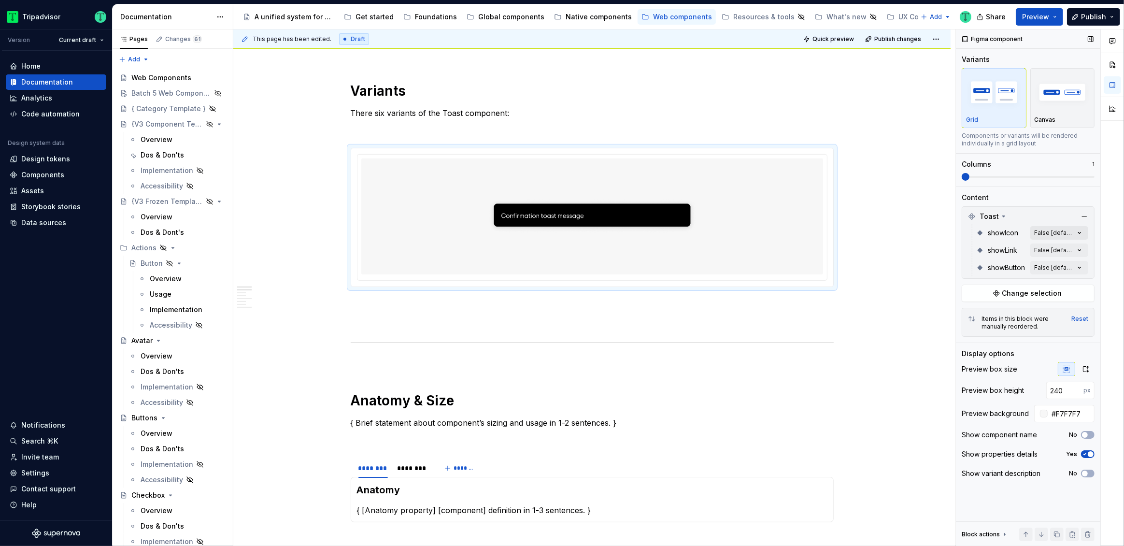
click at [1067, 232] on div "Comments Open comments No comments yet Select ‘Comment’ from the block context …" at bounding box center [1040, 287] width 168 height 517
click at [1076, 249] on button "button" at bounding box center [1076, 250] width 14 height 8
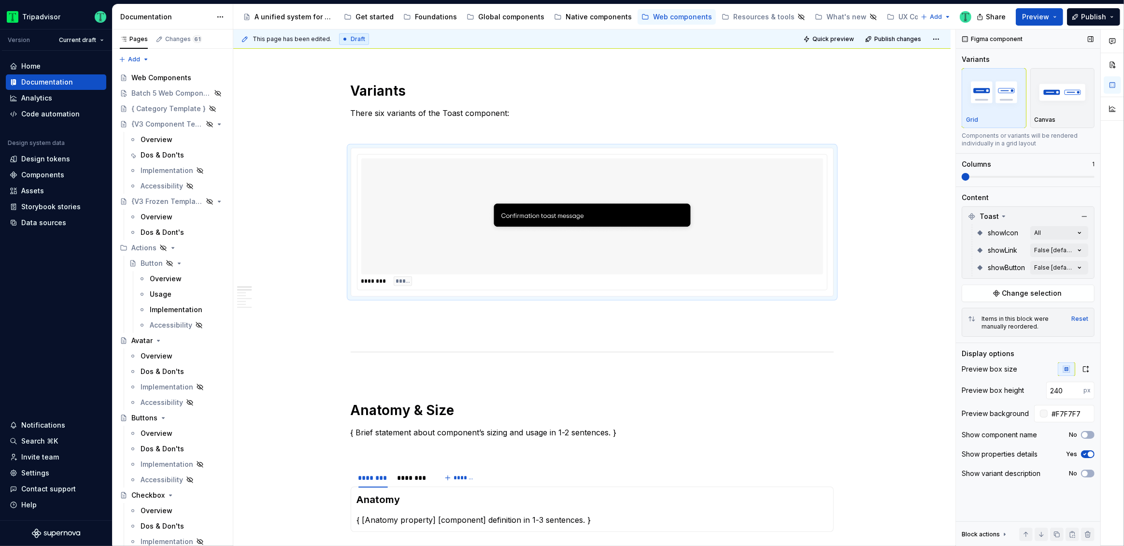
drag, startPoint x: 986, startPoint y: 172, endPoint x: 989, endPoint y: 184, distance: 12.8
click at [1035, 179] on div "Comments Open comments No comments yet Select ‘Comment’ from the block context …" at bounding box center [1040, 287] width 168 height 517
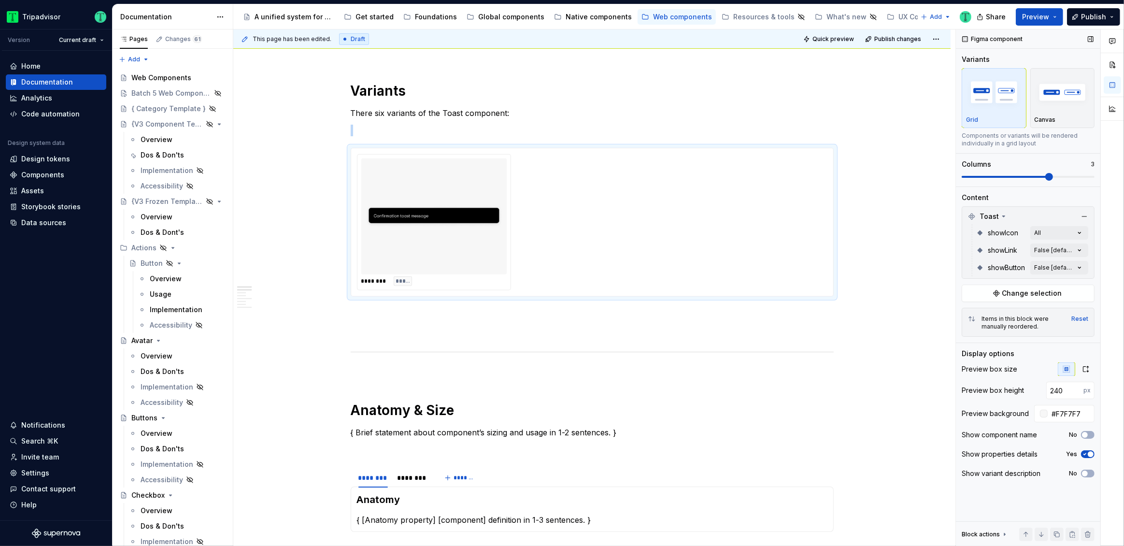
click at [1045, 175] on span at bounding box center [1049, 177] width 8 height 8
click at [1055, 248] on div "Comments Open comments No comments yet Select ‘Comment’ from the block context …" at bounding box center [1040, 287] width 168 height 517
click at [1075, 262] on div "All" at bounding box center [1023, 267] width 118 height 10
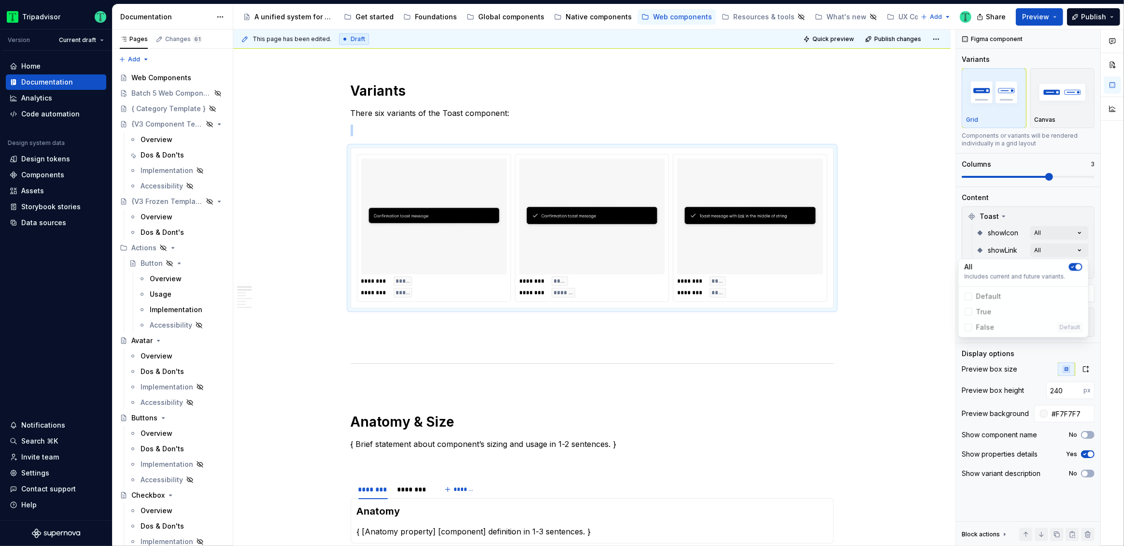
click at [1043, 211] on div "Comments Open comments No comments yet Select ‘Comment’ from the block context …" at bounding box center [1040, 287] width 168 height 517
click at [1076, 267] on div "Comments Open comments No comments yet Select ‘Comment’ from the block context …" at bounding box center [1040, 287] width 168 height 517
click at [1074, 285] on span "button" at bounding box center [1073, 284] width 6 height 6
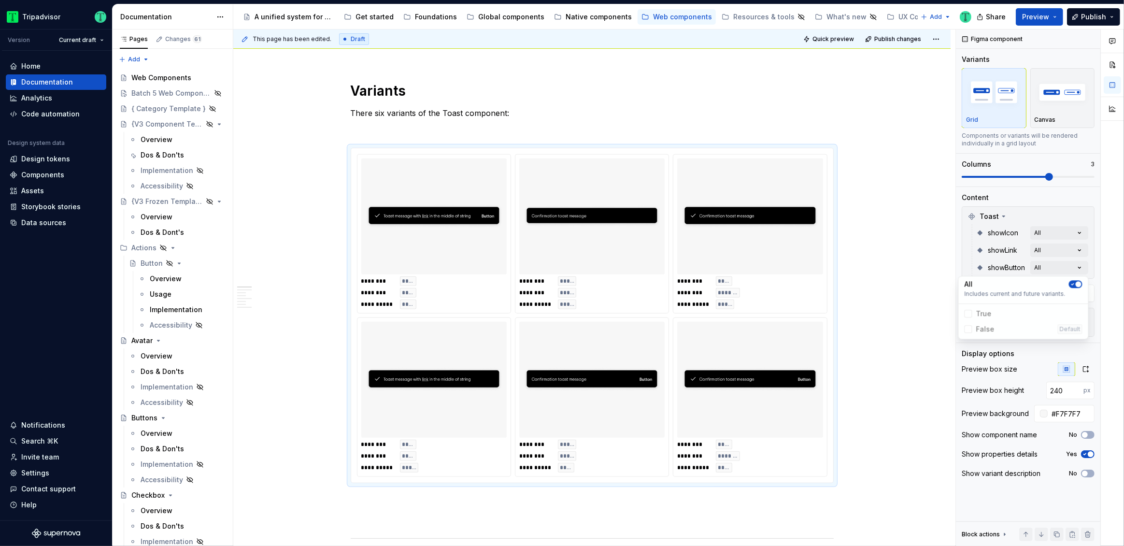
drag, startPoint x: 891, startPoint y: 352, endPoint x: 898, endPoint y: 345, distance: 9.2
click at [892, 351] on html "Tripadvisor Version Current draft Home Documentation Analytics Code automation …" at bounding box center [562, 273] width 1124 height 546
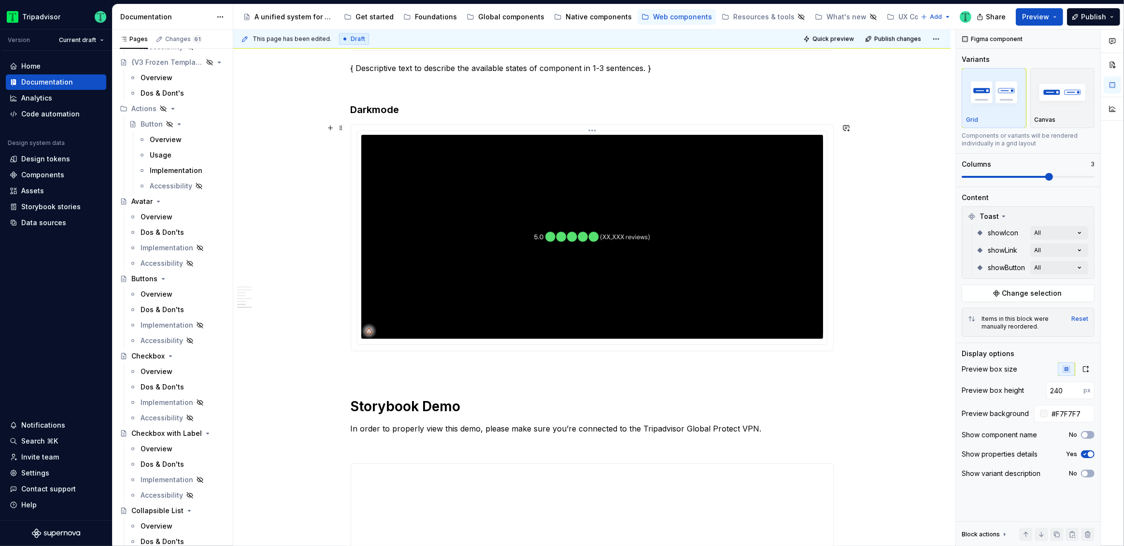
scroll to position [1586, 0]
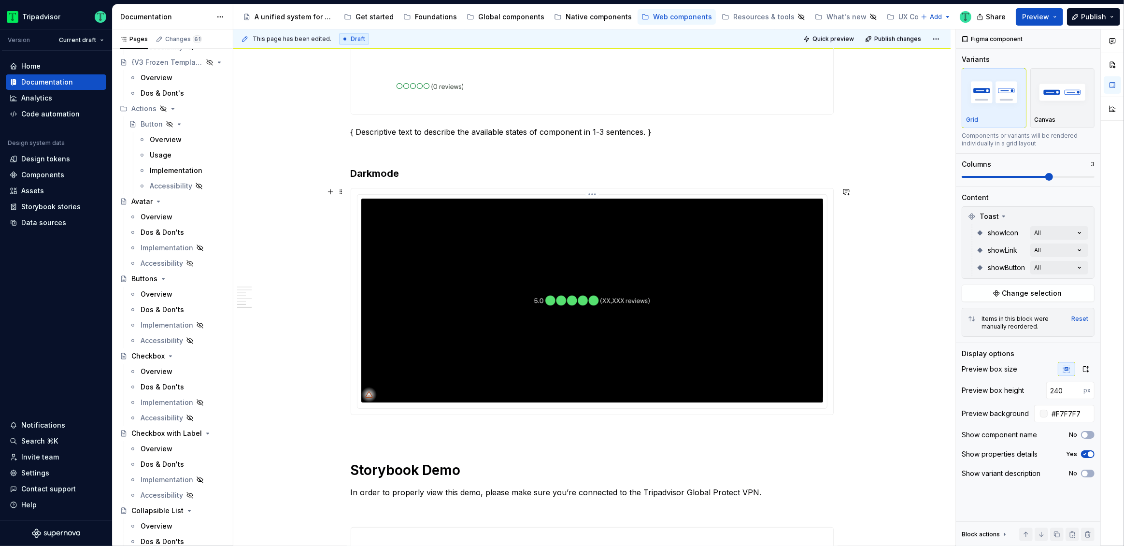
click at [644, 261] on img at bounding box center [592, 300] width 462 height 204
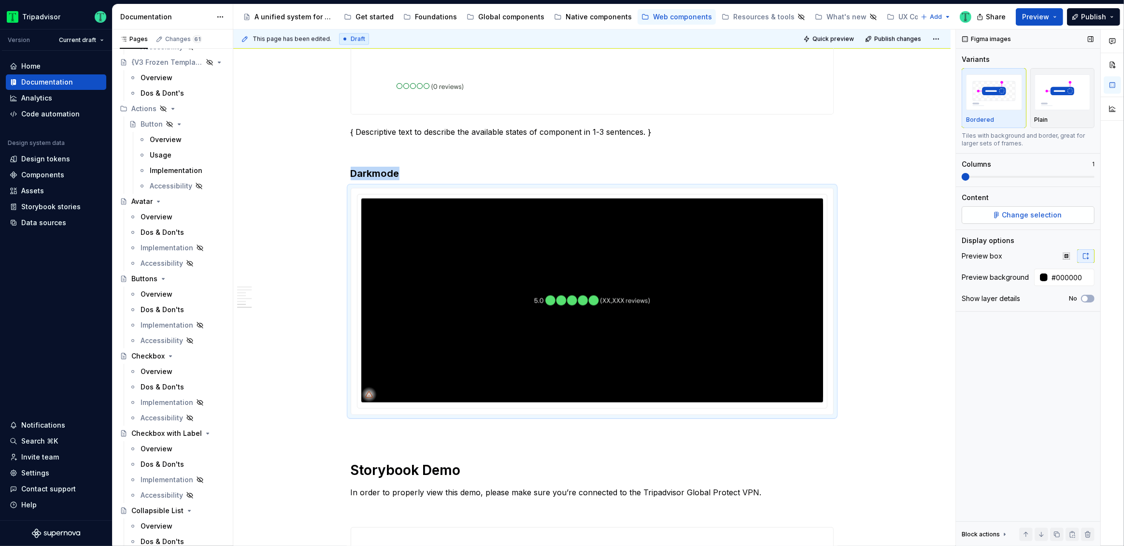
click at [1016, 220] on button "Change selection" at bounding box center [1027, 214] width 133 height 17
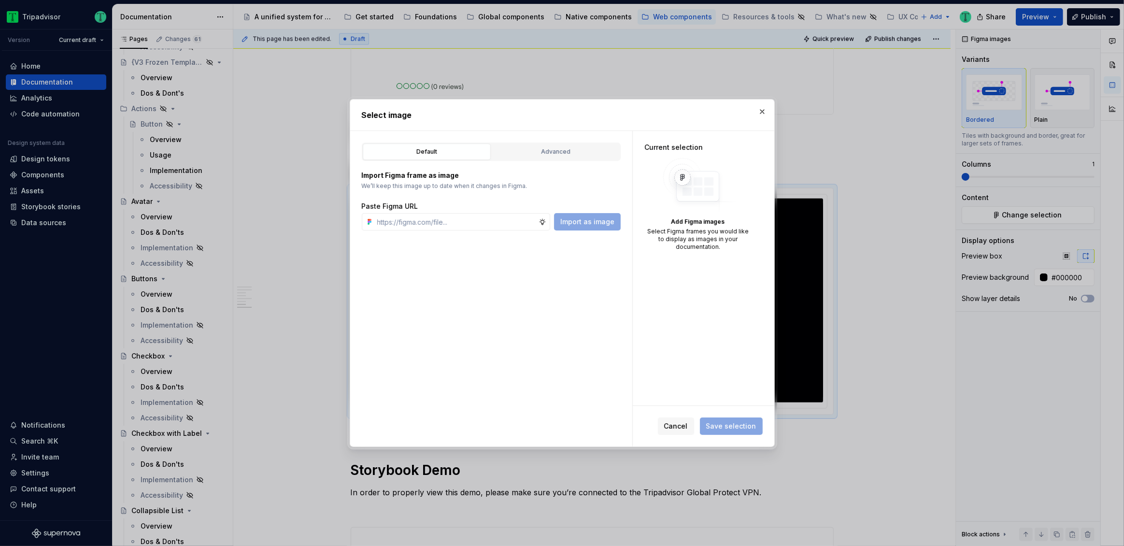
type textarea "*"
type input "[URL][DOMAIN_NAME]"
click at [605, 228] on button "Import as image" at bounding box center [587, 221] width 67 height 17
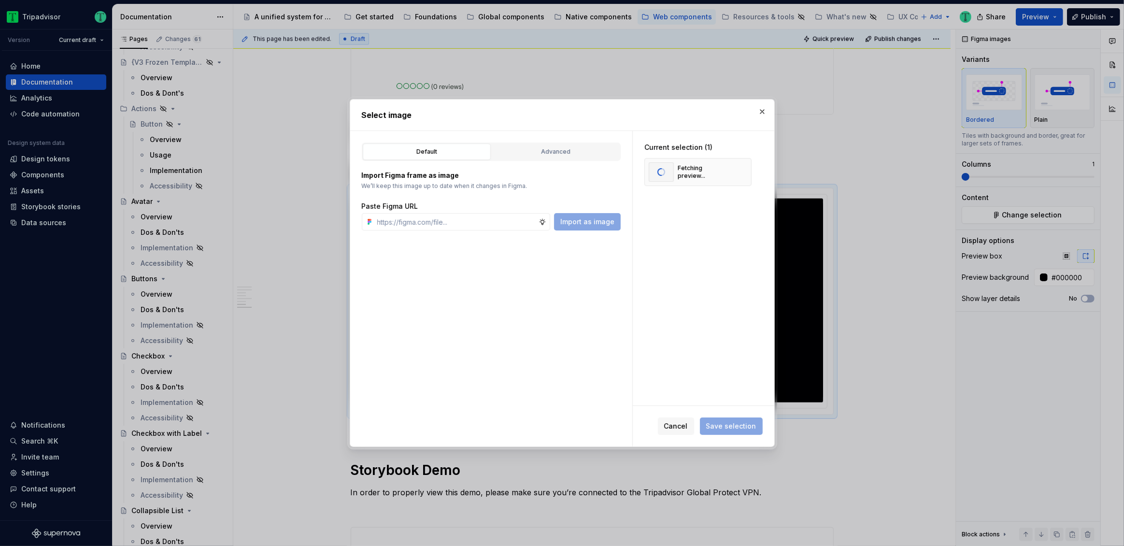
click at [682, 297] on div "Current selection (1) Fetching preview..." at bounding box center [703, 268] width 141 height 274
click at [748, 422] on span "Save selection" at bounding box center [731, 426] width 50 height 10
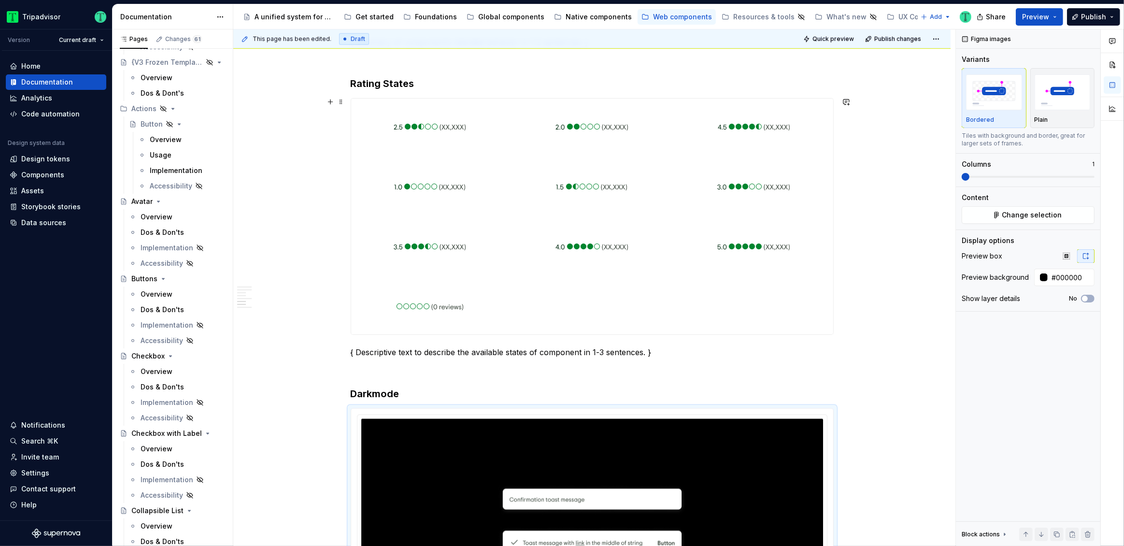
scroll to position [1365, 0]
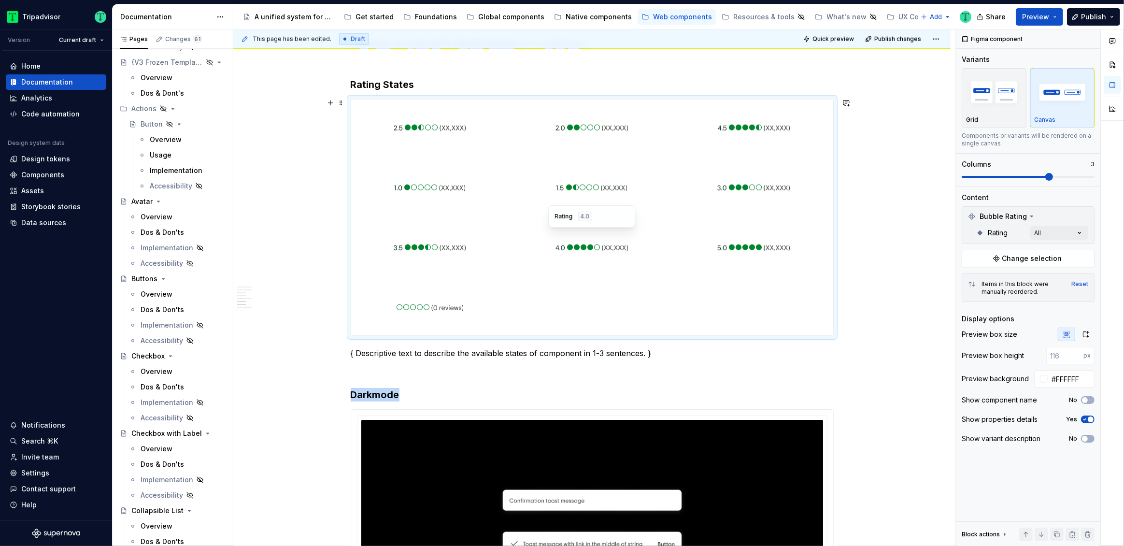
click at [644, 244] on div at bounding box center [592, 247] width 158 height 56
click at [1016, 265] on button "Change selection" at bounding box center [1027, 258] width 133 height 17
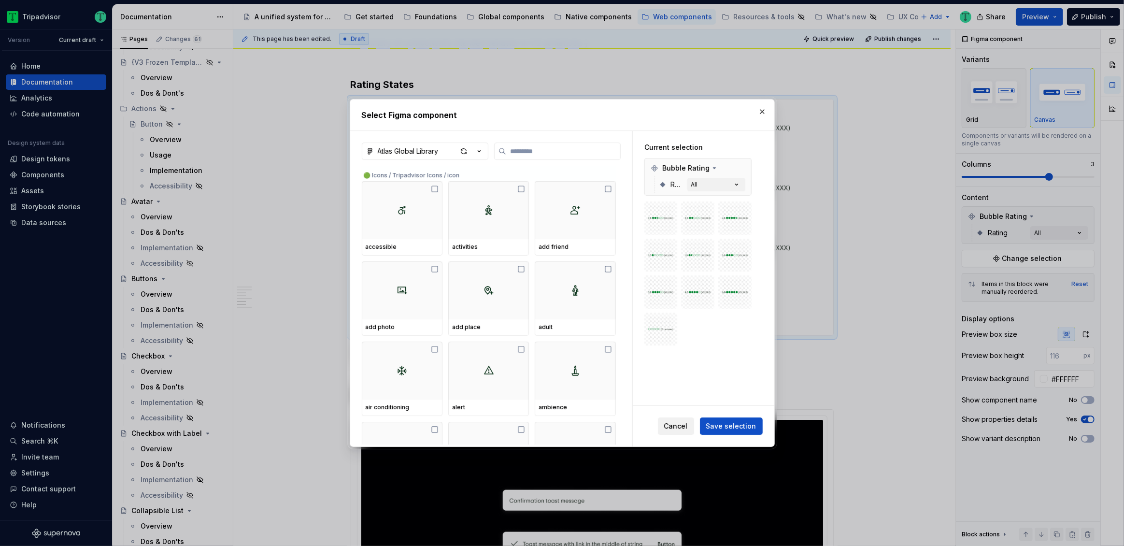
click at [683, 428] on span "Cancel" at bounding box center [676, 426] width 24 height 10
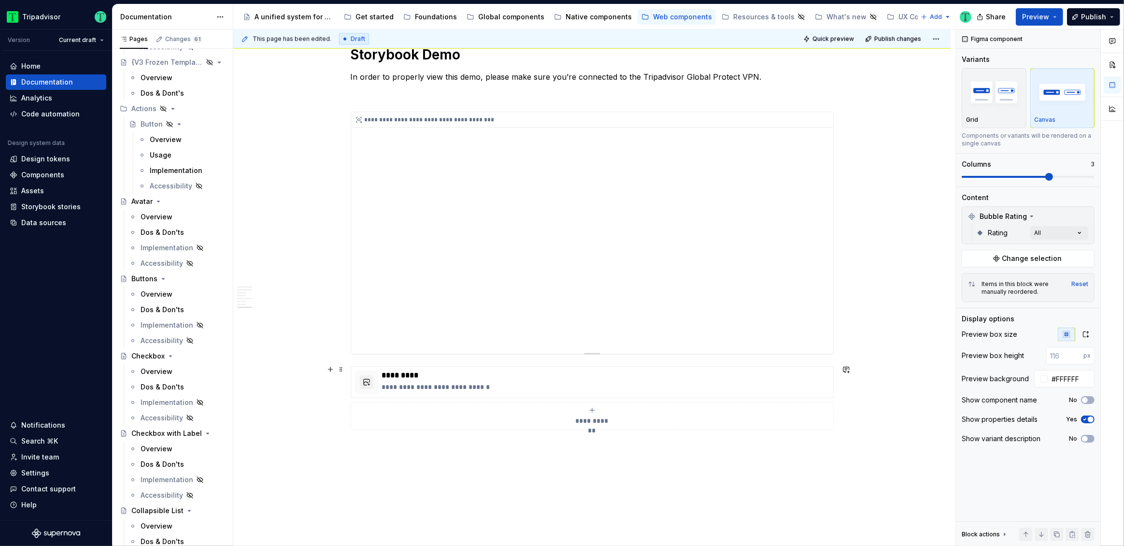
scroll to position [1985, 0]
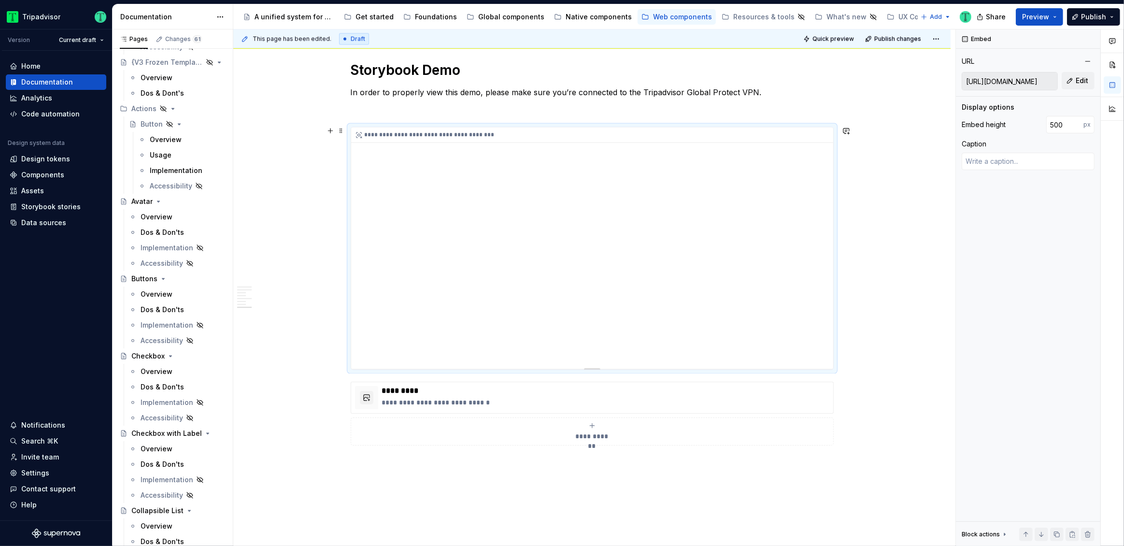
click at [681, 310] on div "**********" at bounding box center [592, 247] width 482 height 241
click at [1035, 83] on input "[URL][DOMAIN_NAME]" at bounding box center [1009, 80] width 95 height 17
click at [1066, 82] on button "Edit" at bounding box center [1077, 80] width 33 height 17
type textarea "*"
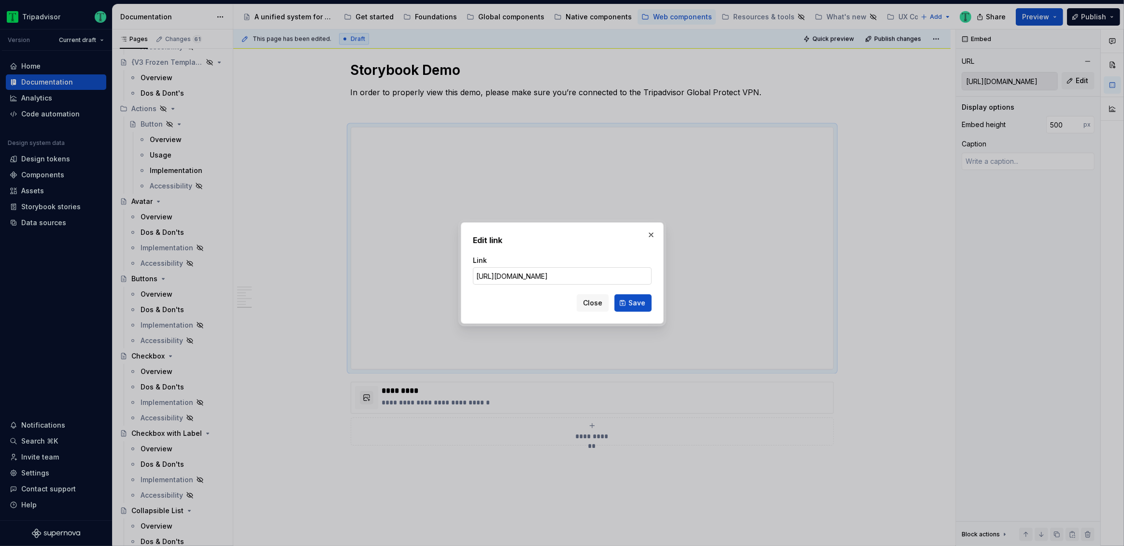
scroll to position [0, 0]
type input "[URL][DOMAIN_NAME]"
click button "Save" at bounding box center [632, 302] width 37 height 17
type textarea "*"
type input "[URL][DOMAIN_NAME]"
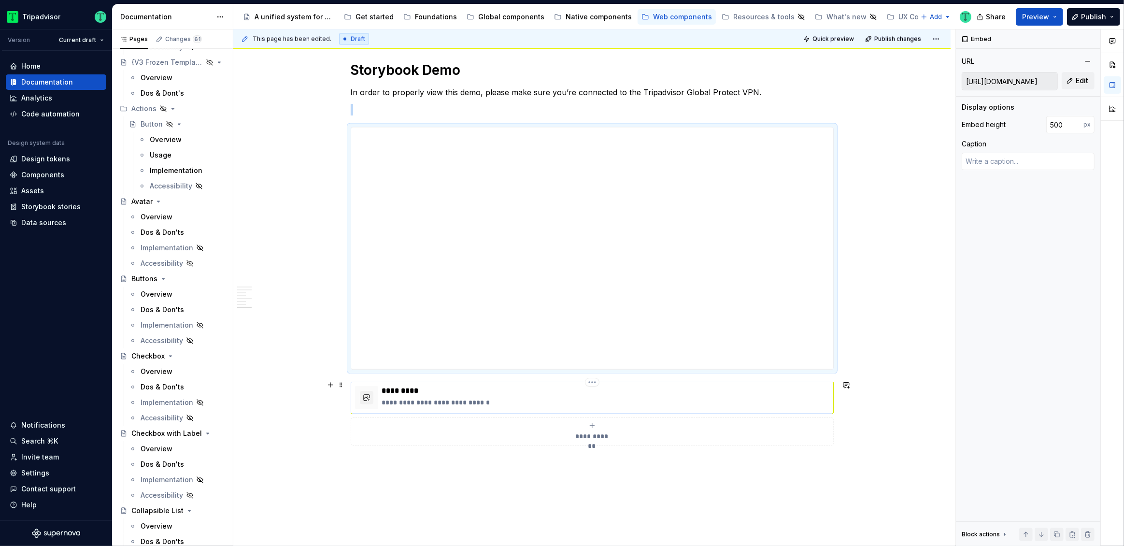
click at [508, 388] on p "*********" at bounding box center [605, 391] width 447 height 10
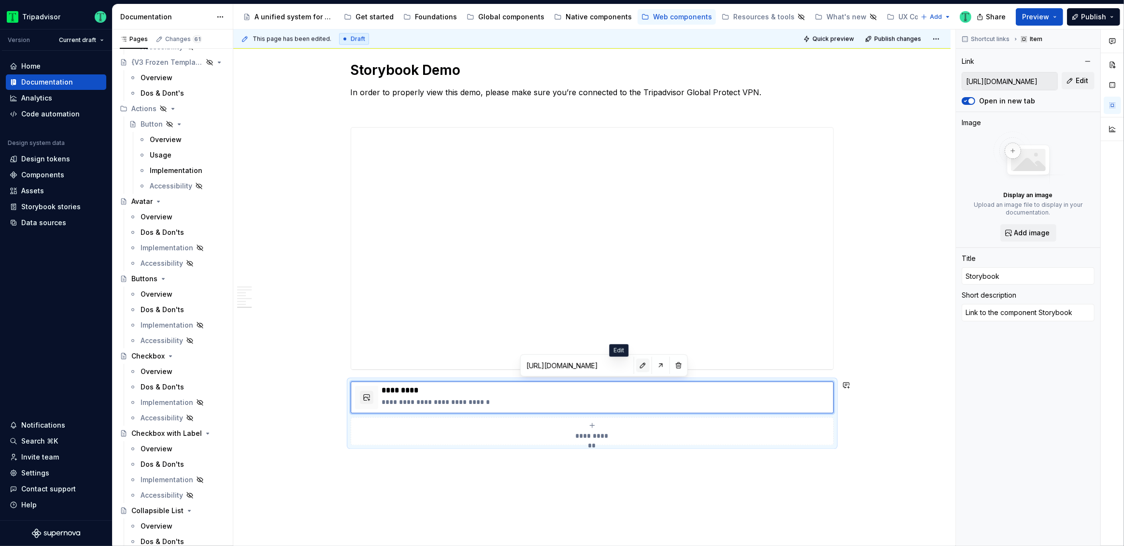
click at [636, 368] on button "button" at bounding box center [643, 365] width 14 height 14
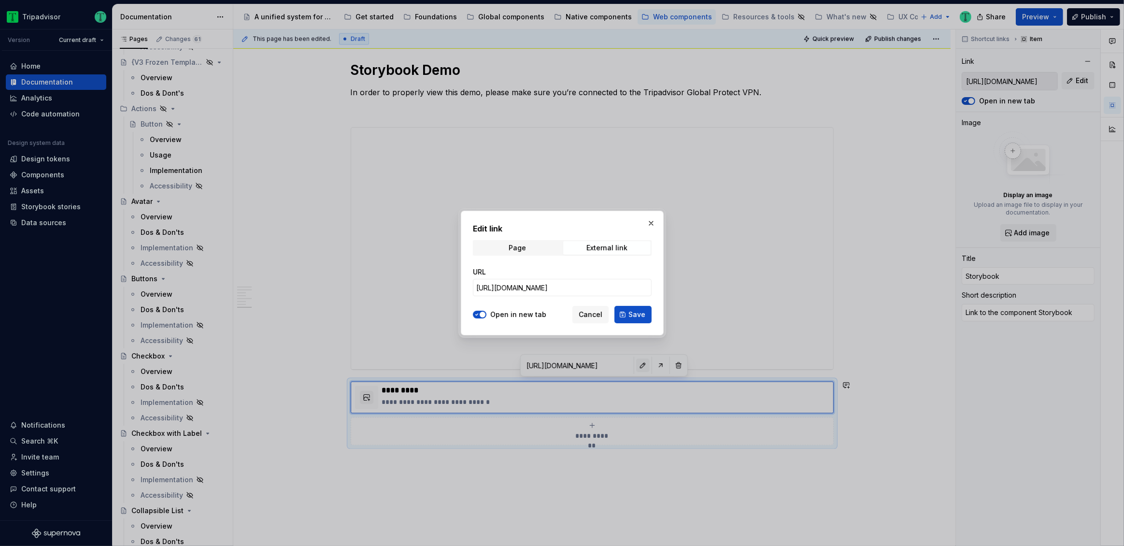
type textarea "*"
click at [557, 287] on input "[URL][DOMAIN_NAME]" at bounding box center [562, 287] width 179 height 17
paste input "design-system.toast_packages_design-system_toast_ToastProvider"
type input "[URL][DOMAIN_NAME]"
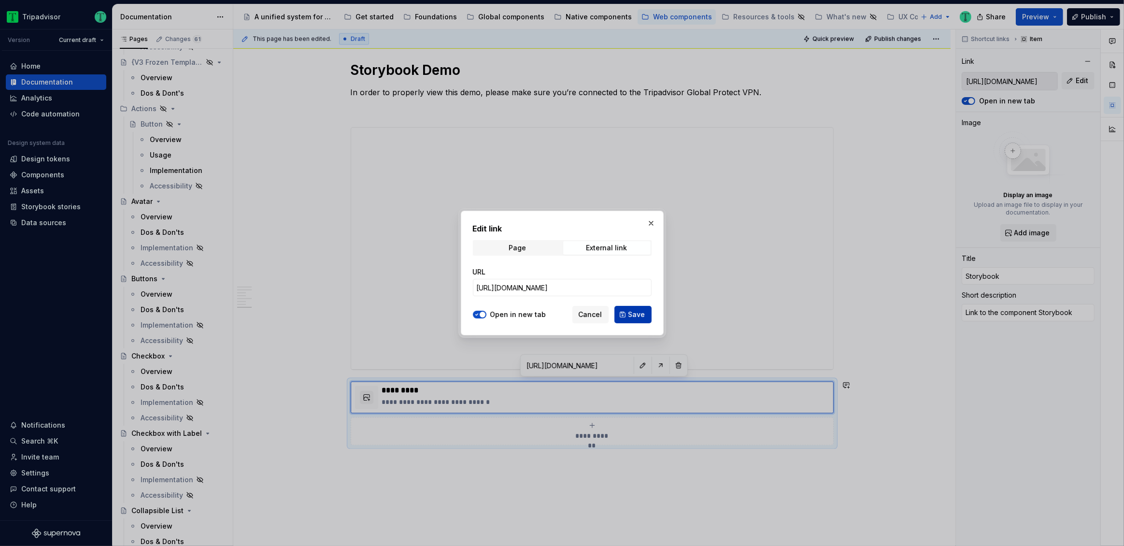
scroll to position [0, 0]
click at [638, 312] on span "Save" at bounding box center [636, 315] width 17 height 10
type textarea "*"
type input "[URL][DOMAIN_NAME]"
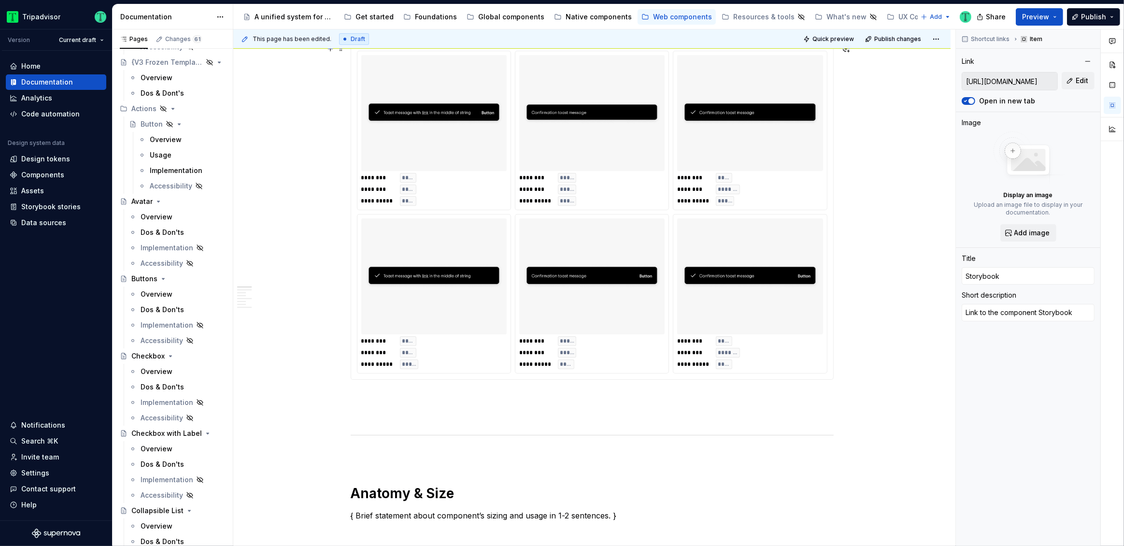
scroll to position [406, 0]
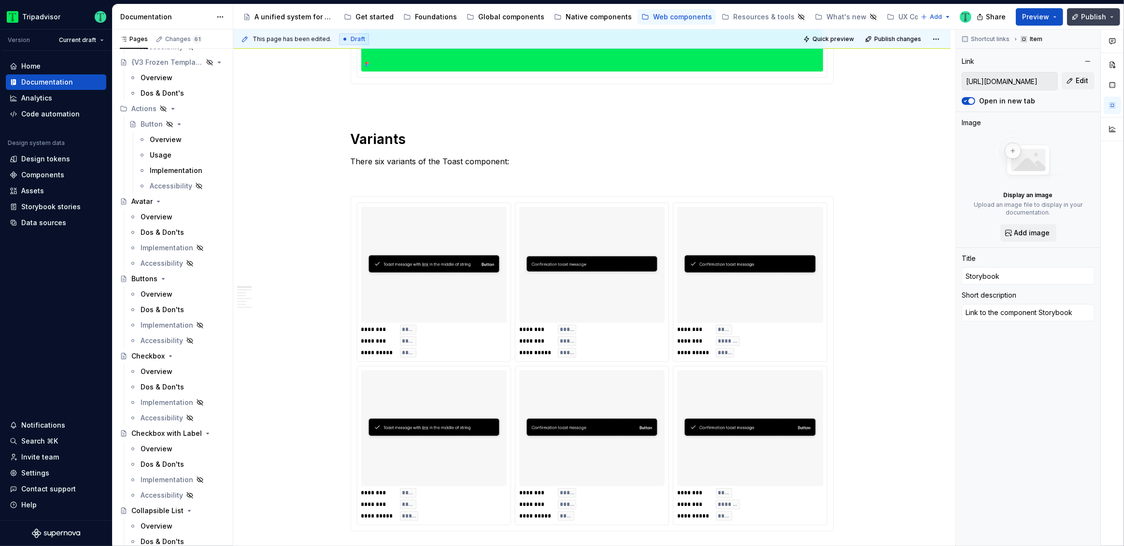
click at [1117, 13] on button "Publish" at bounding box center [1093, 16] width 53 height 17
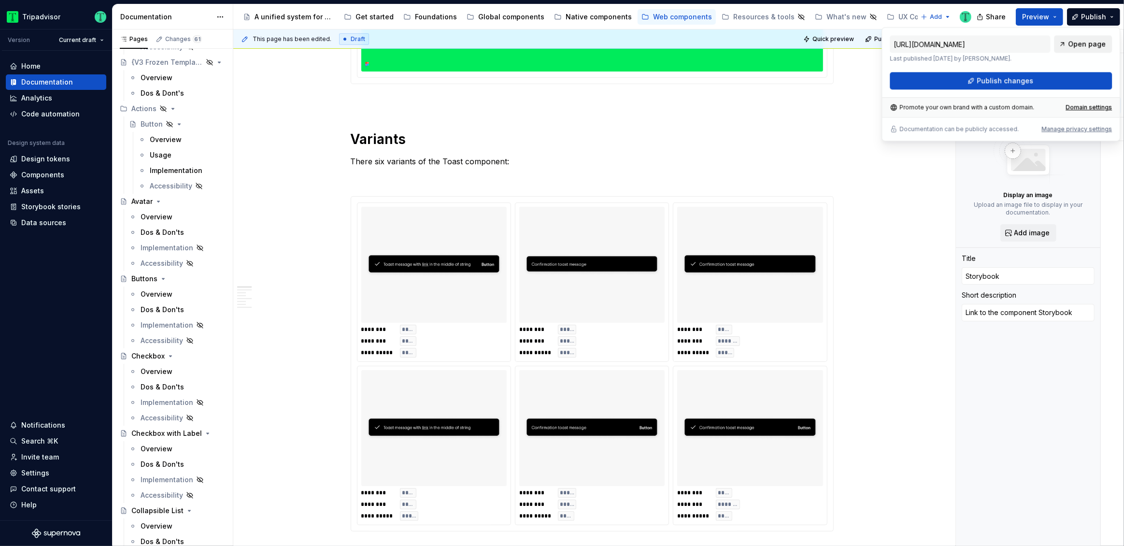
click at [1083, 46] on span "Open page" at bounding box center [1087, 44] width 38 height 10
click at [1110, 14] on button "Publish" at bounding box center [1093, 16] width 53 height 17
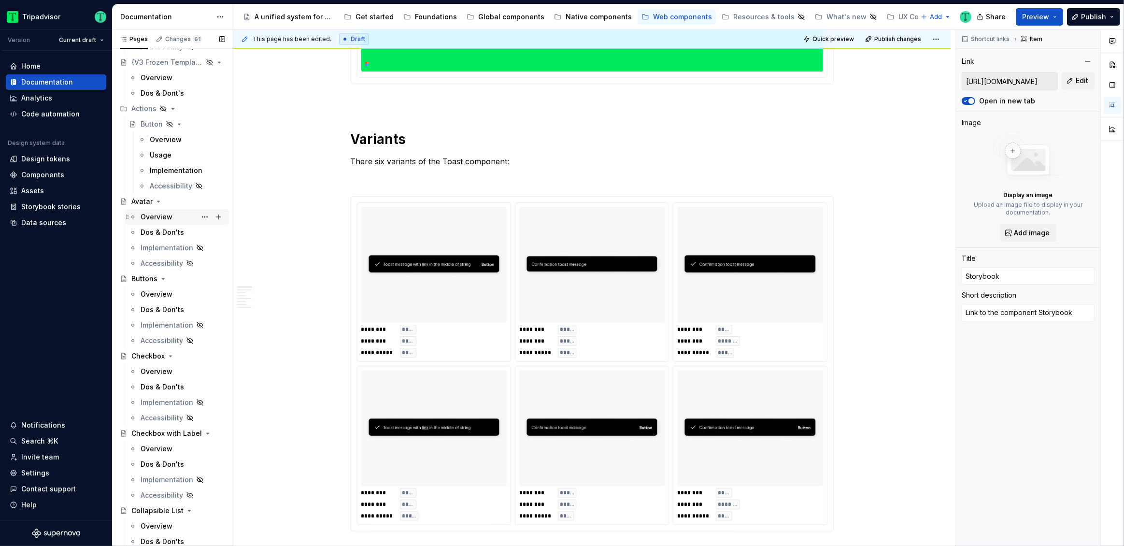
scroll to position [140, 0]
click at [154, 217] on div "Overview" at bounding box center [157, 216] width 32 height 10
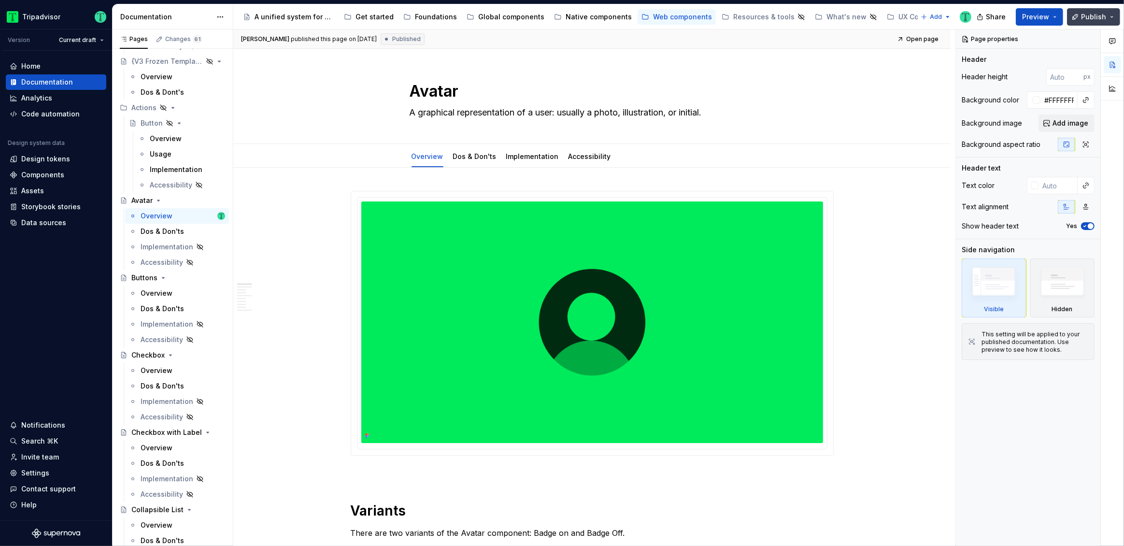
click at [1114, 16] on button "Publish" at bounding box center [1093, 16] width 53 height 17
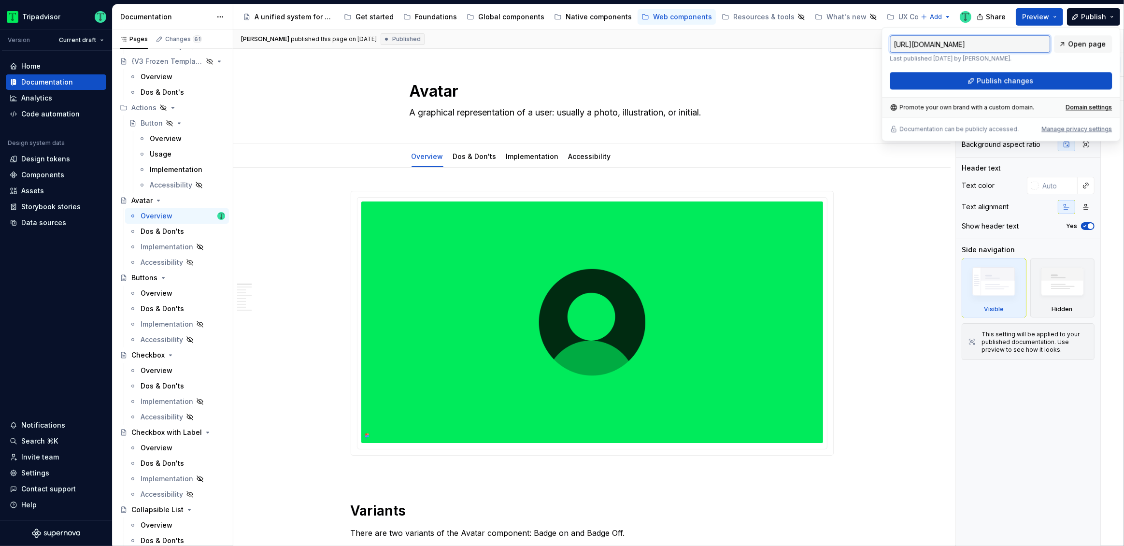
click at [1024, 46] on input "[URL][DOMAIN_NAME]" at bounding box center [969, 43] width 160 height 17
click at [1025, 46] on input "[URL][DOMAIN_NAME]" at bounding box center [969, 43] width 160 height 17
type textarea "*"
